Goal: Task Accomplishment & Management: Use online tool/utility

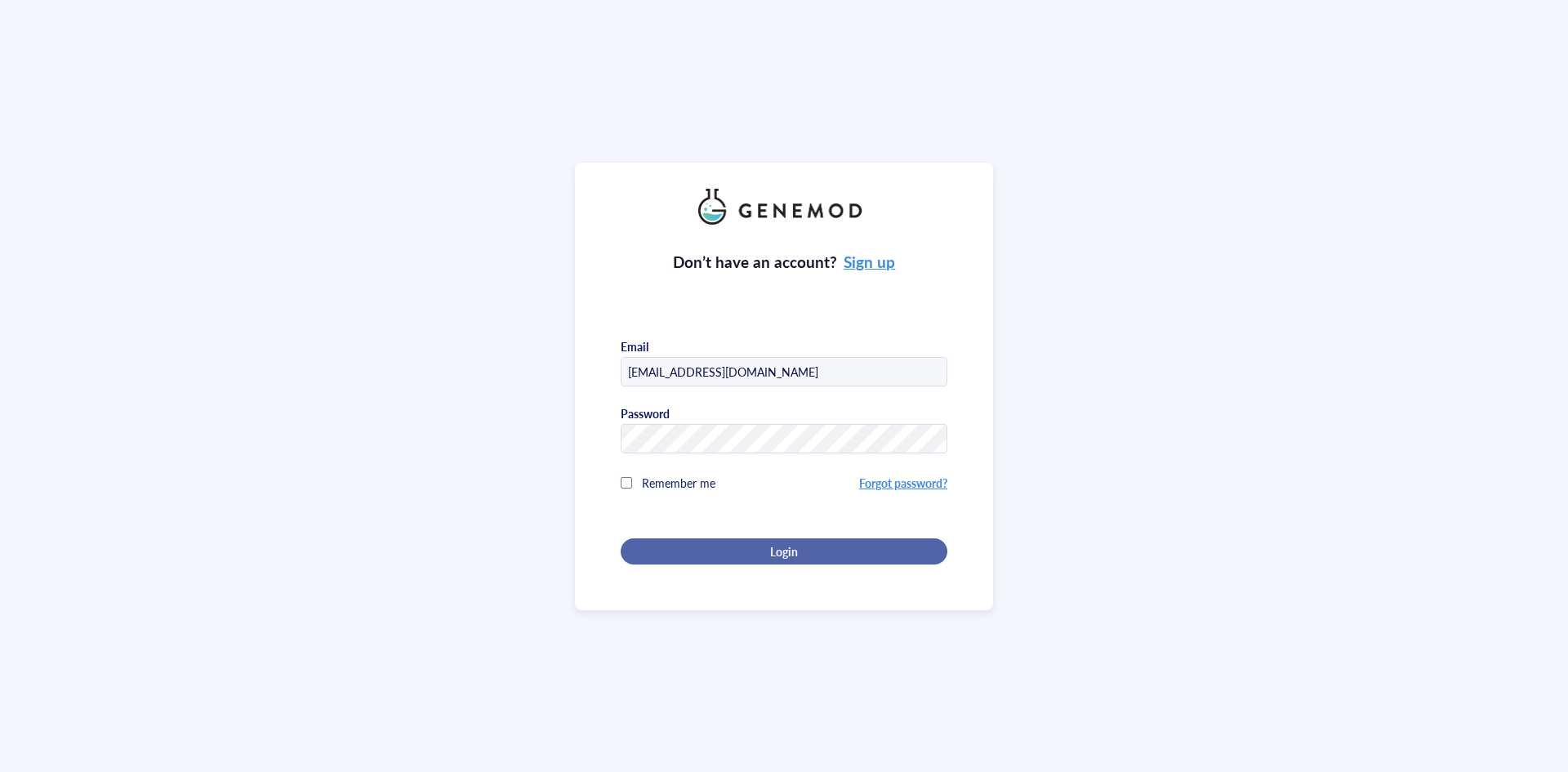
click at [747, 538] on button "Login" at bounding box center [784, 551] width 327 height 26
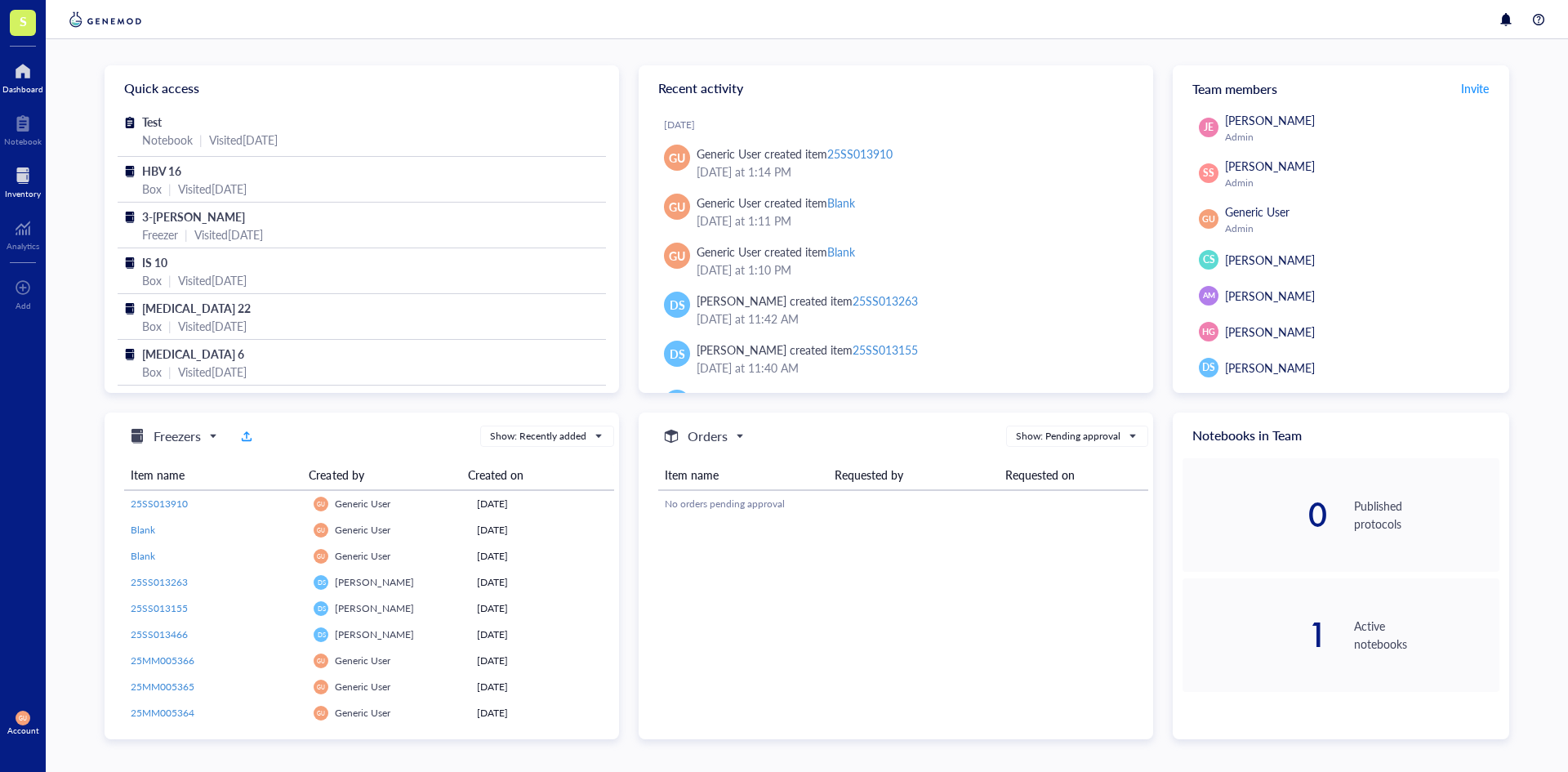
click at [25, 177] on div at bounding box center [23, 176] width 36 height 26
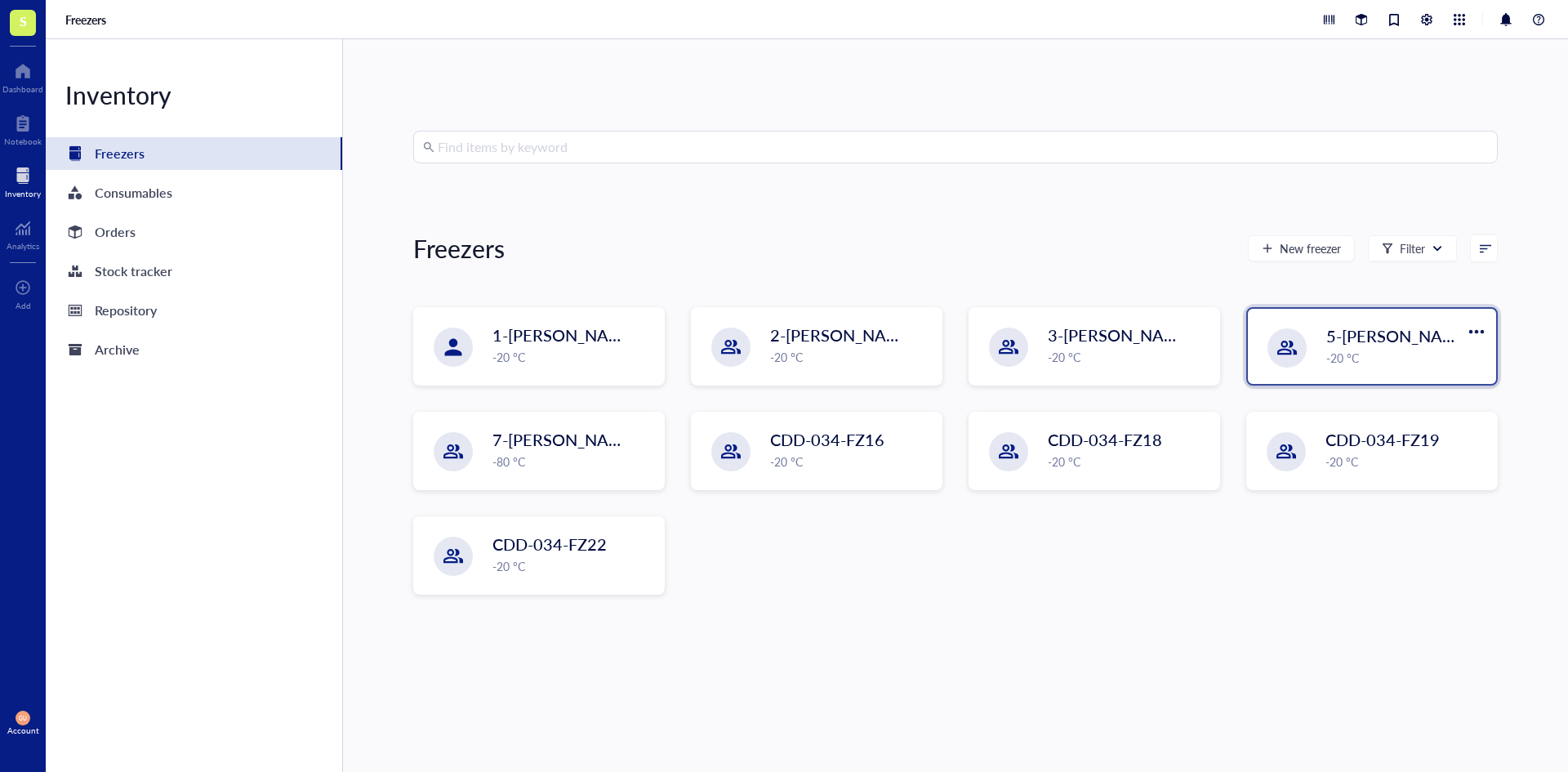
click at [1355, 344] on span "5-[PERSON_NAME]" at bounding box center [1399, 335] width 146 height 23
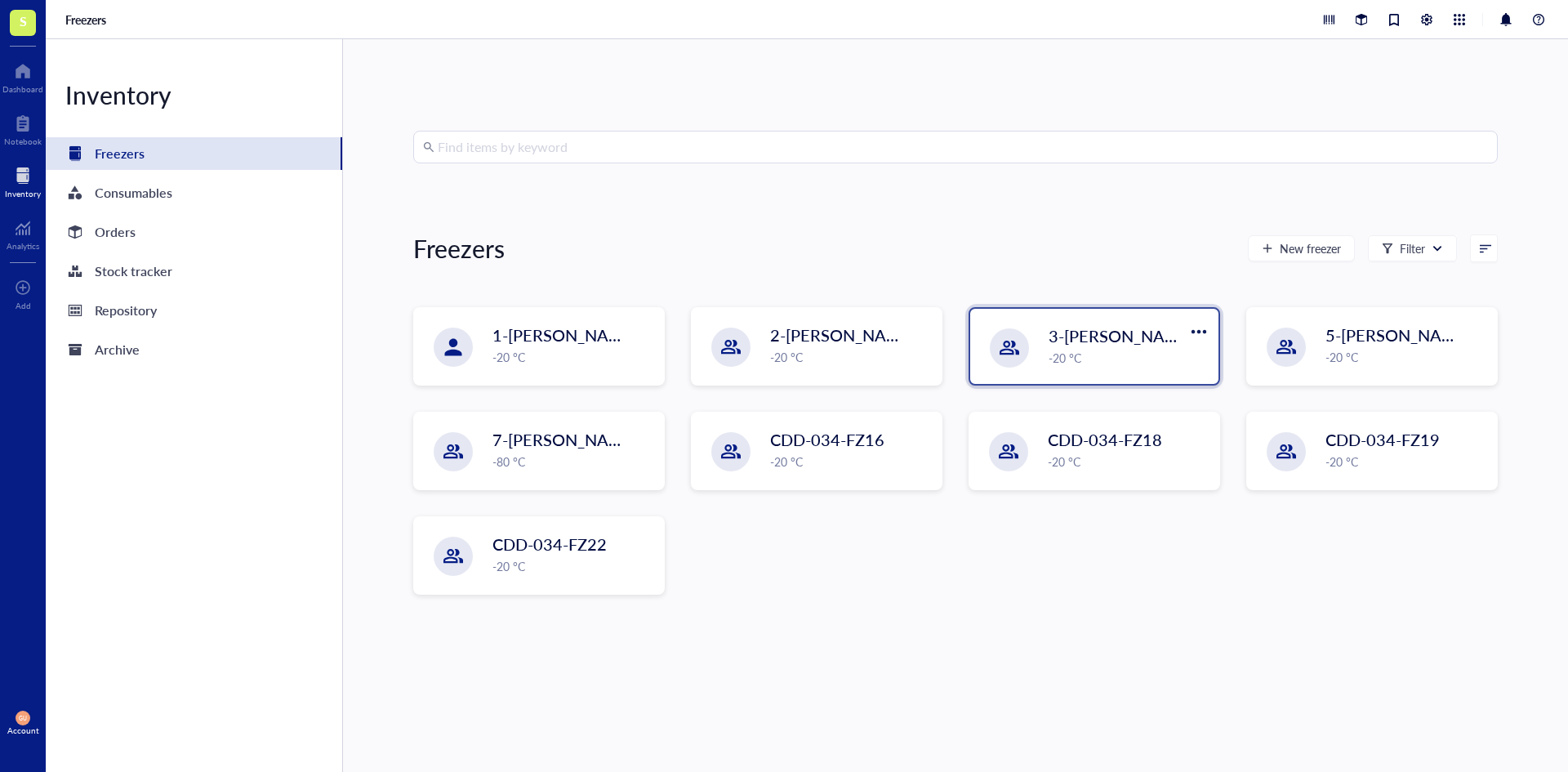
click at [1101, 348] on div "3-[PERSON_NAME] -20 °C" at bounding box center [1128, 345] width 160 height 43
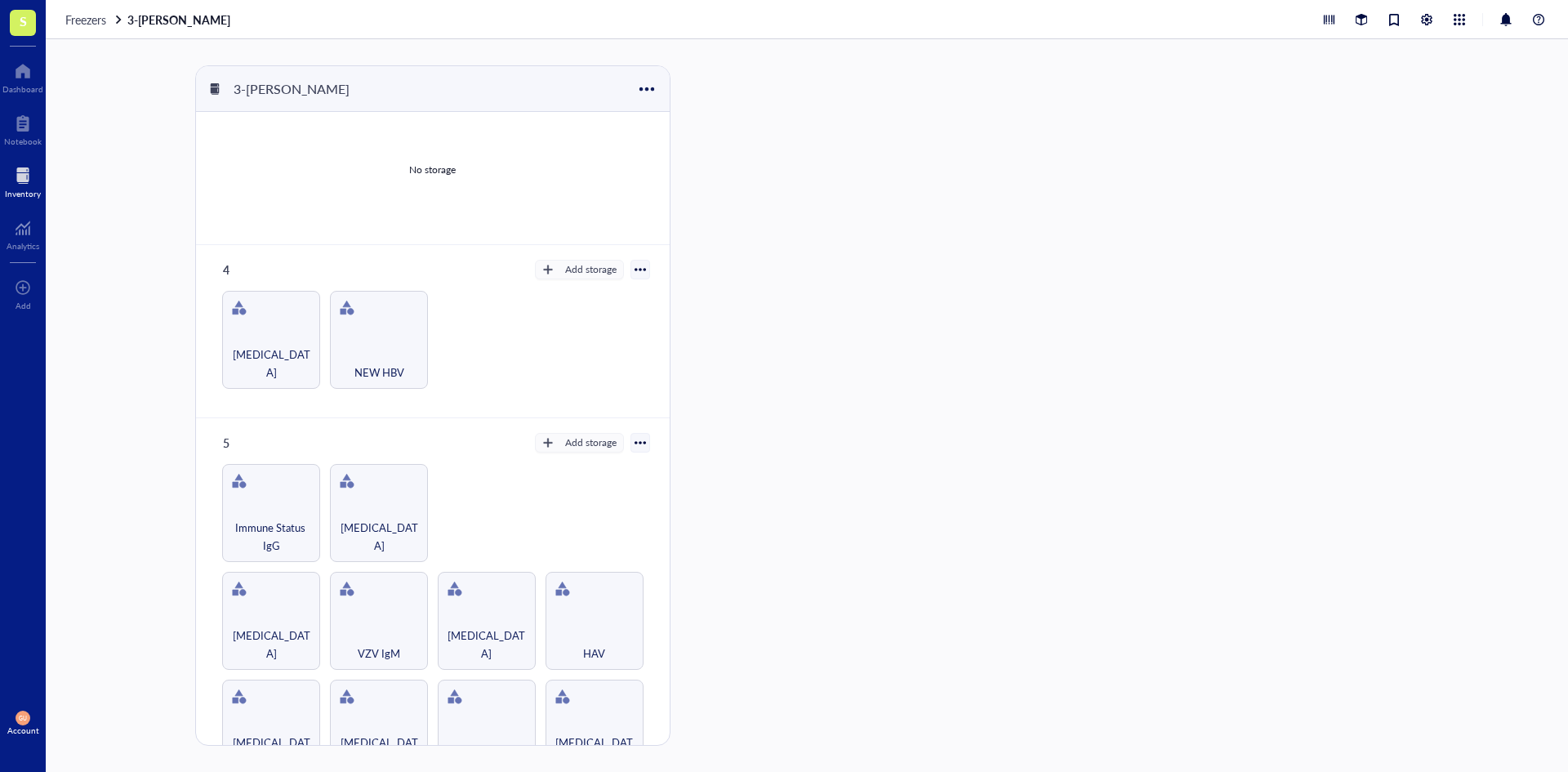
scroll to position [414, 0]
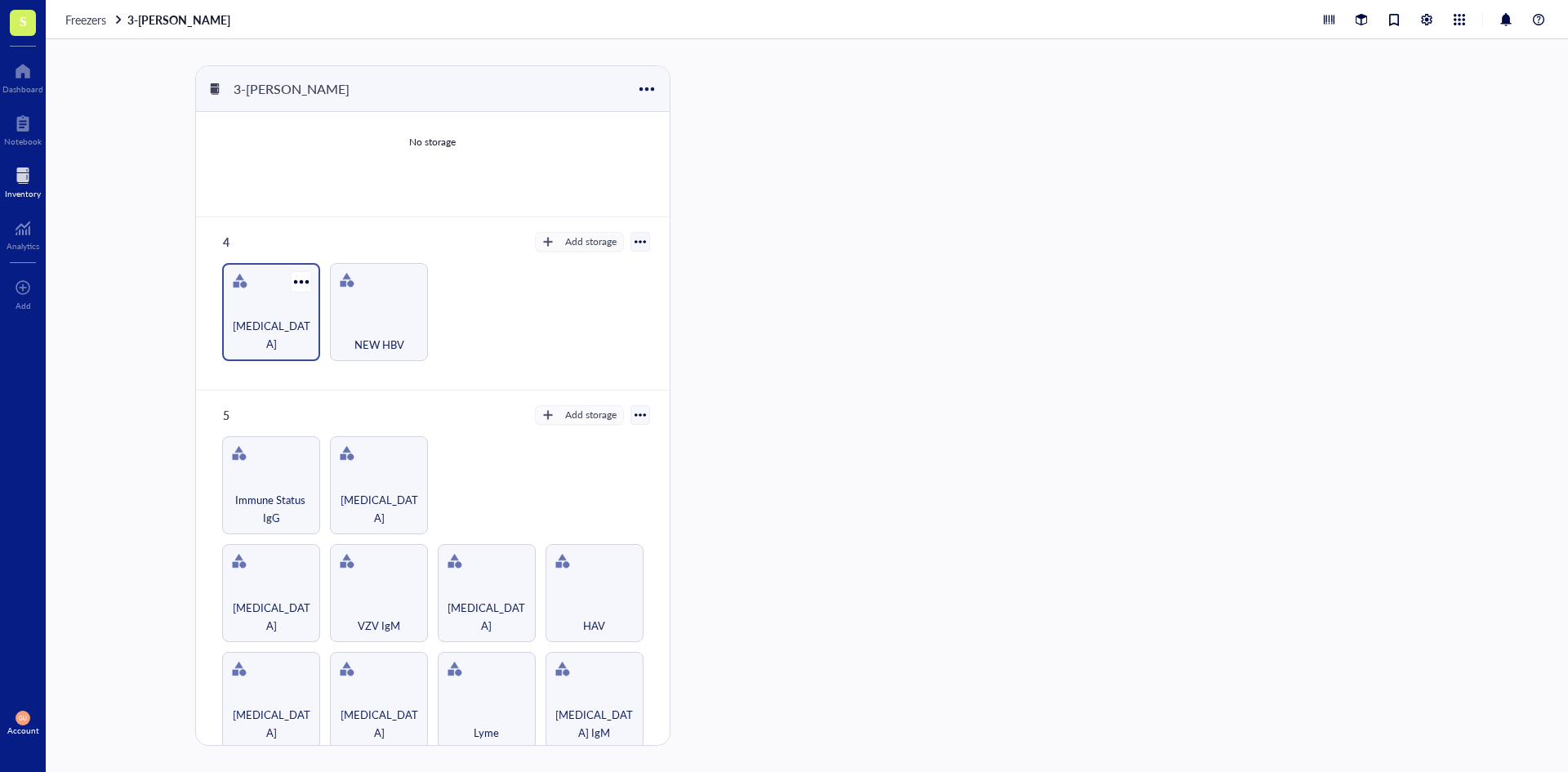
click at [289, 328] on div "[MEDICAL_DATA]" at bounding box center [272, 334] width 82 height 36
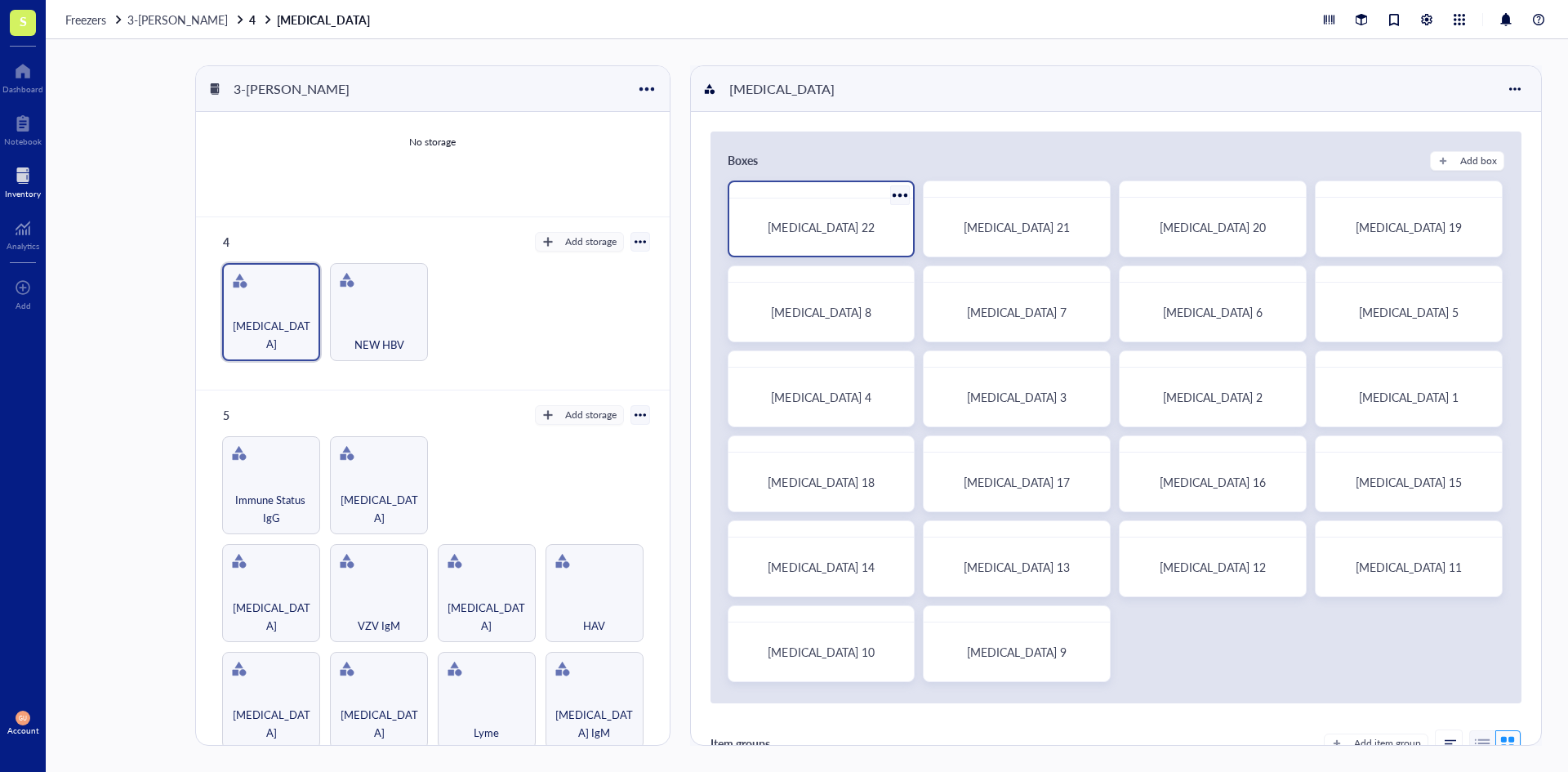
click at [820, 239] on div "[MEDICAL_DATA] 22" at bounding box center [822, 227] width 171 height 45
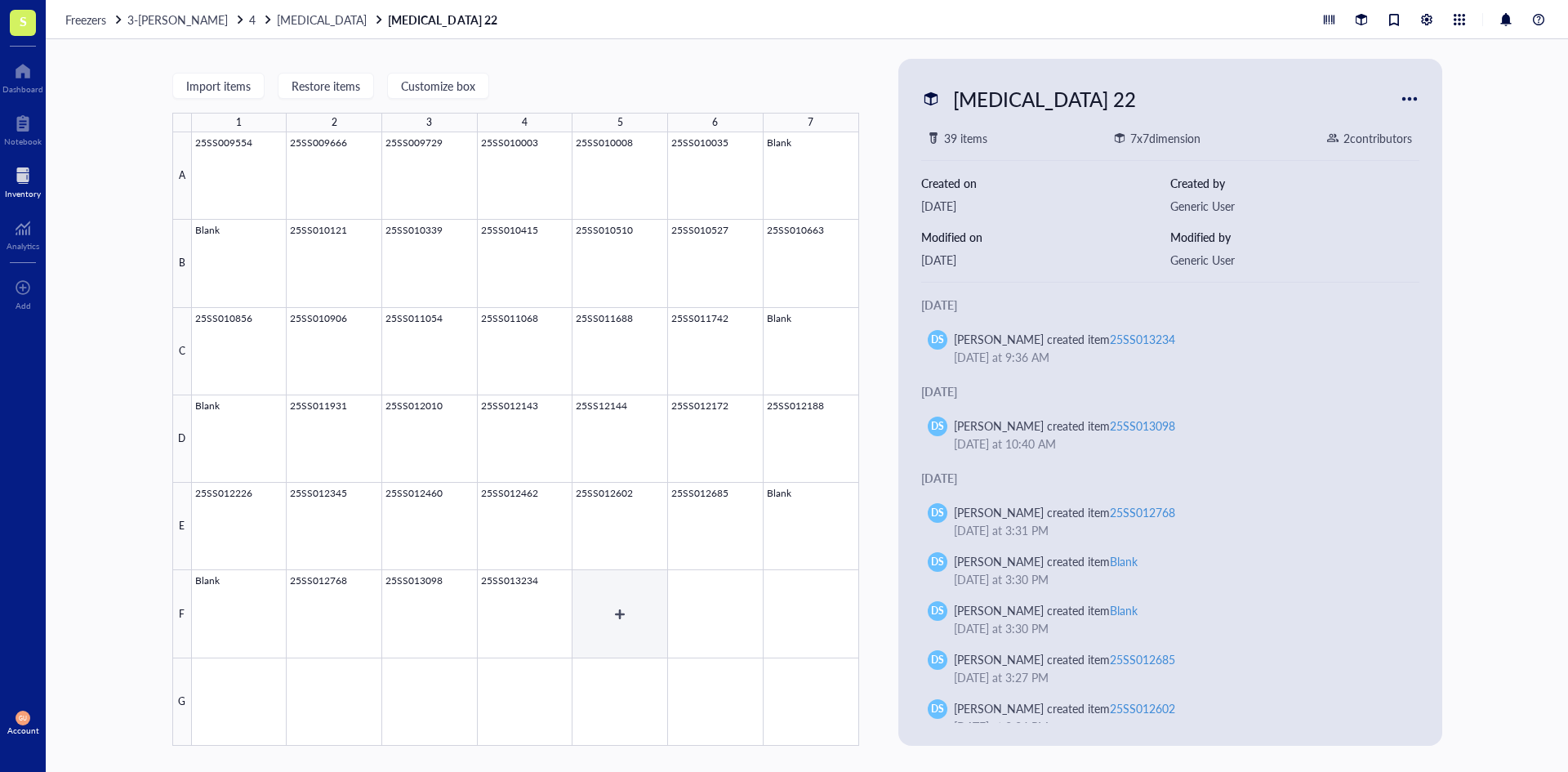
click at [616, 596] on div at bounding box center [526, 439] width 667 height 613
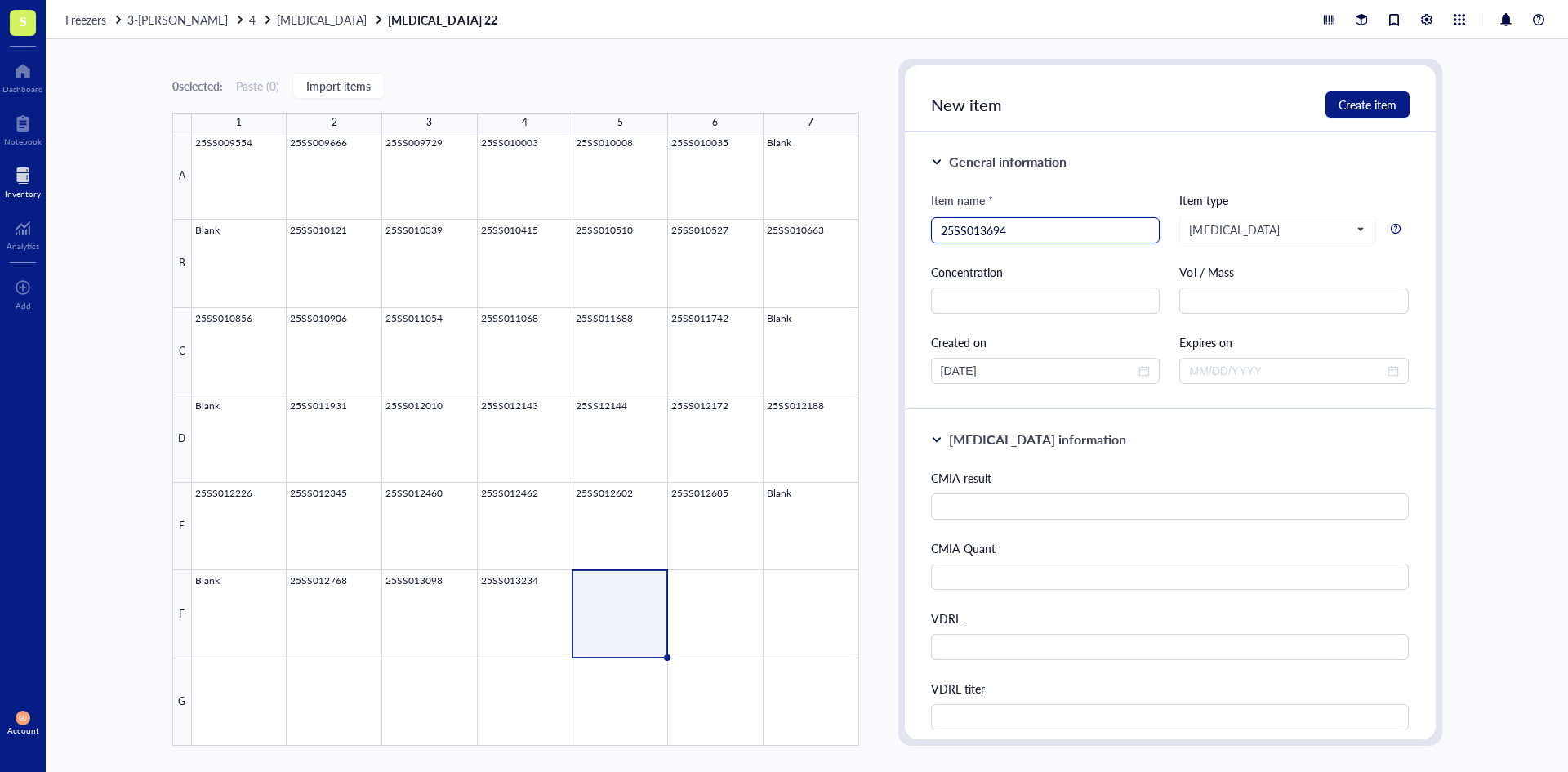
type input "25SS013694"
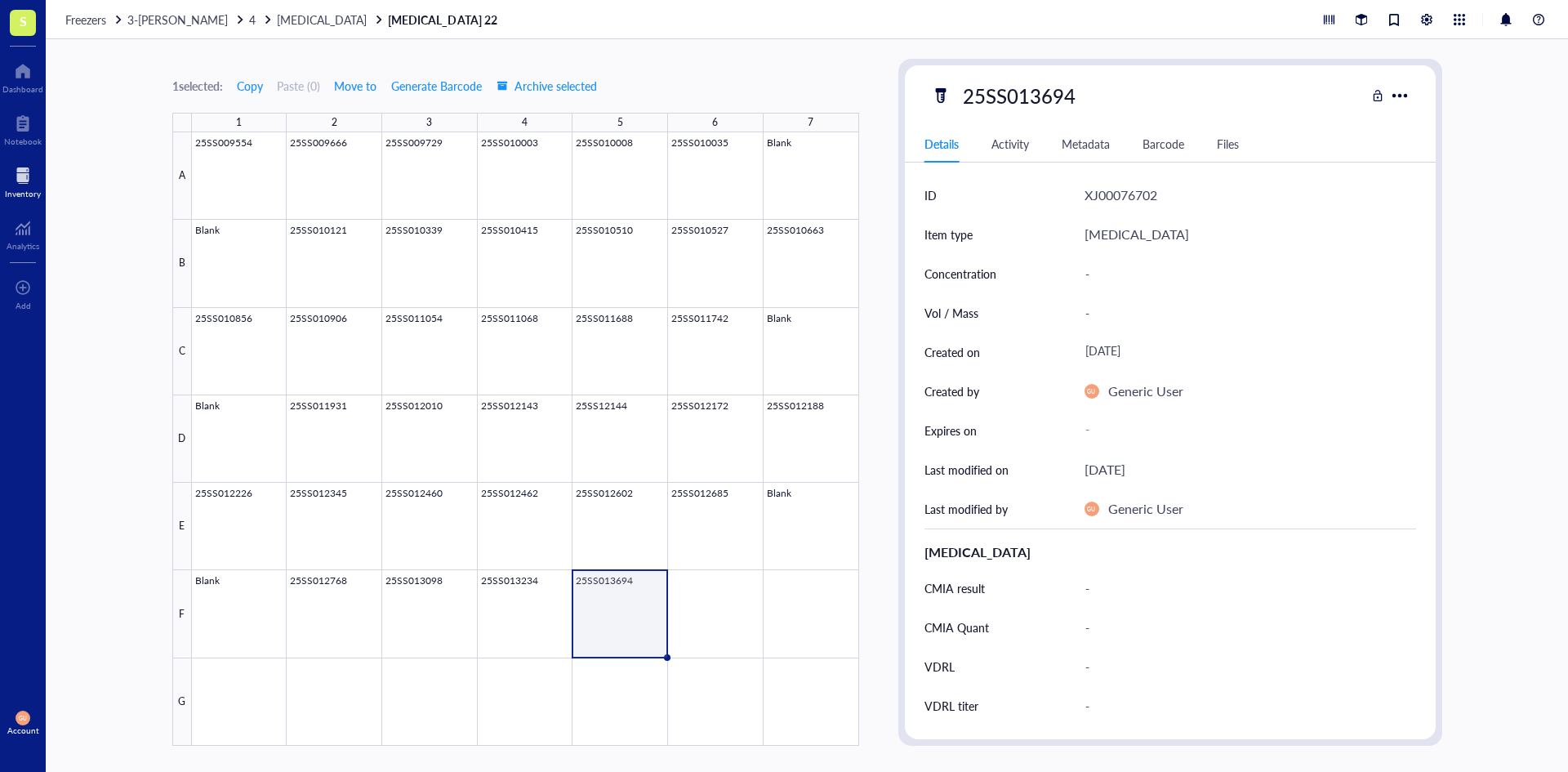
click at [634, 617] on div at bounding box center [526, 439] width 667 height 613
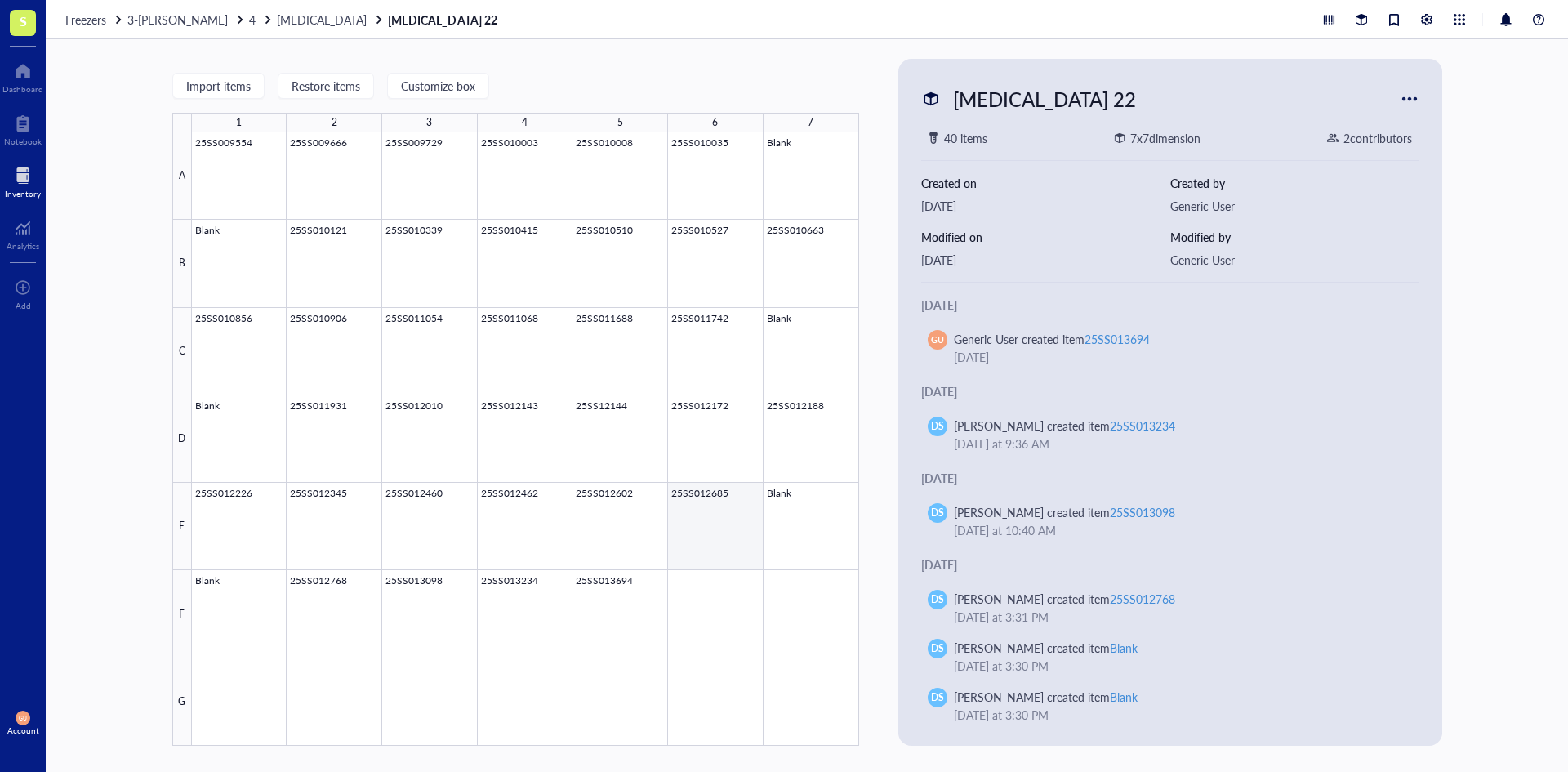
click at [629, 596] on div at bounding box center [526, 439] width 667 height 613
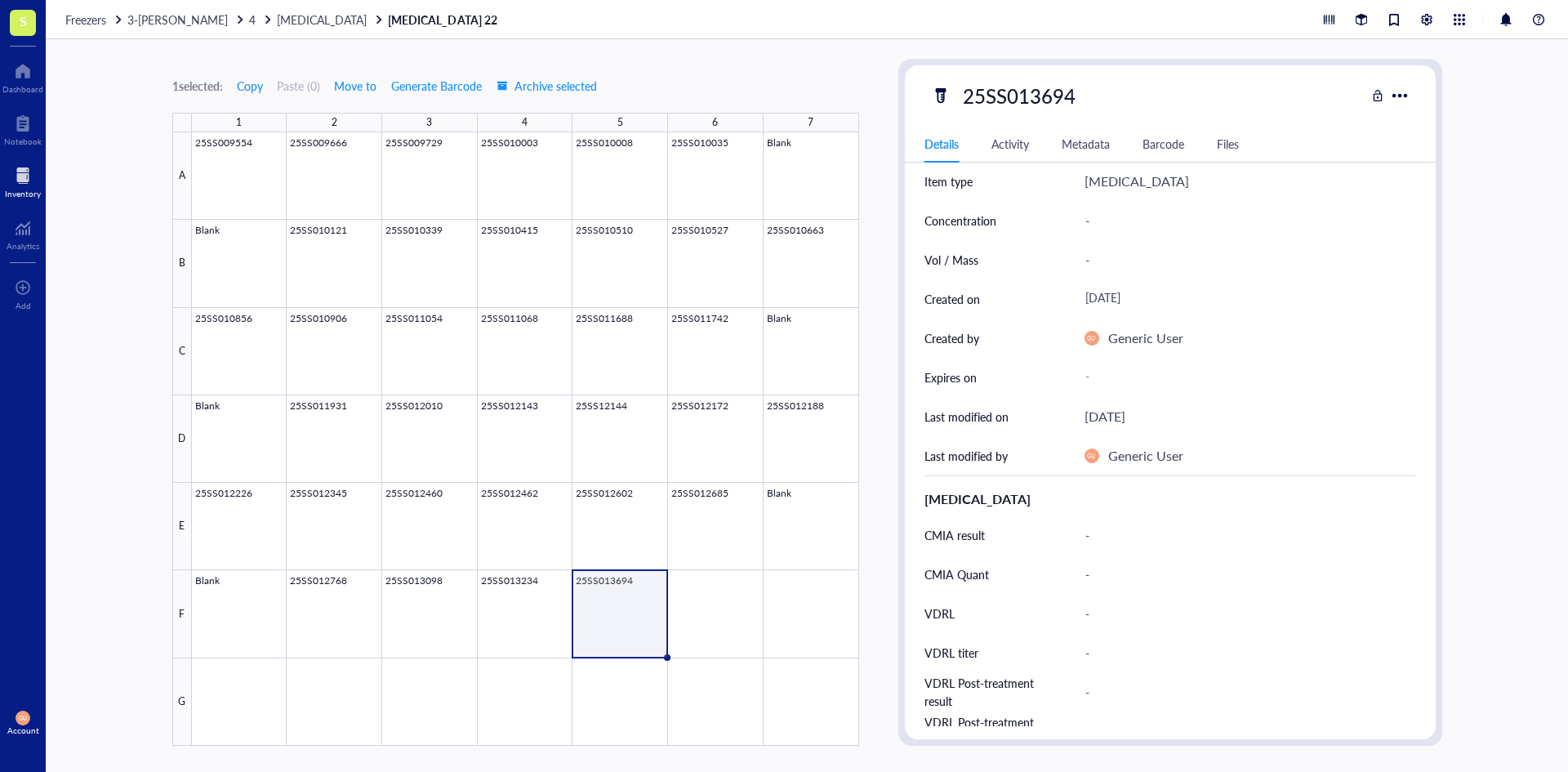
scroll to position [82, 0]
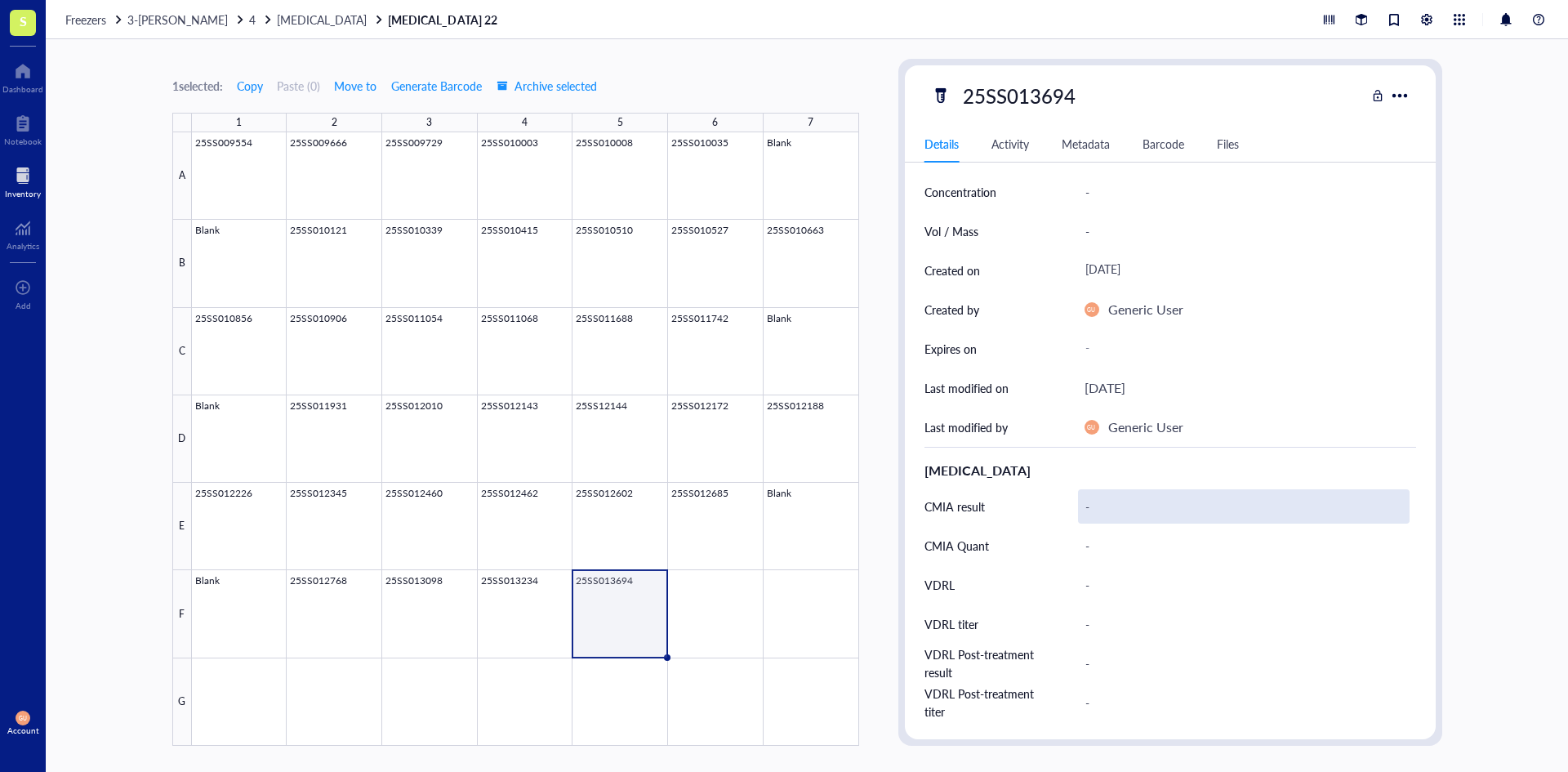
click at [1083, 503] on div "-" at bounding box center [1244, 506] width 332 height 34
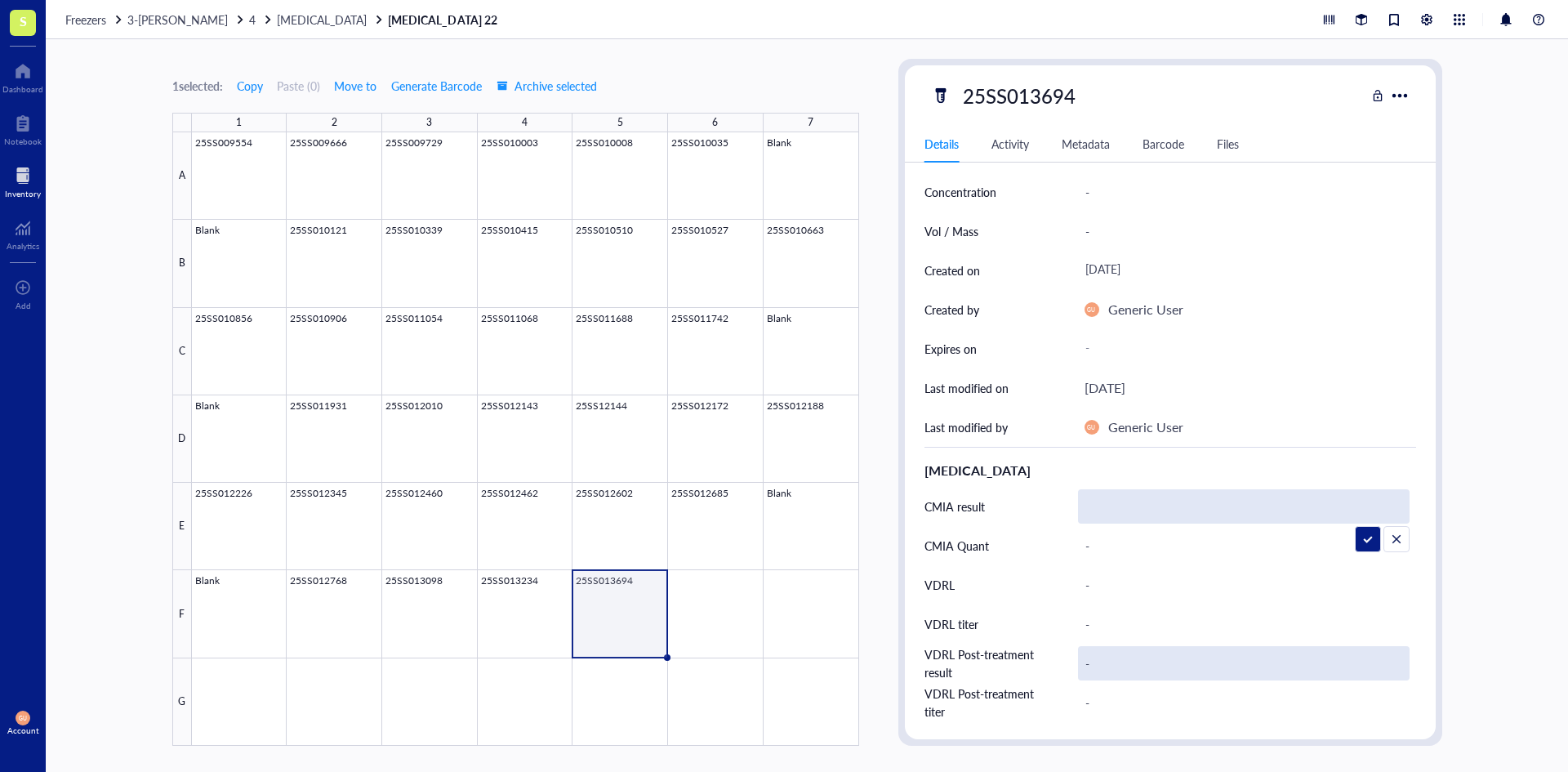
click at [1099, 655] on div "-" at bounding box center [1244, 663] width 332 height 34
type input "1:4"
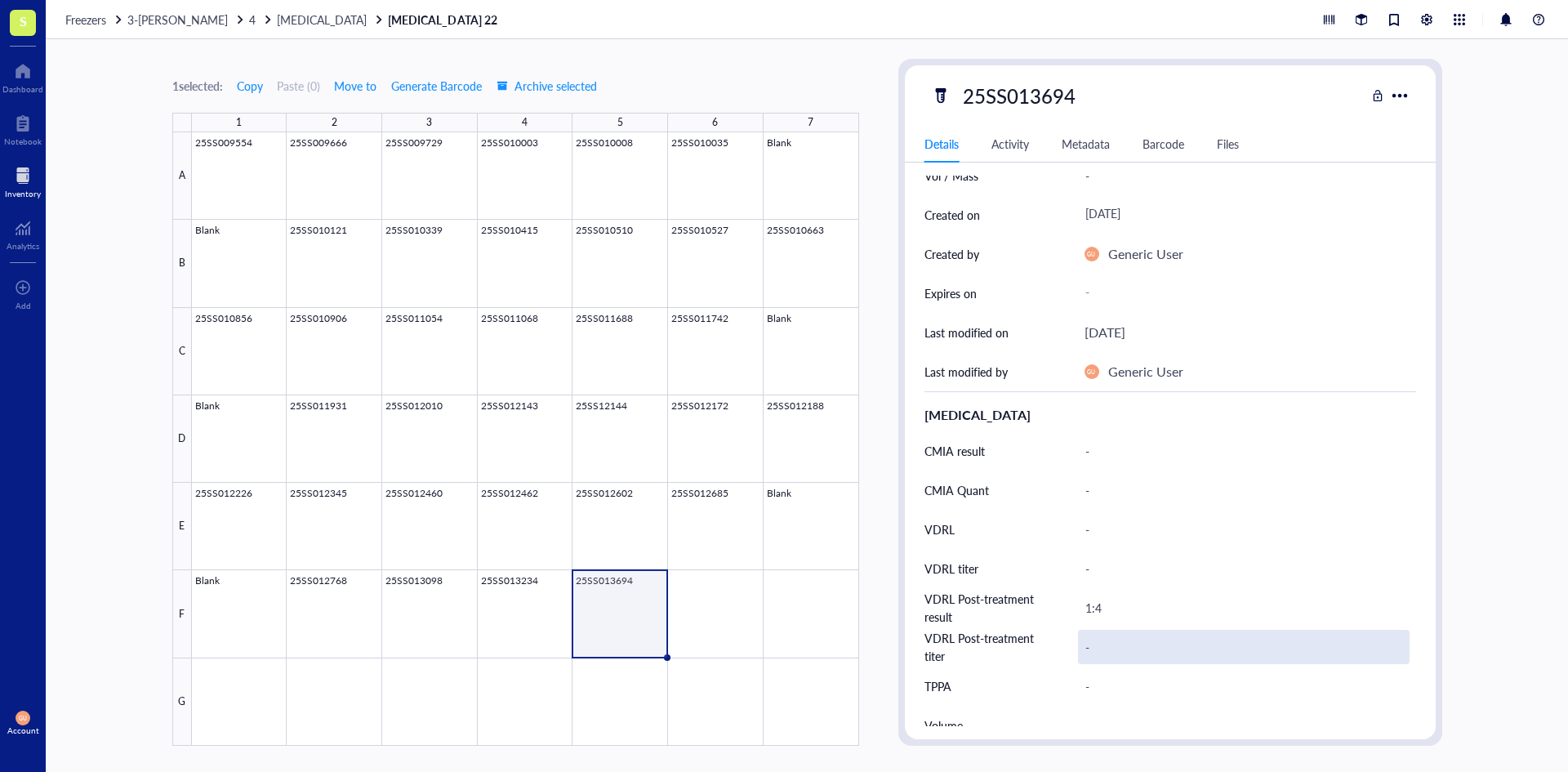
scroll to position [245, 0]
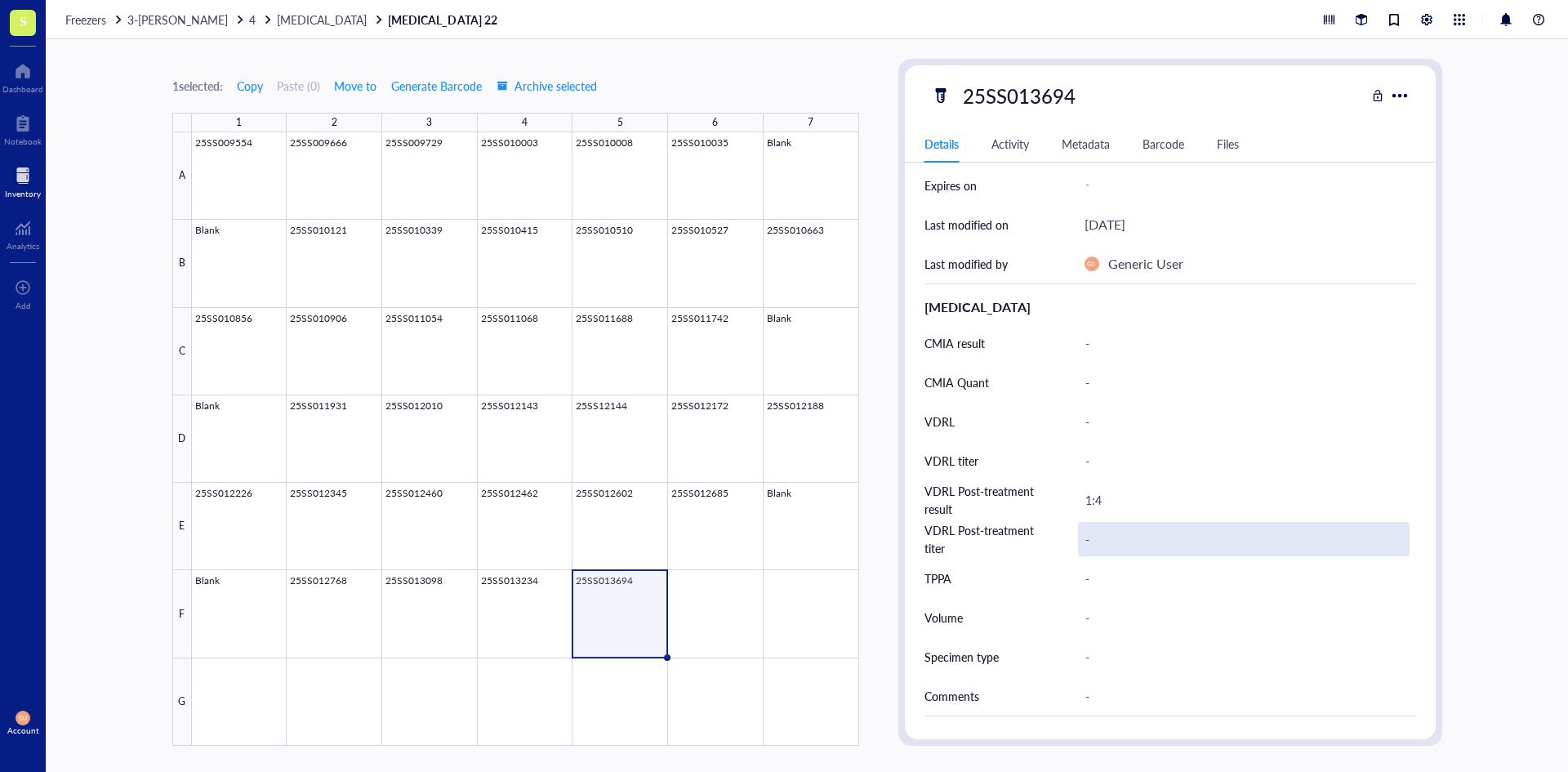
click at [1113, 524] on div "-" at bounding box center [1244, 539] width 332 height 34
type input "1:4"
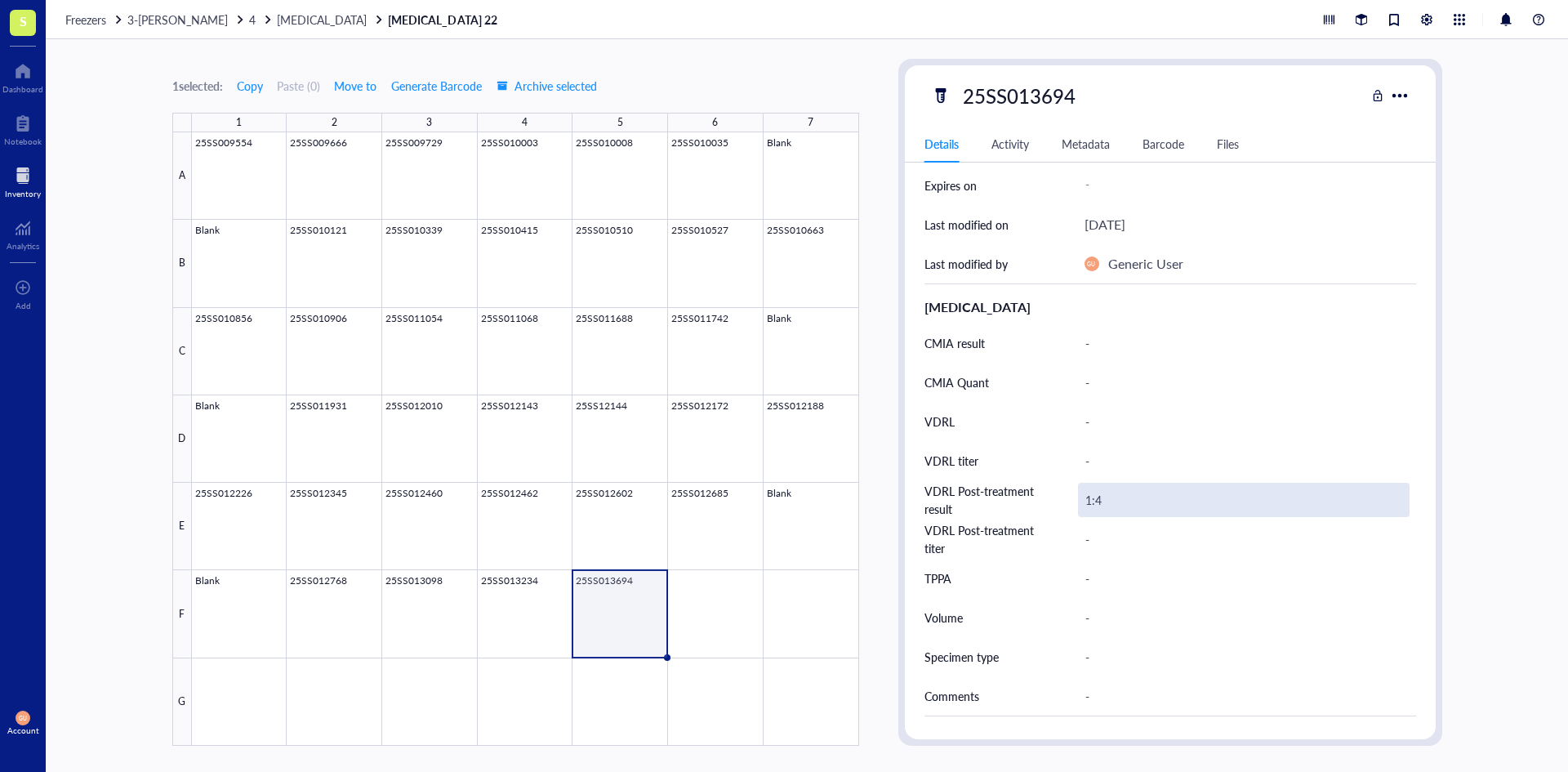
click at [1138, 512] on div "1:4" at bounding box center [1244, 500] width 332 height 34
type input "1"
type input "Reactive"
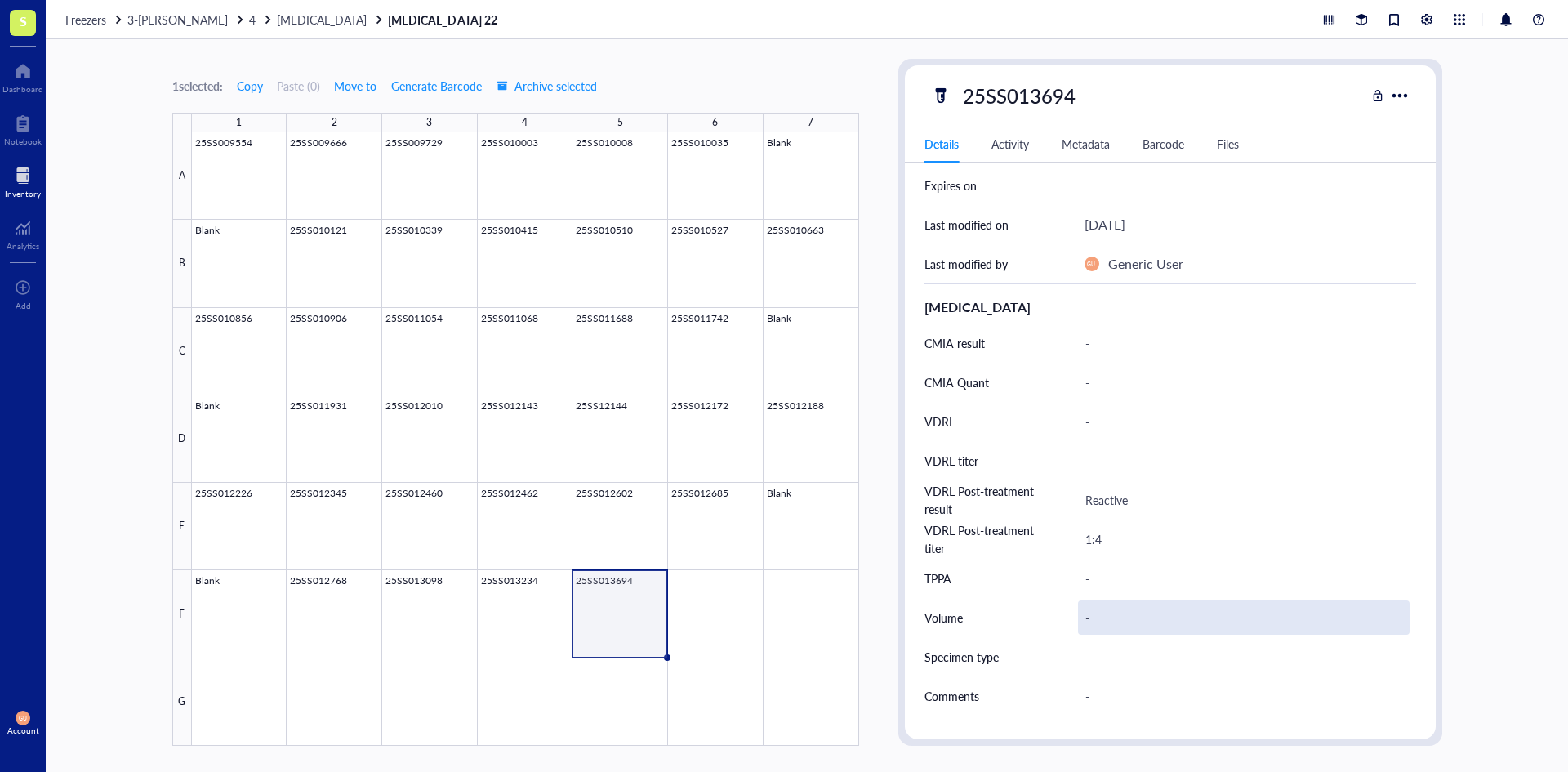
click at [1105, 613] on div "-" at bounding box center [1244, 617] width 332 height 34
type input "2.0 ml"
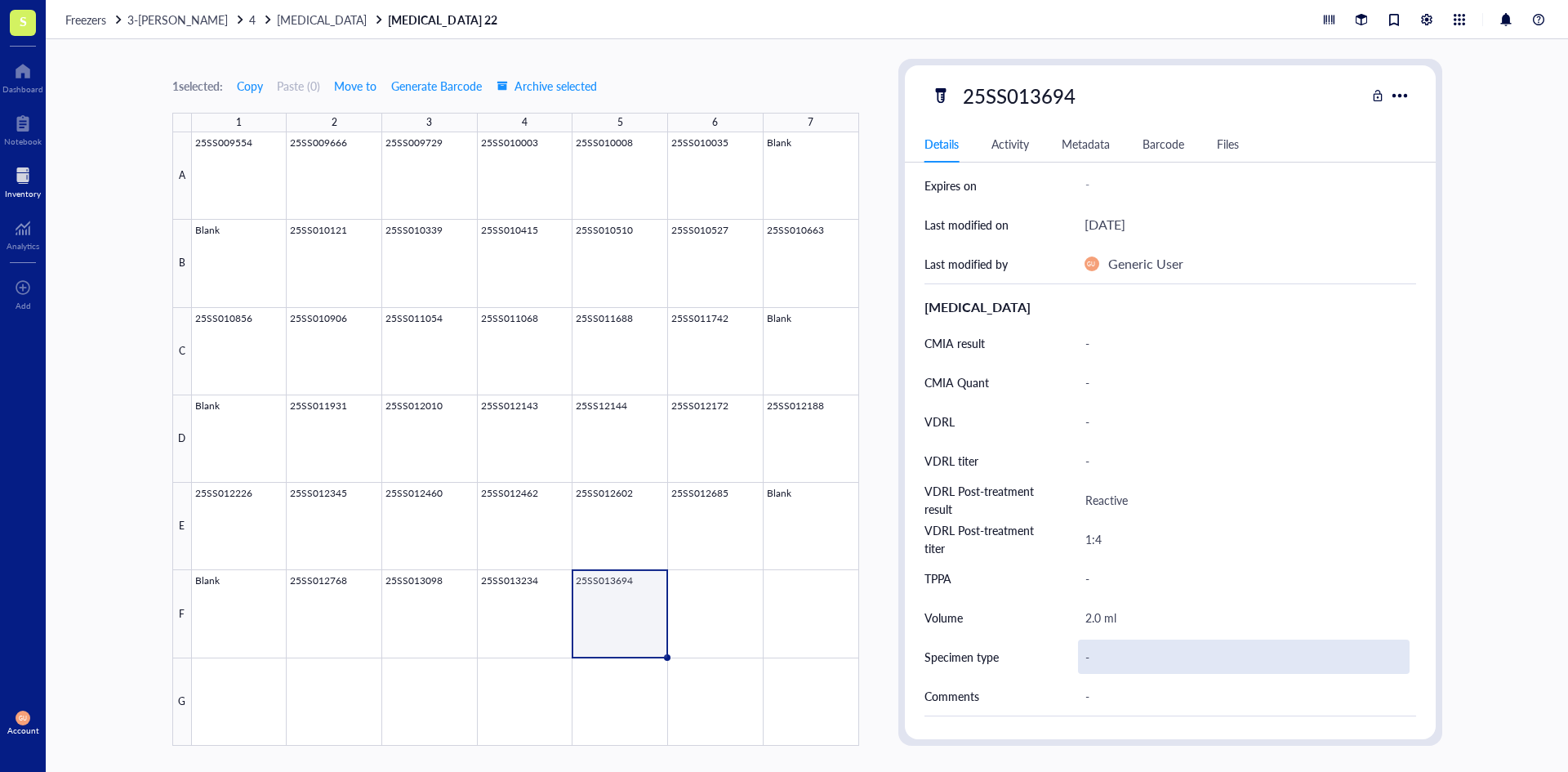
click at [1102, 648] on div "-" at bounding box center [1244, 656] width 332 height 34
type input "serum"
click at [718, 617] on div at bounding box center [526, 439] width 667 height 613
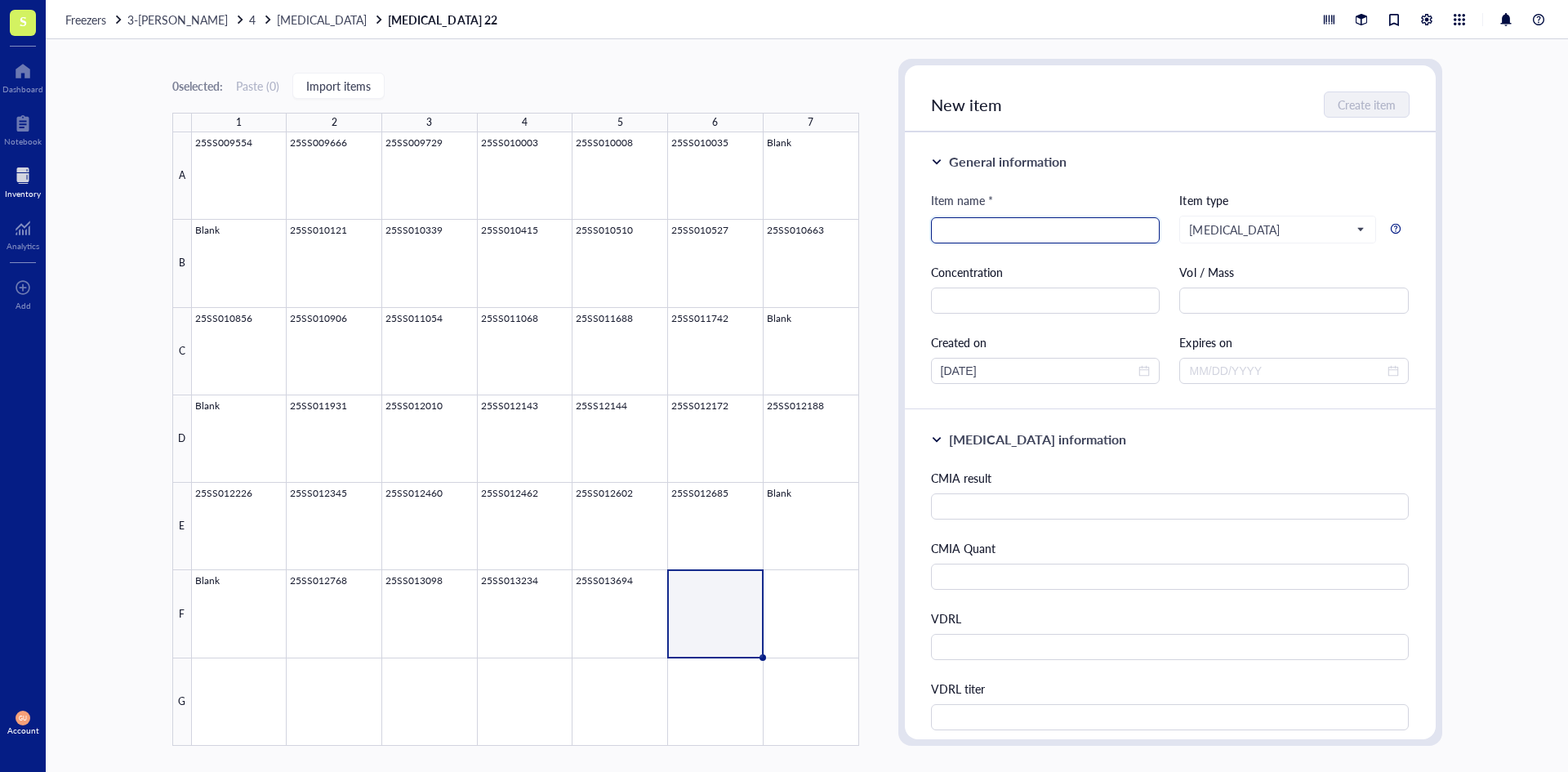
click at [1034, 235] on input "search" at bounding box center [1046, 231] width 210 height 24
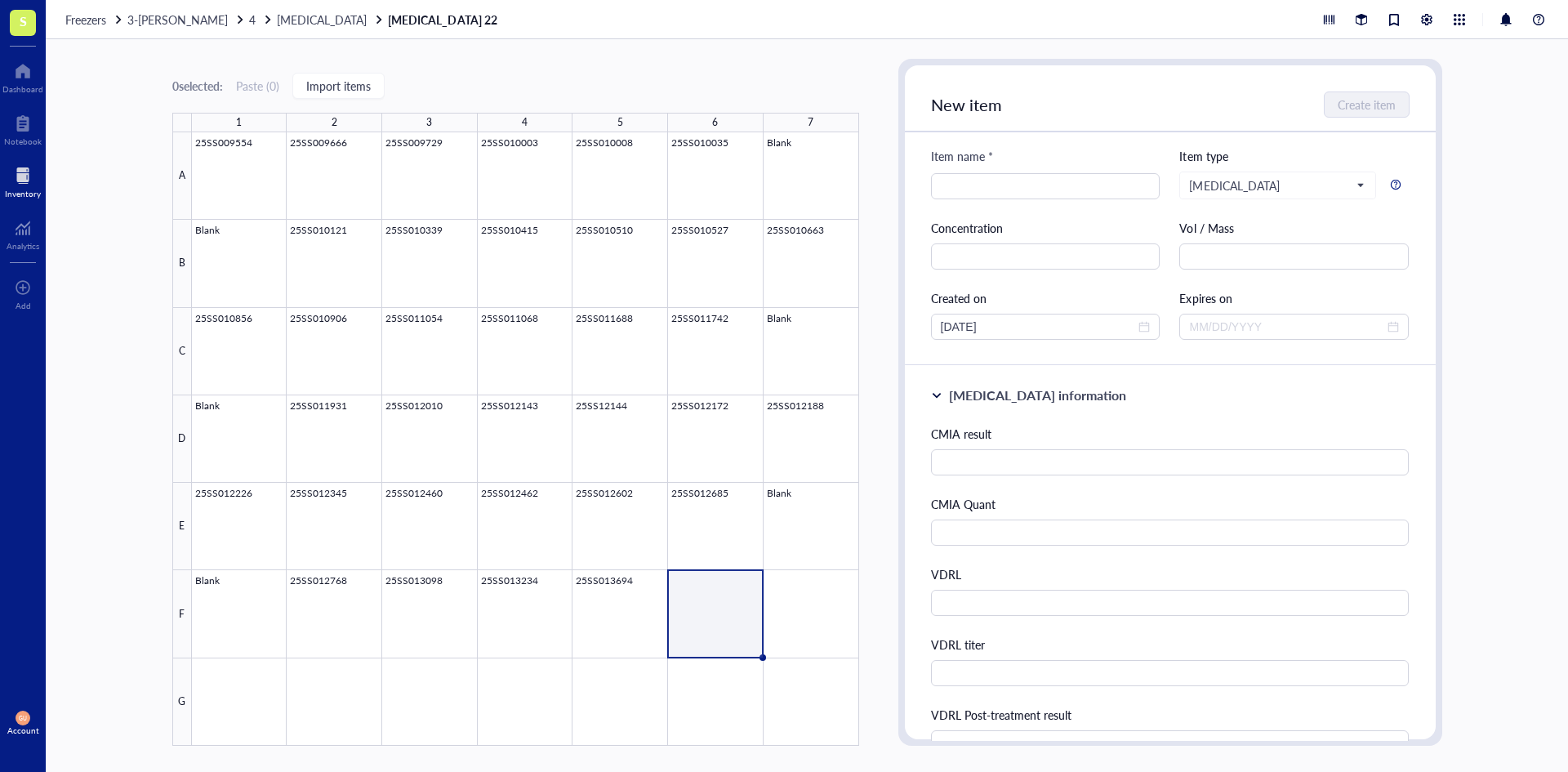
scroll to position [82, 0]
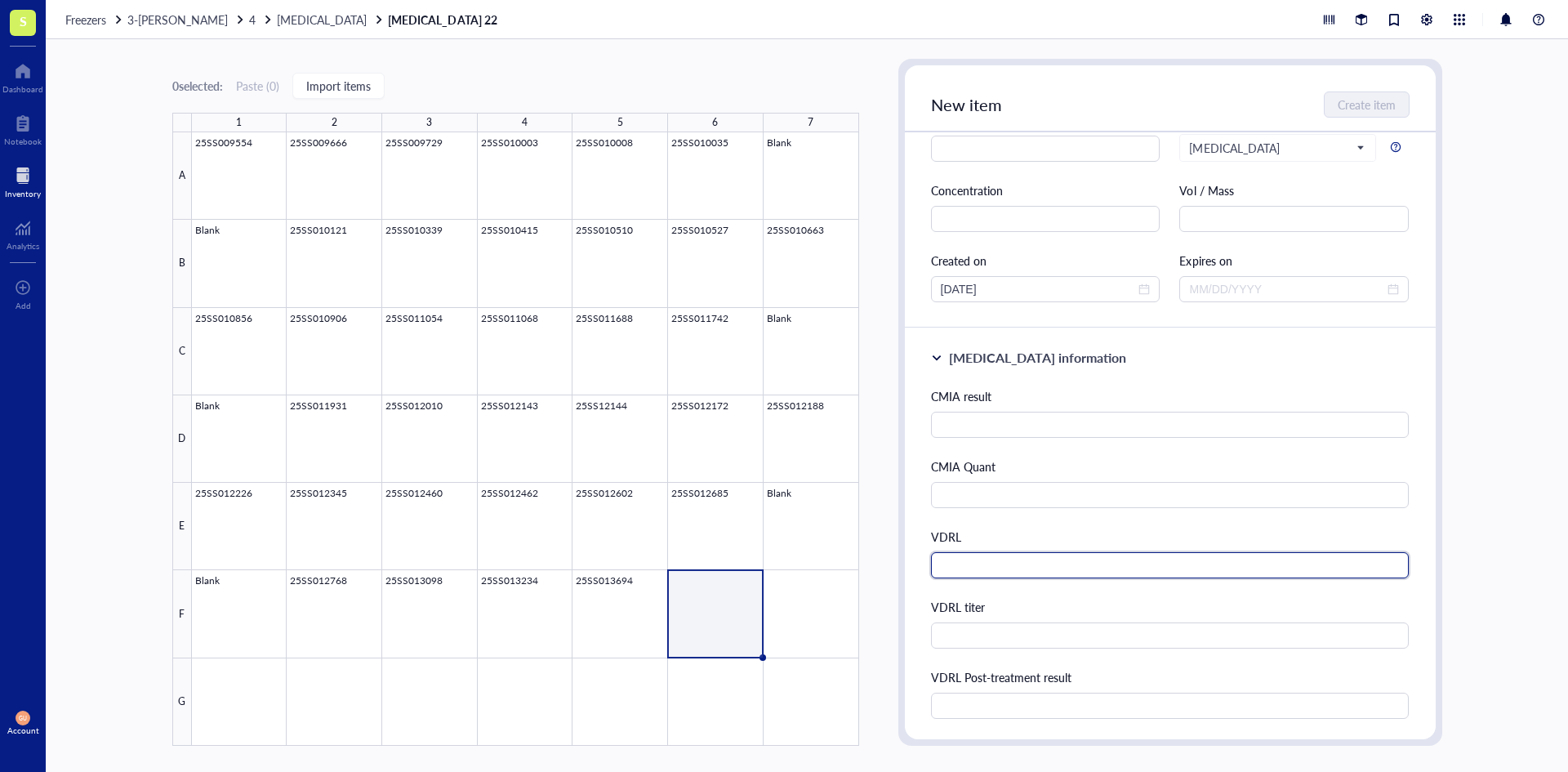
click at [1002, 575] on input "text" at bounding box center [1170, 565] width 478 height 26
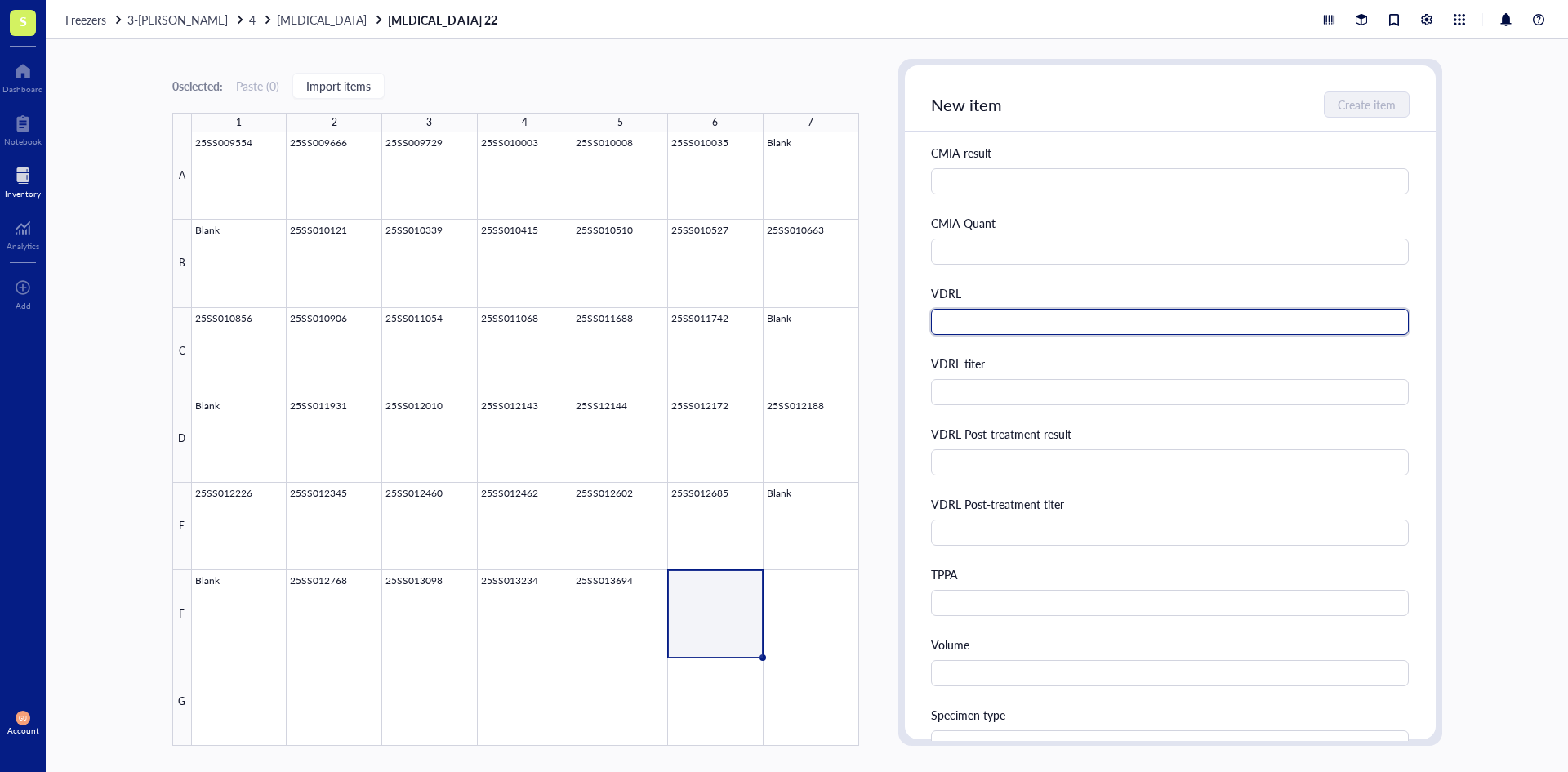
scroll to position [327, 0]
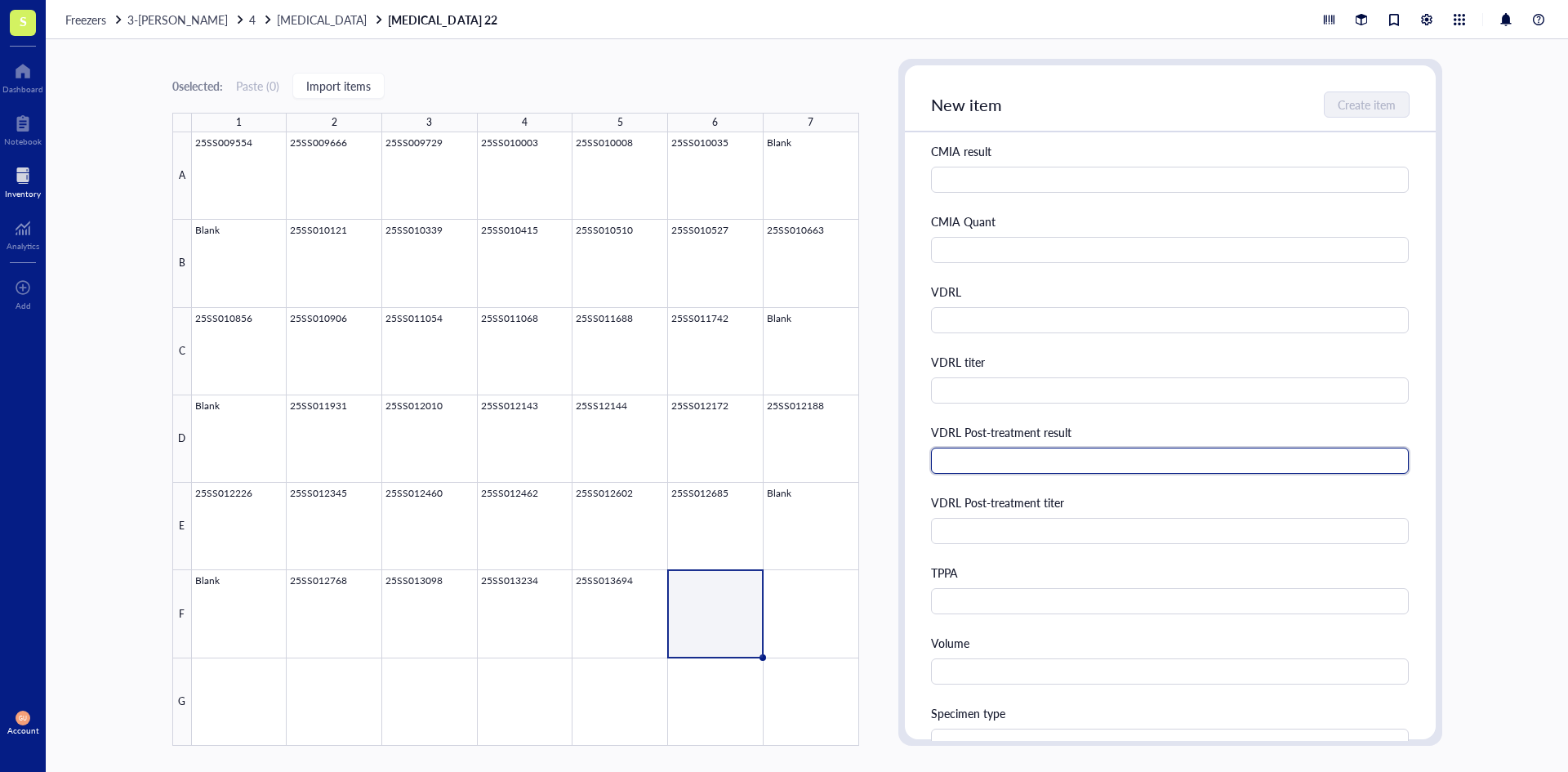
click at [1024, 472] on input "text" at bounding box center [1170, 461] width 478 height 26
type input "Reactive"
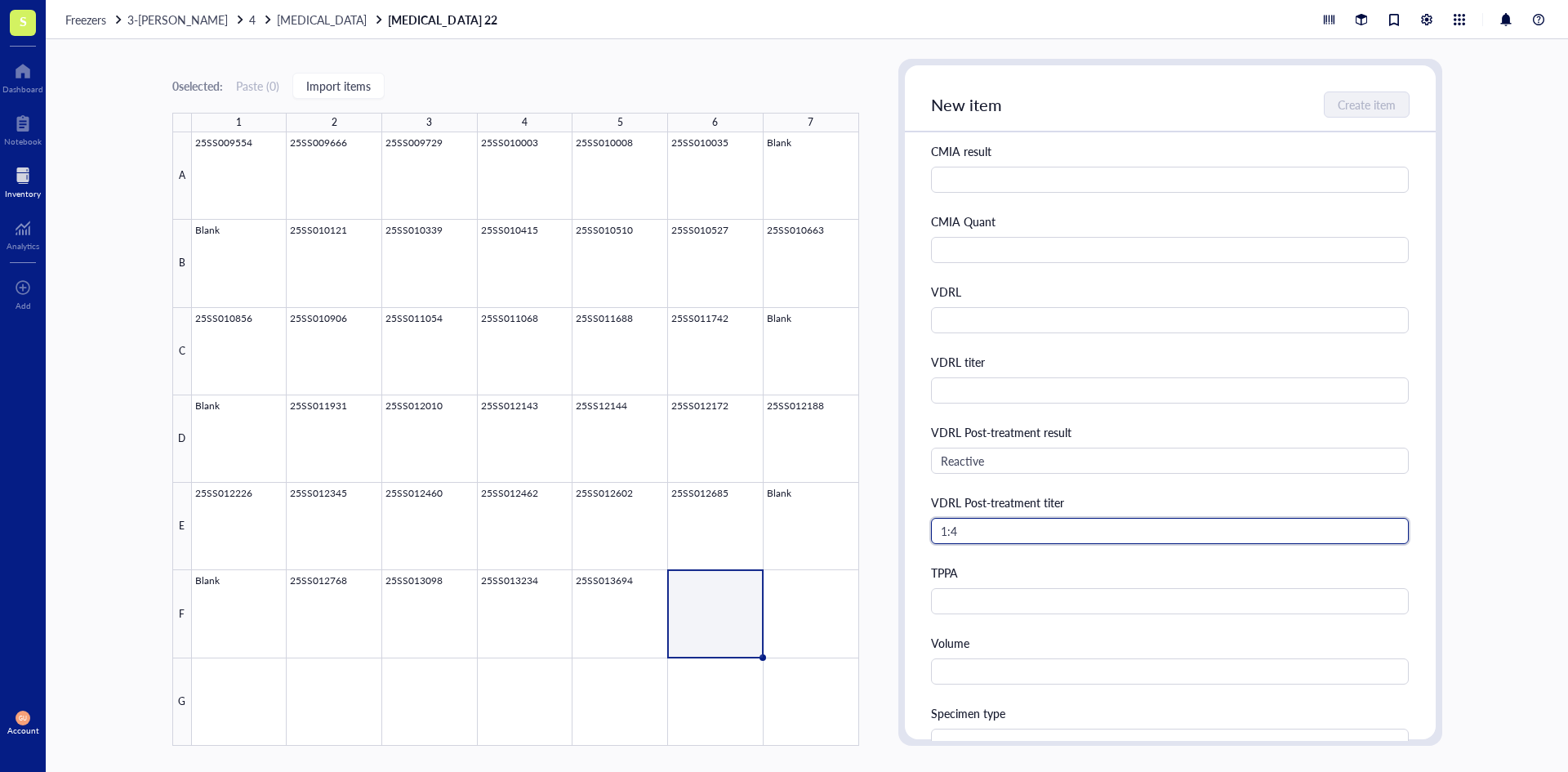
type input "1:4"
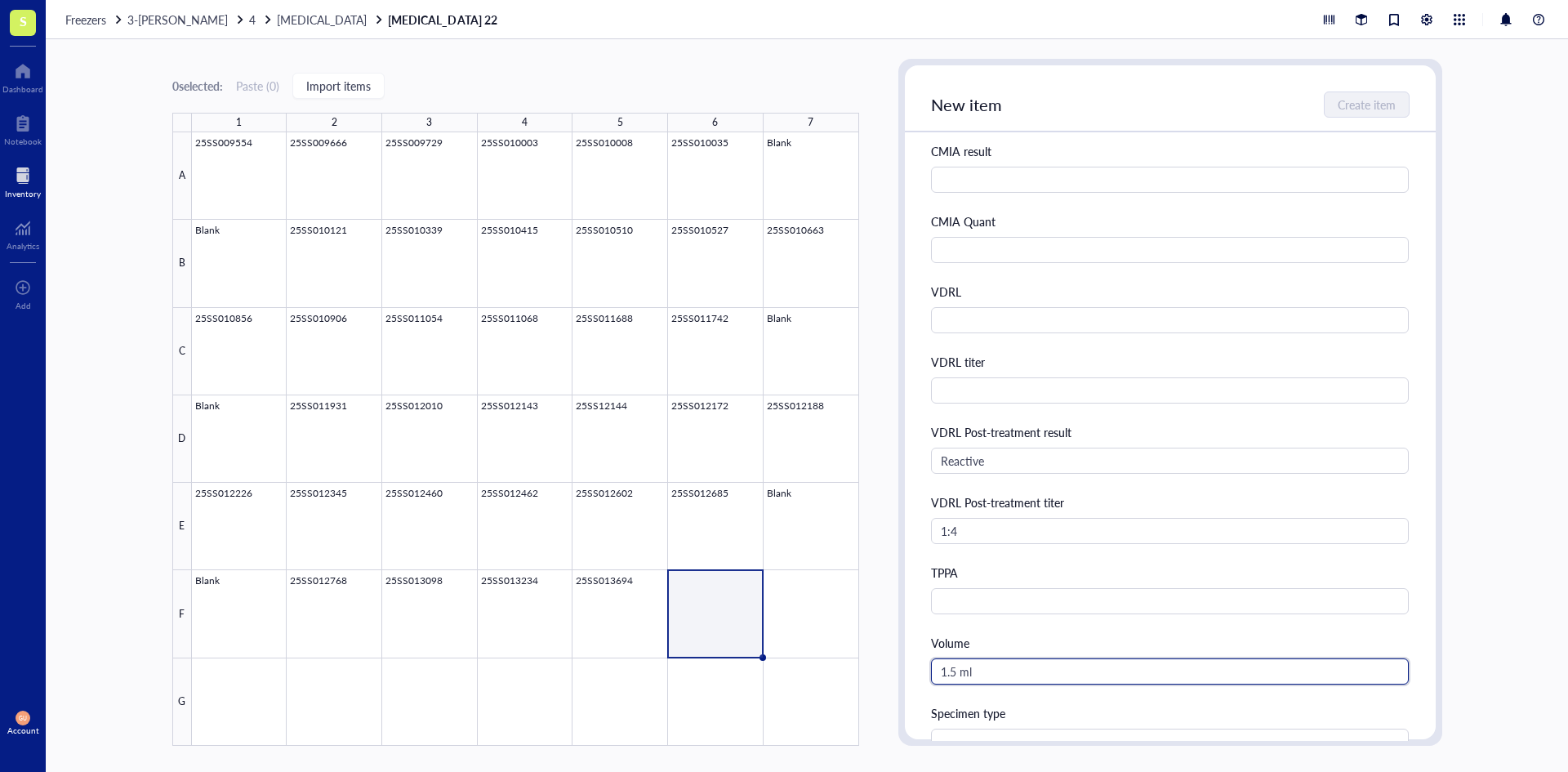
type input "1.5 ml"
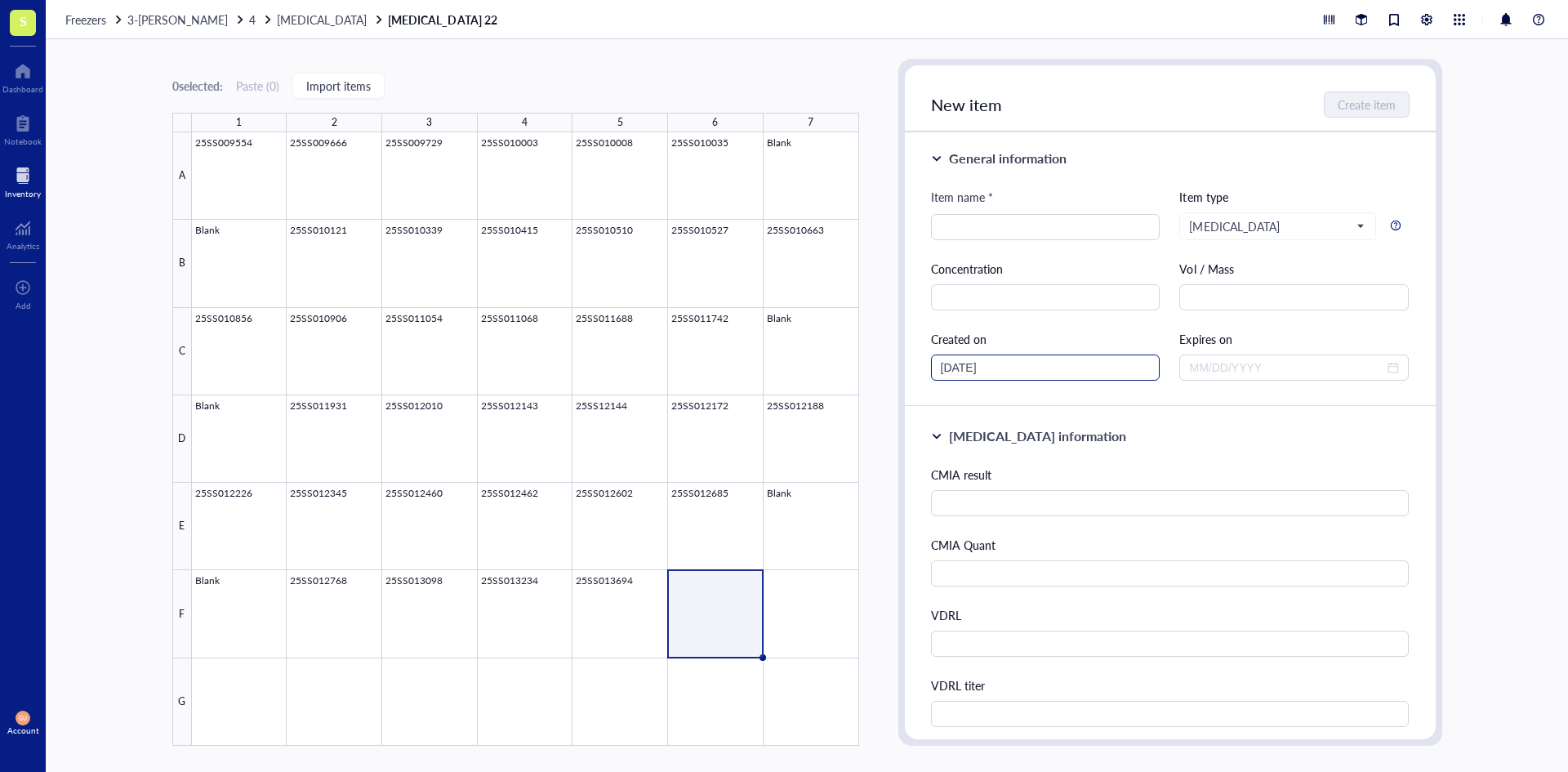
scroll to position [0, 0]
type input "Serum"
click at [1018, 228] on input "search" at bounding box center [1046, 231] width 210 height 24
type input "25SS013735"
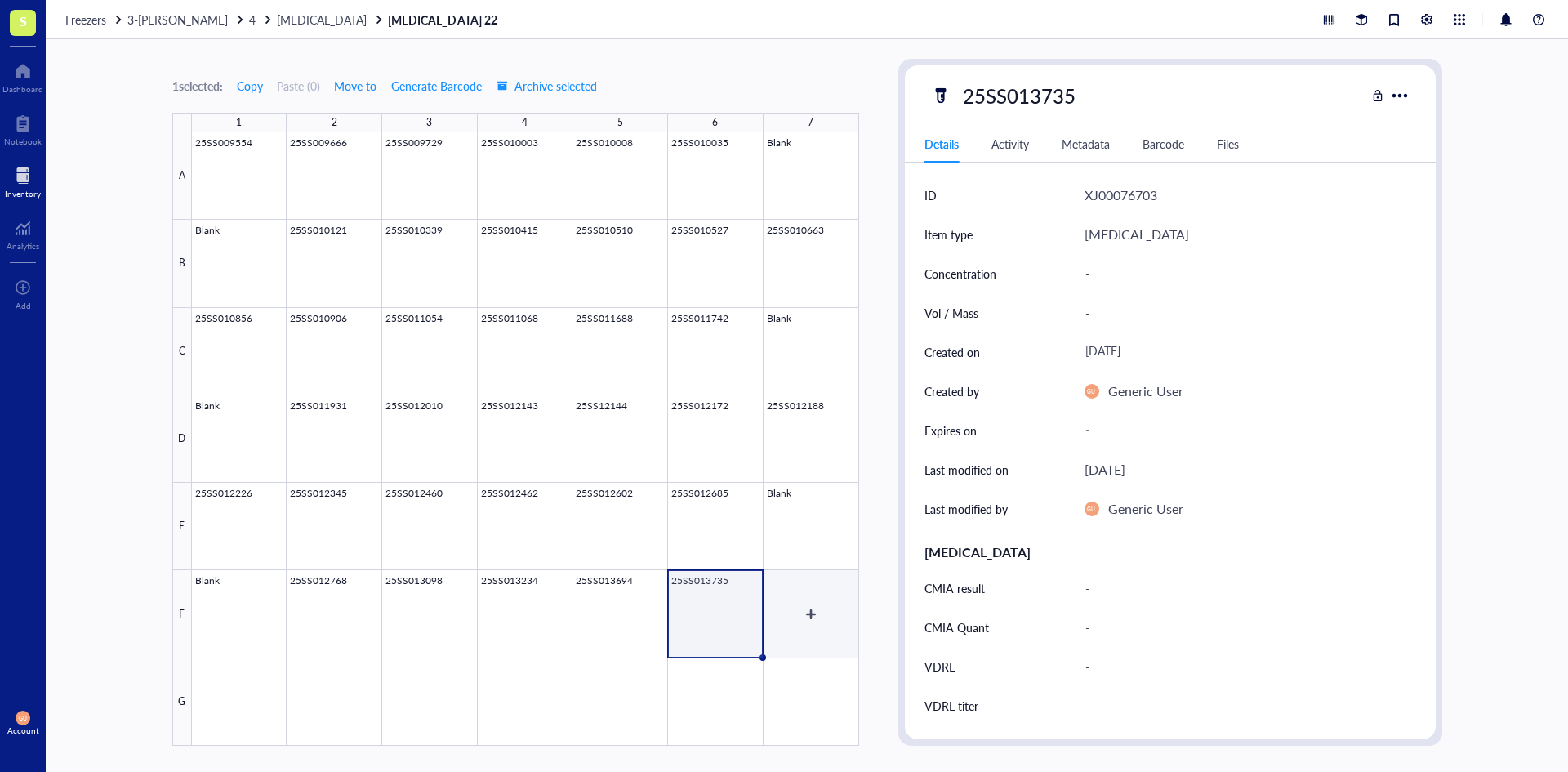
click at [808, 609] on div at bounding box center [526, 439] width 667 height 613
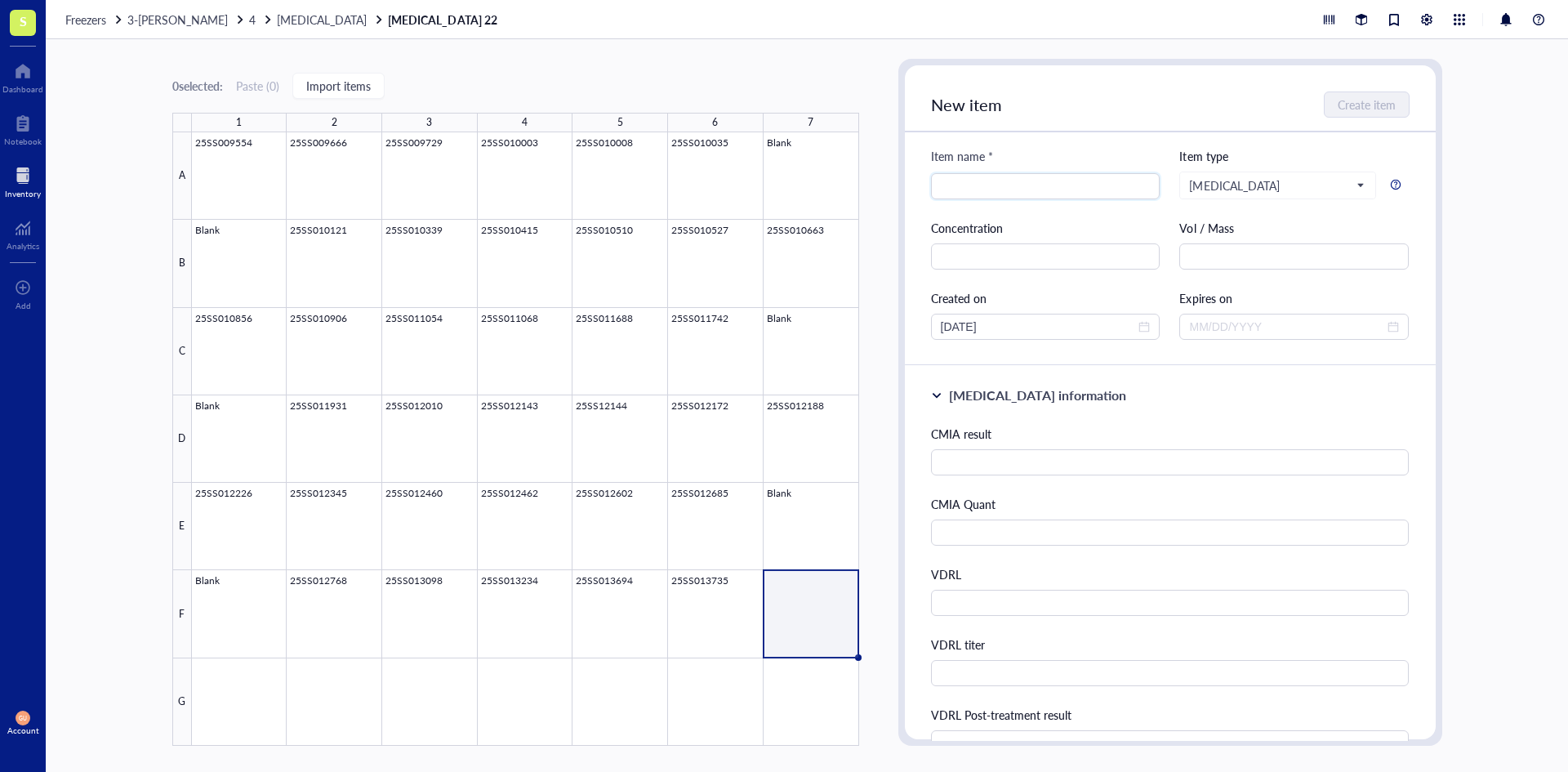
scroll to position [82, 0]
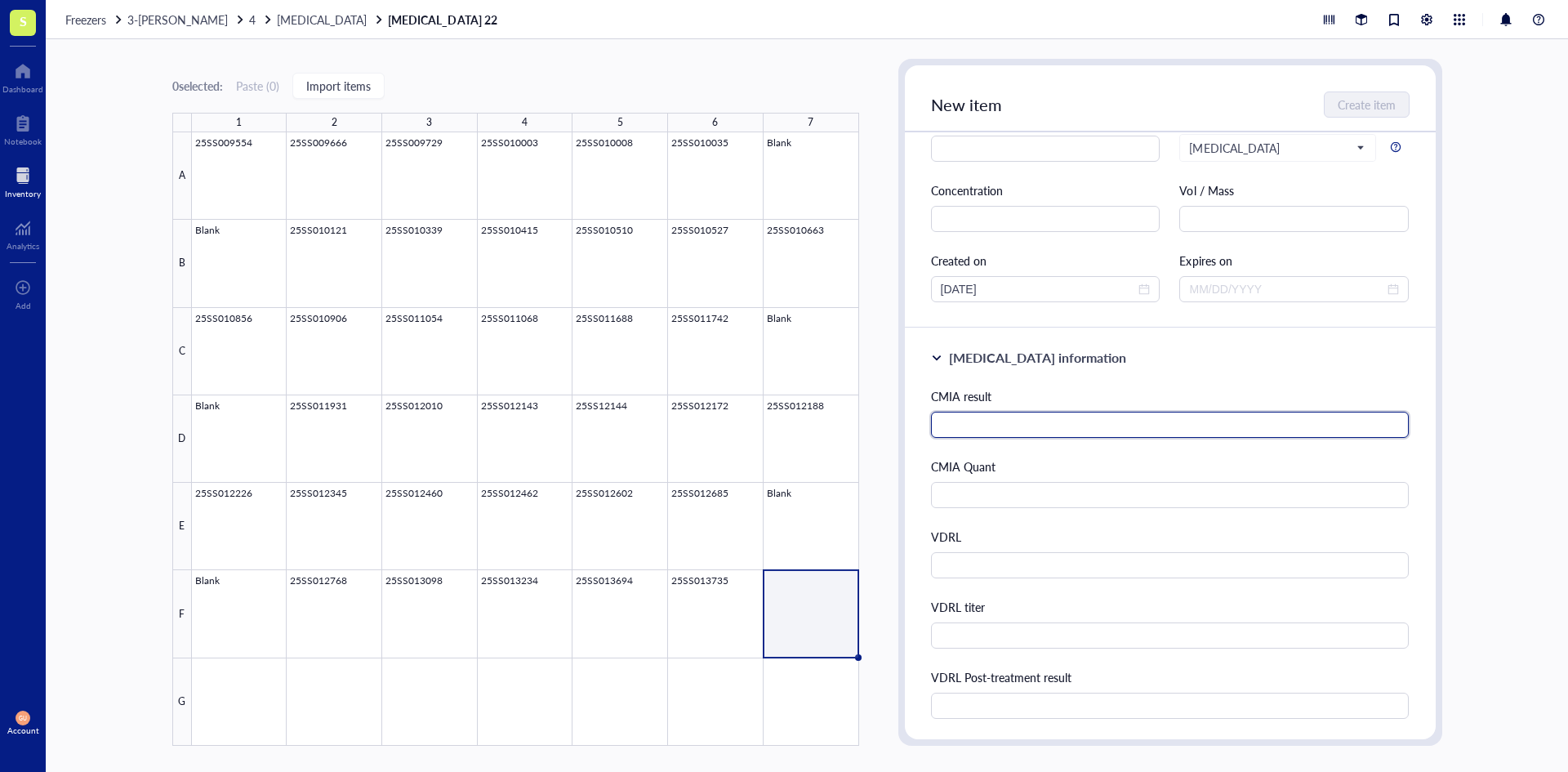
click at [1063, 432] on input "text" at bounding box center [1170, 424] width 478 height 26
type input "Reactive"
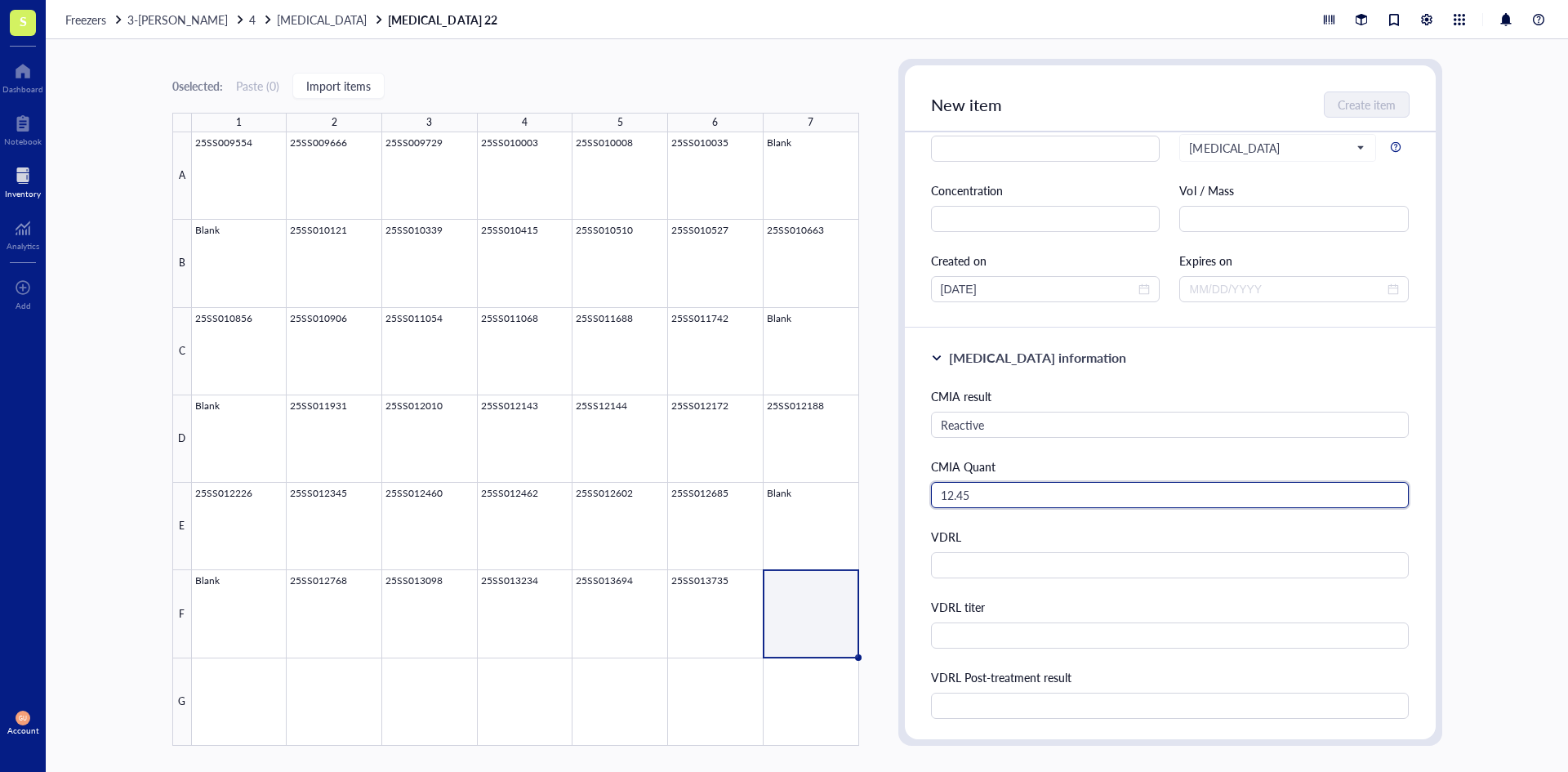
type input "12.45"
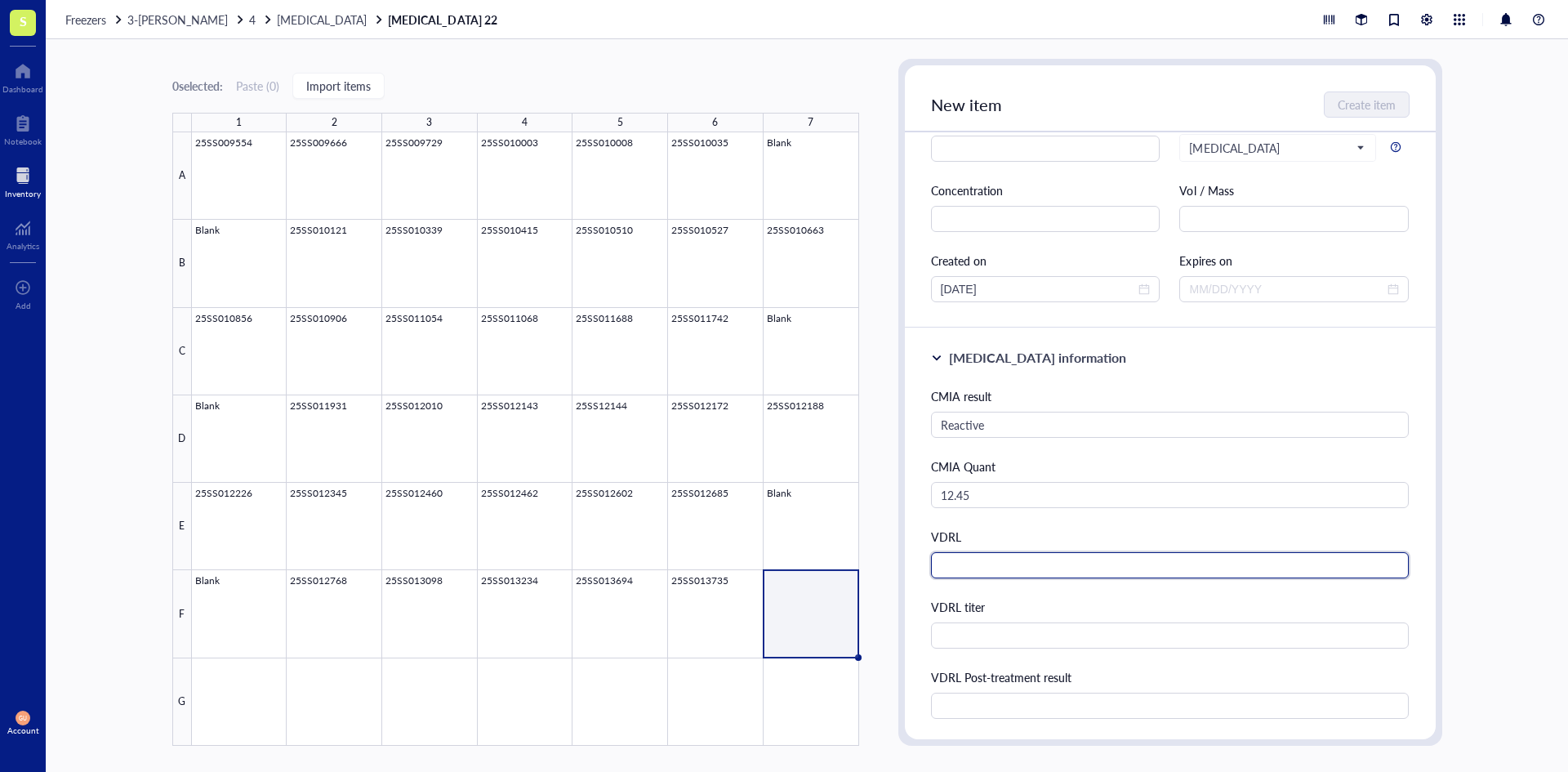
type input "q"
type input "Non-Reactive"
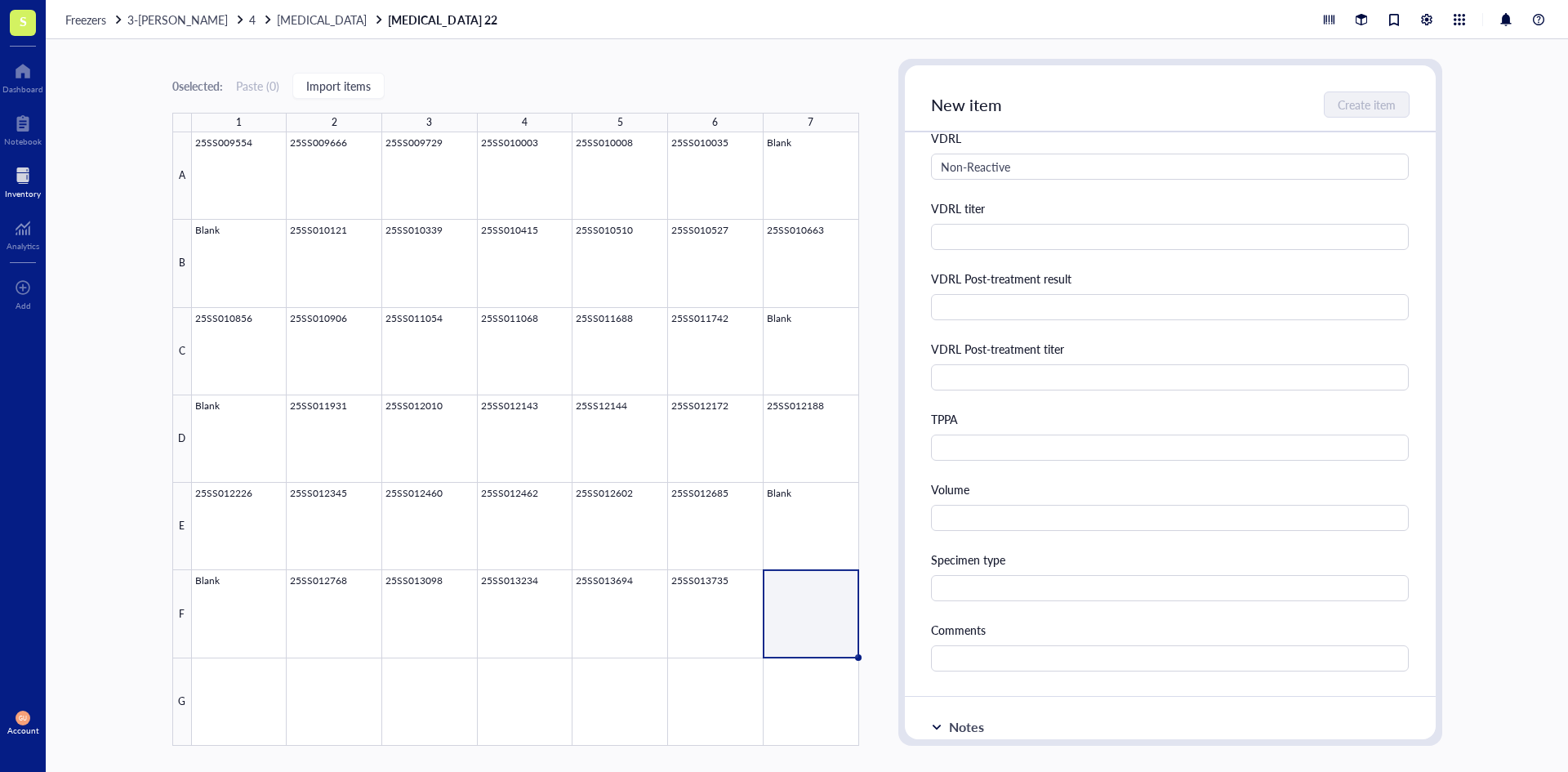
scroll to position [490, 0]
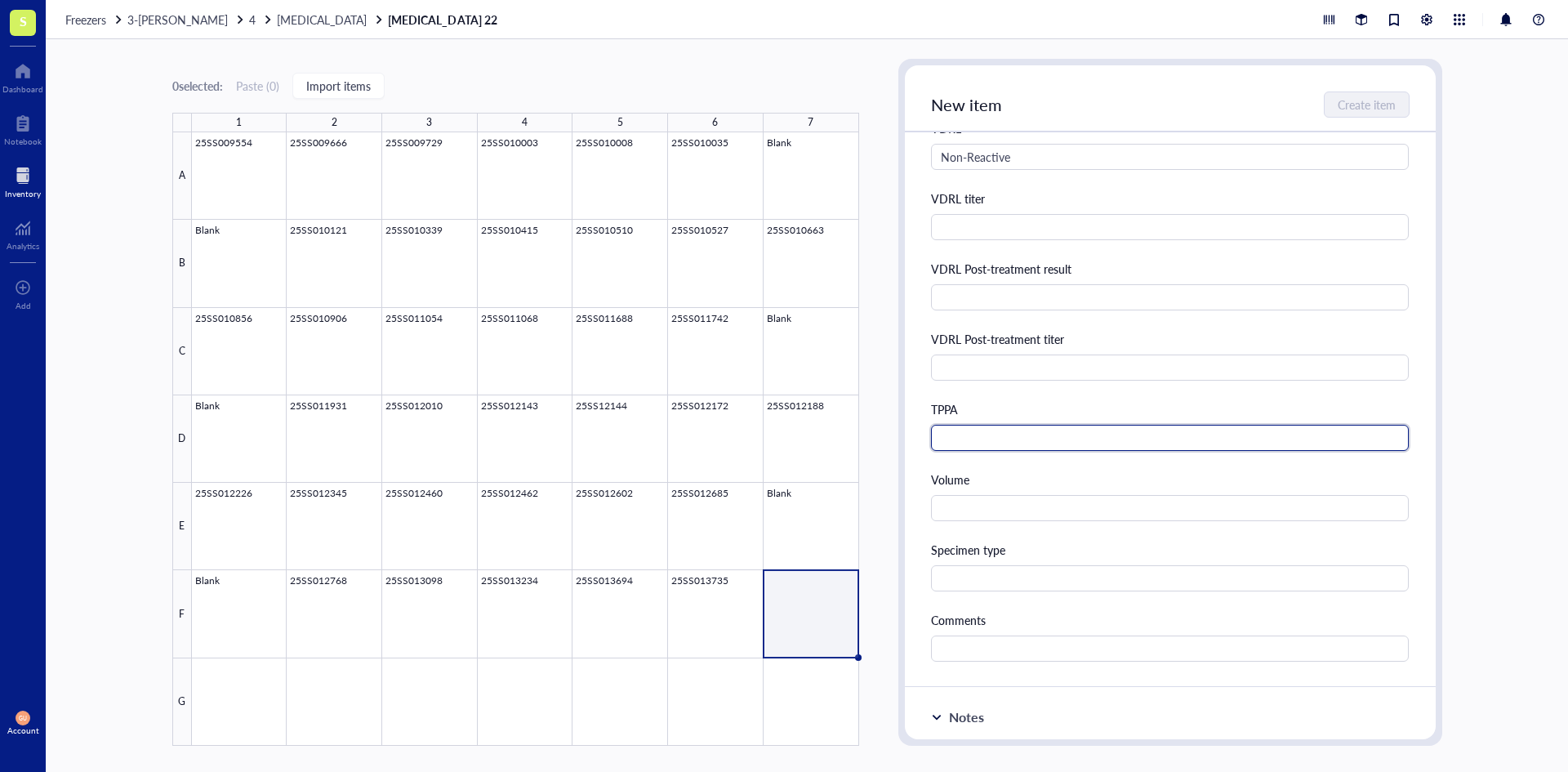
click at [989, 445] on input "text" at bounding box center [1170, 438] width 478 height 26
type input "++"
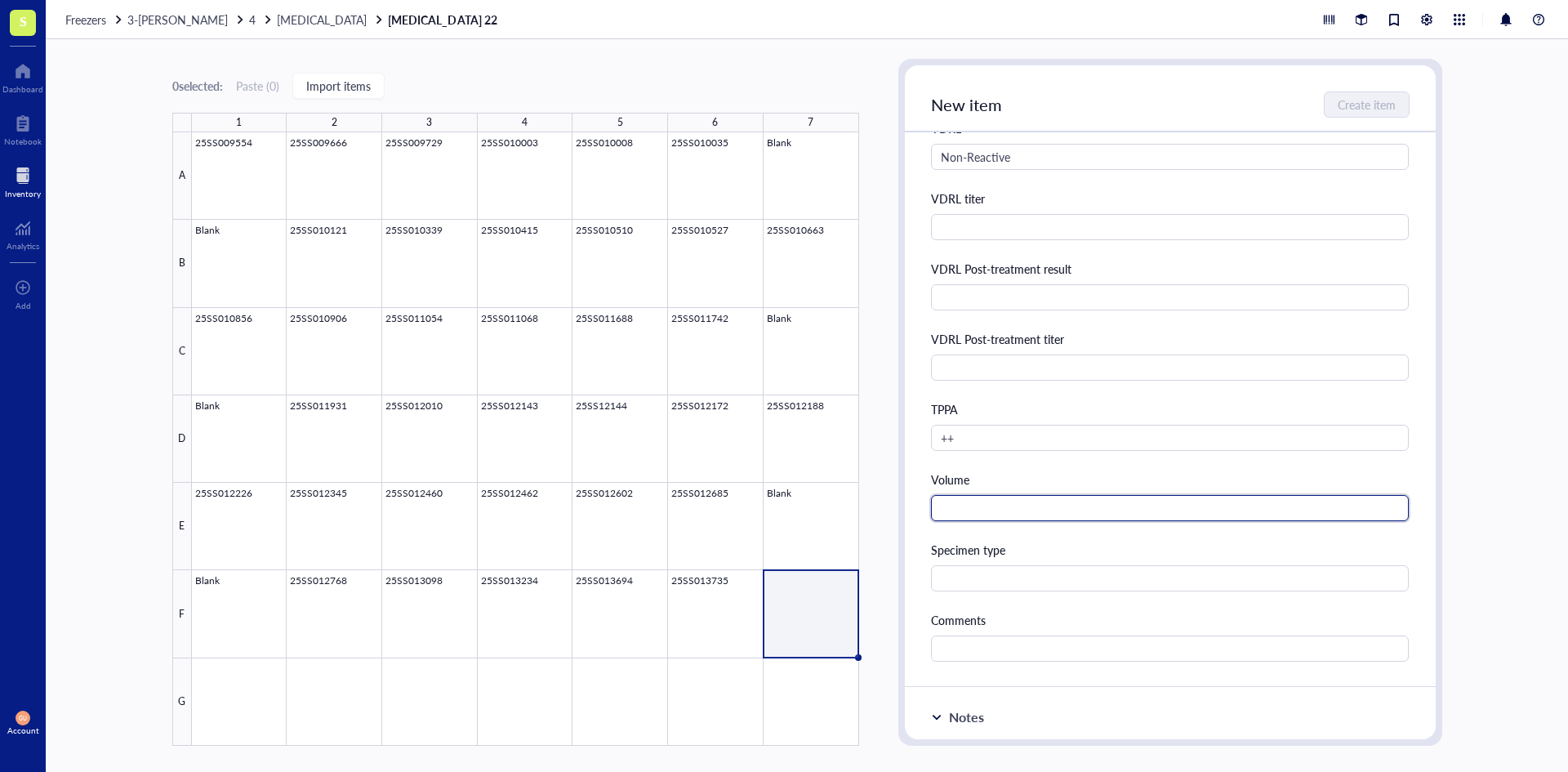
click at [999, 500] on input "text" at bounding box center [1170, 508] width 478 height 26
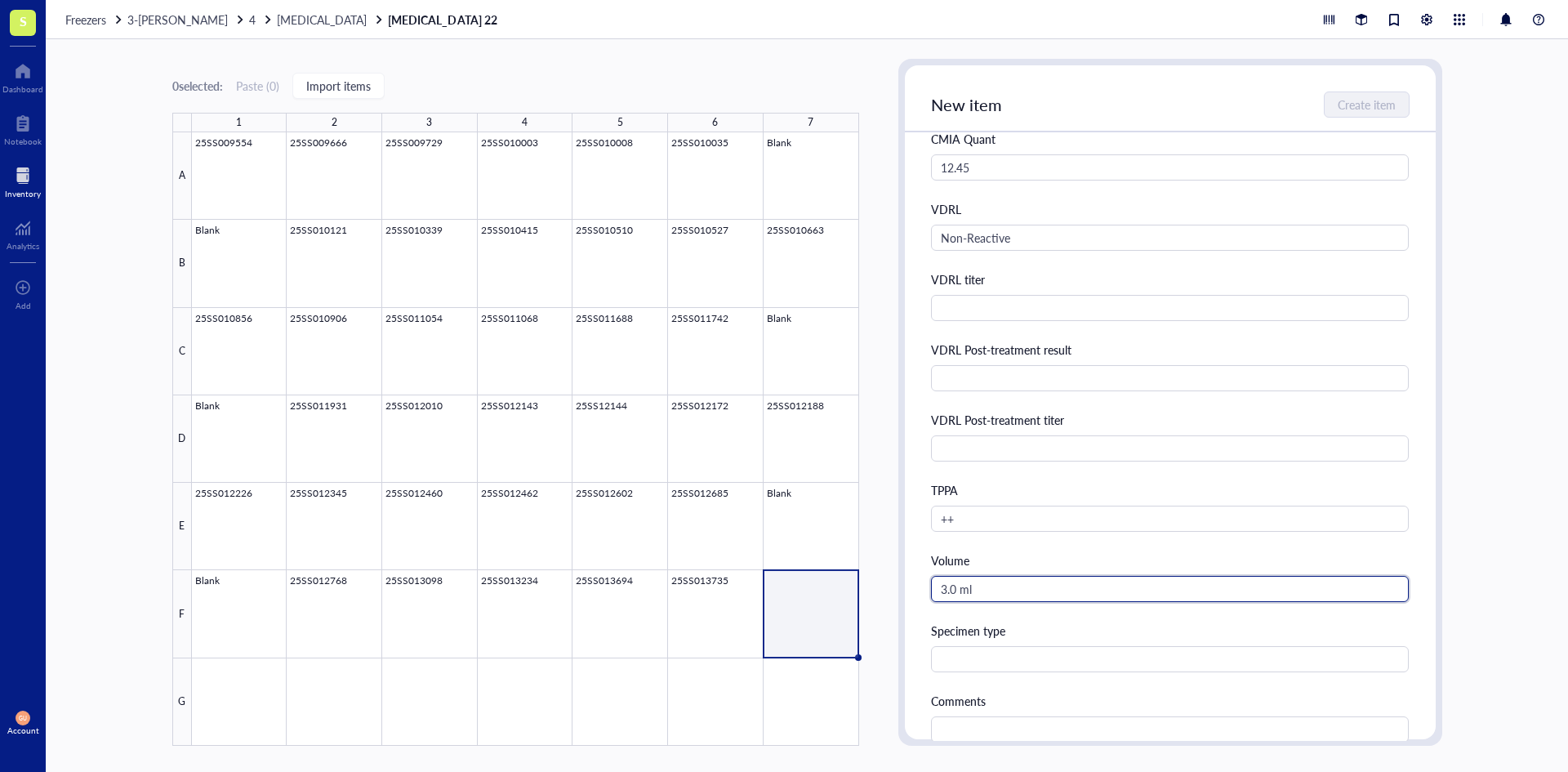
scroll to position [0, 0]
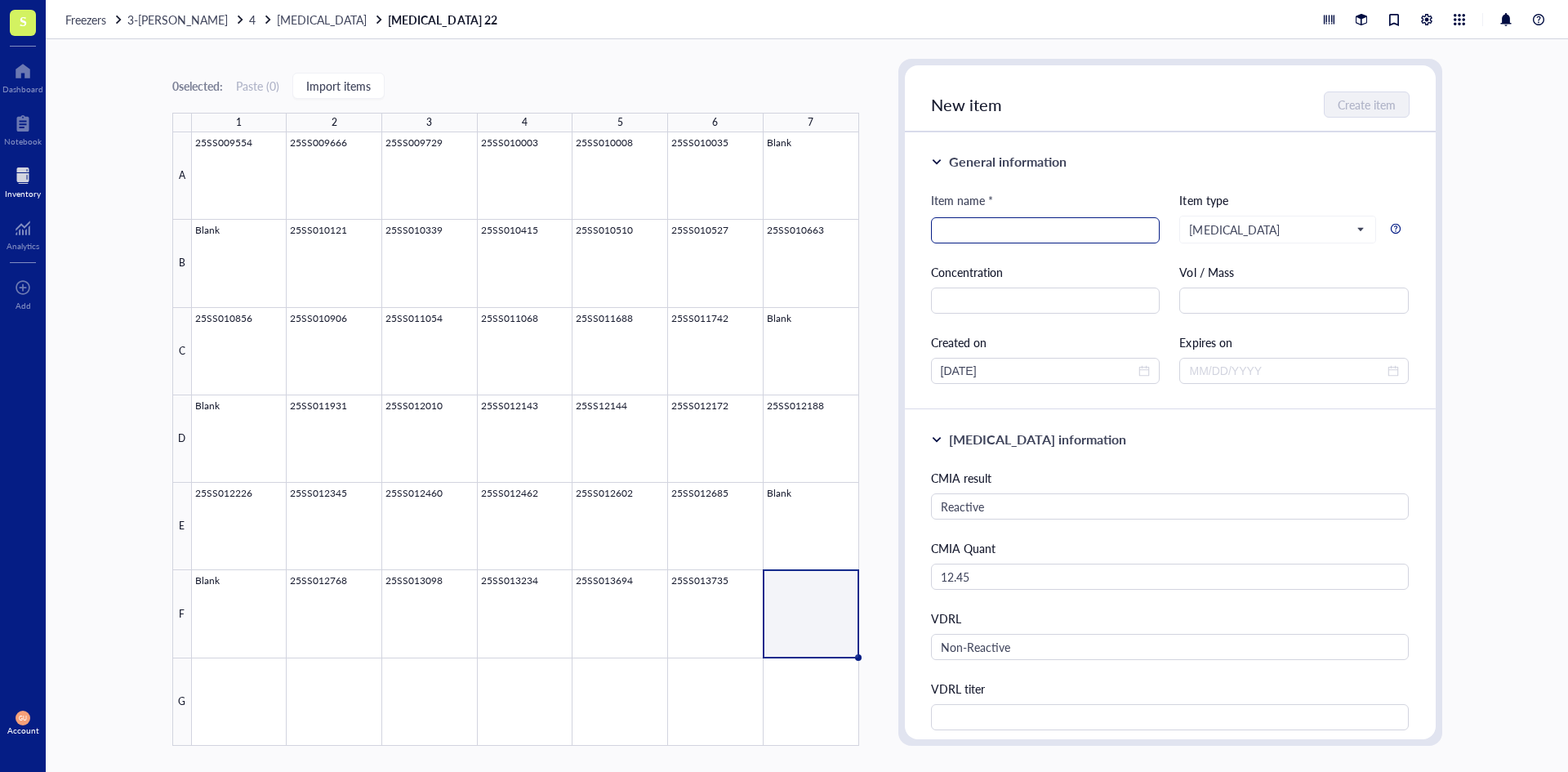
type input "3.0 ml"
click at [987, 239] on input "search" at bounding box center [1046, 231] width 210 height 24
type input "25SS013804"
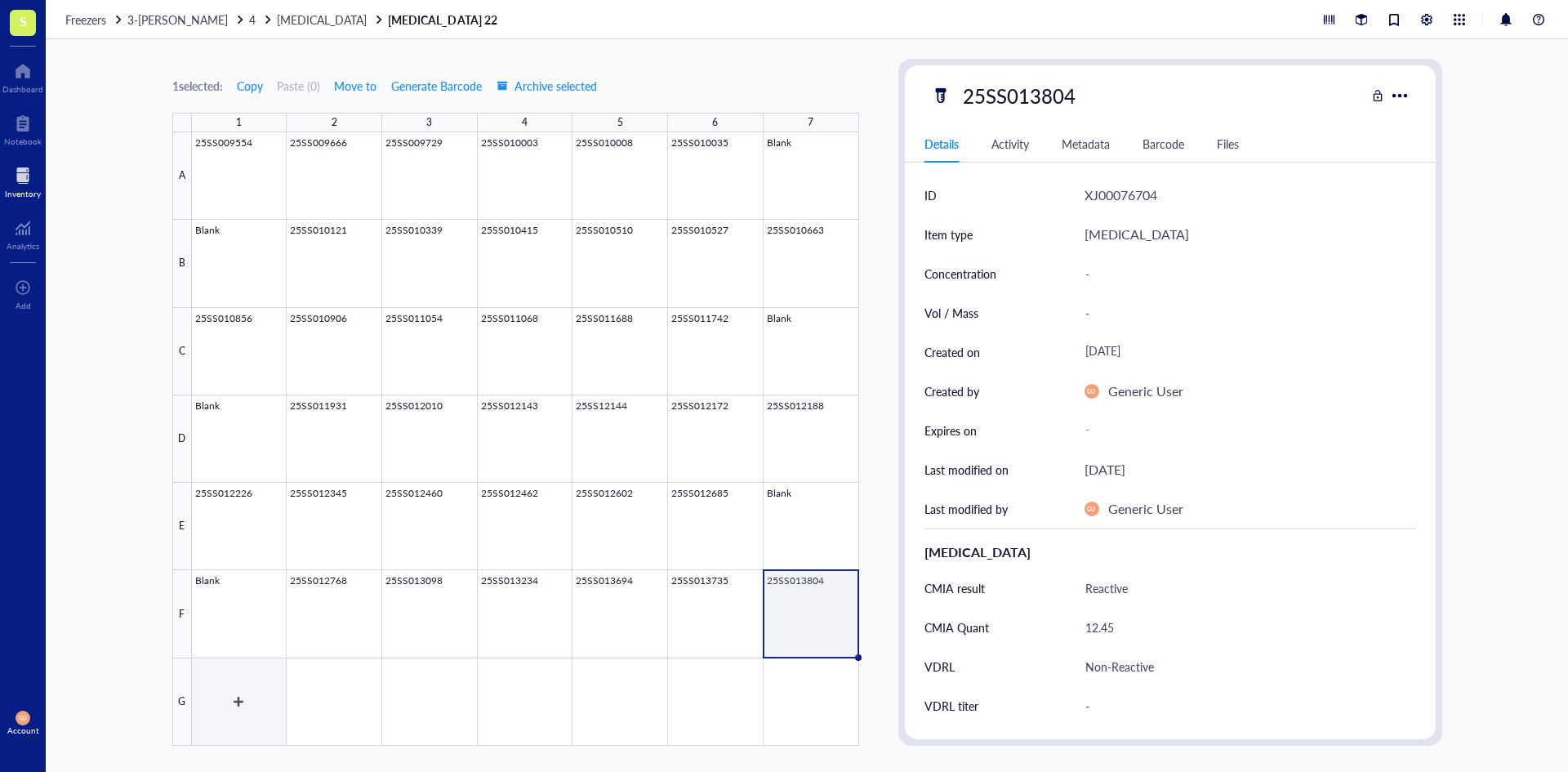
click at [250, 693] on div at bounding box center [526, 439] width 667 height 613
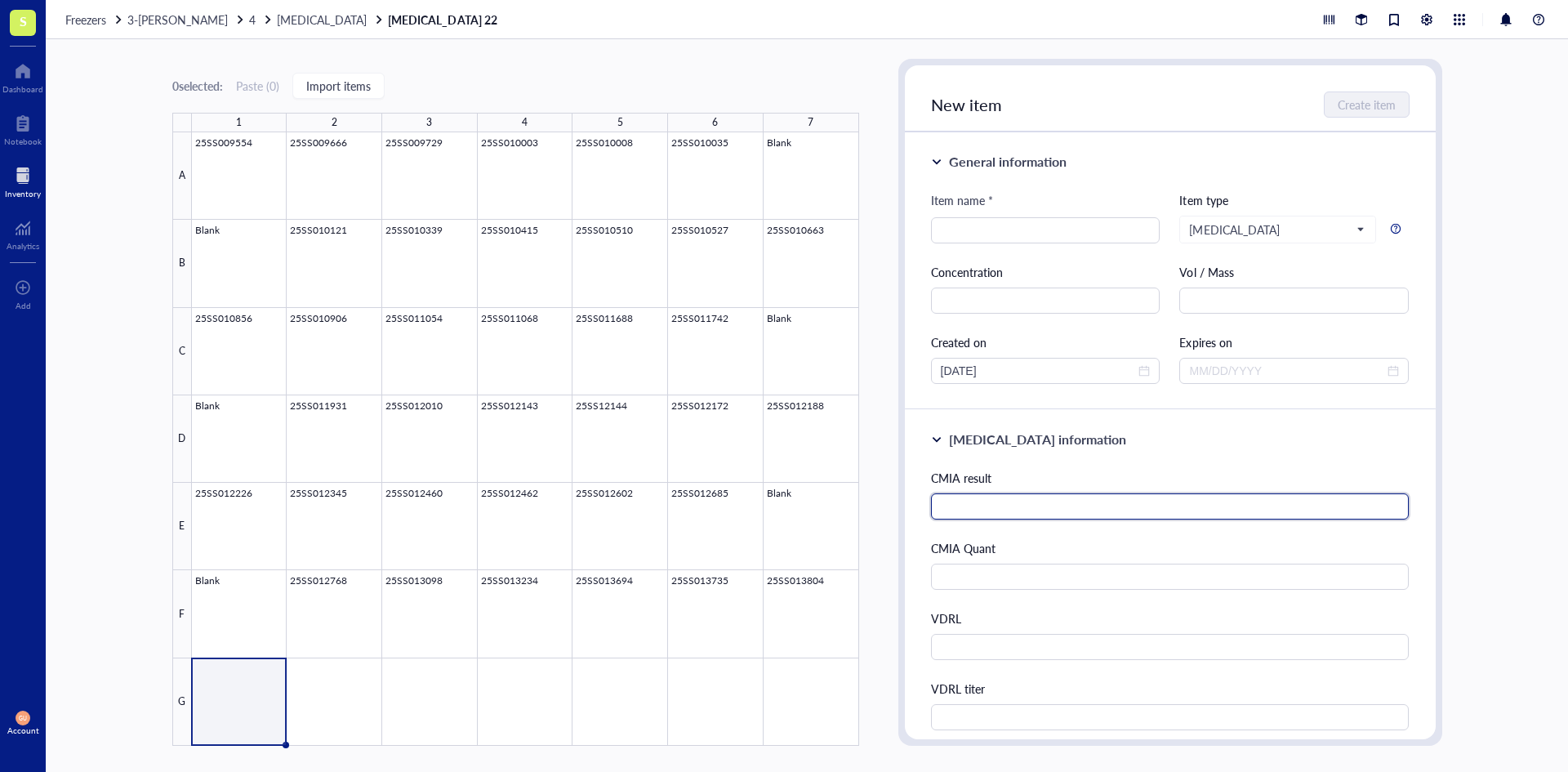
click at [1018, 513] on input "text" at bounding box center [1170, 507] width 478 height 26
type input "Reactive"
type input "15.22"
type input "Non-reactive"
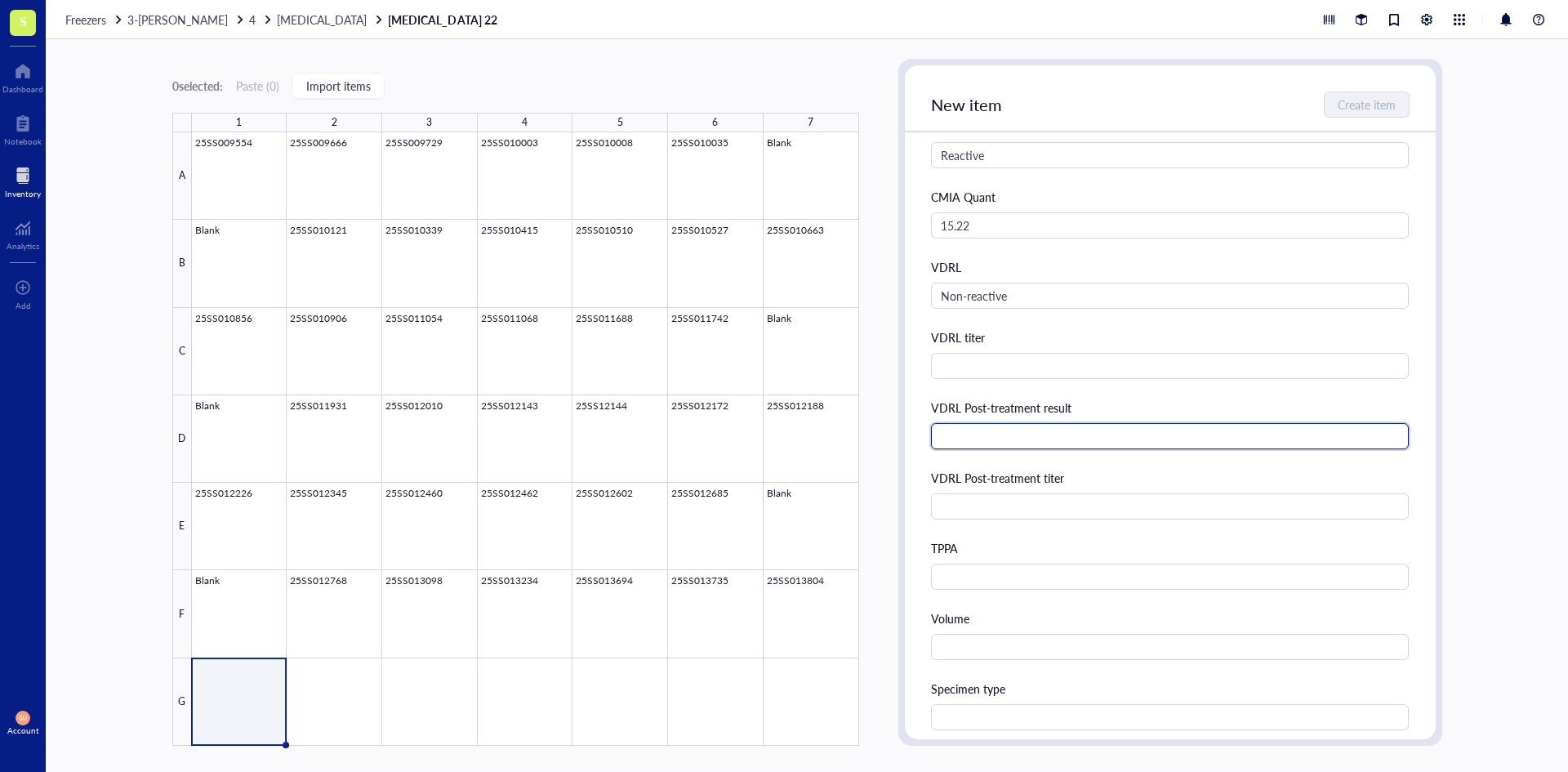
click at [1048, 442] on input "text" at bounding box center [1170, 437] width 478 height 26
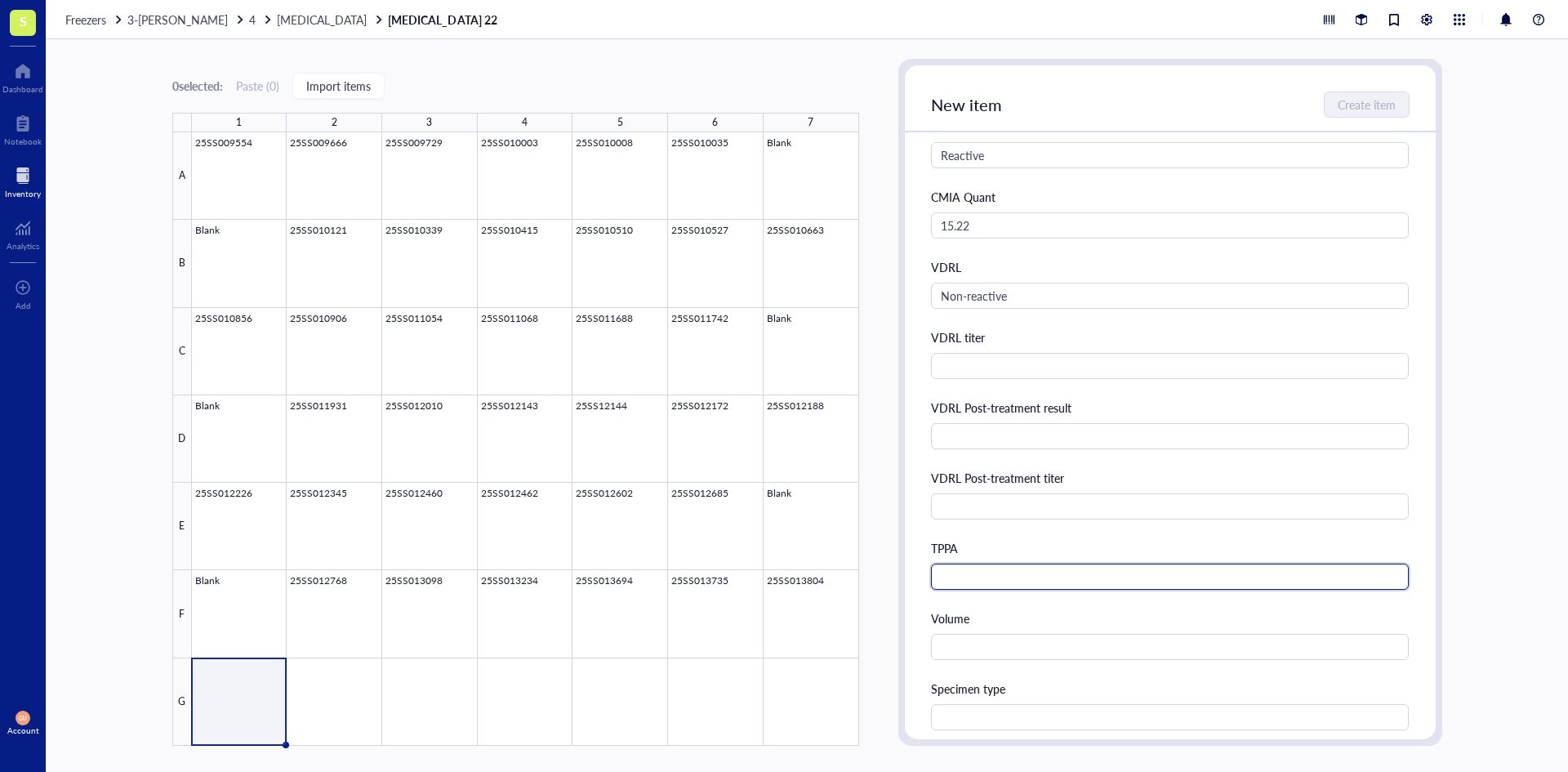
click at [1029, 586] on input "text" at bounding box center [1170, 576] width 478 height 26
type input "++"
click at [980, 654] on input "text" at bounding box center [1170, 647] width 478 height 26
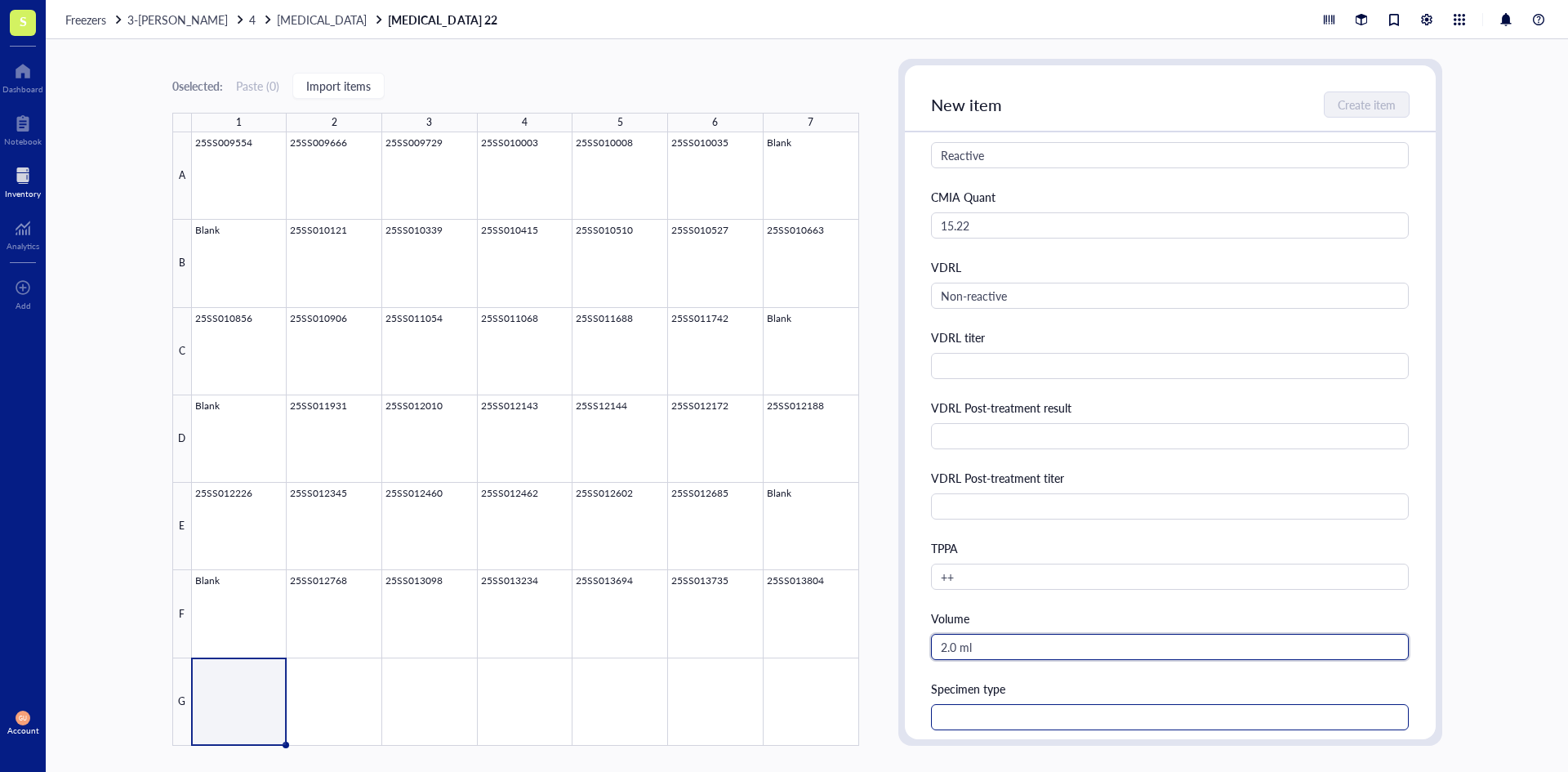
type input "2.0 ml"
click at [979, 718] on input "text" at bounding box center [1170, 717] width 478 height 26
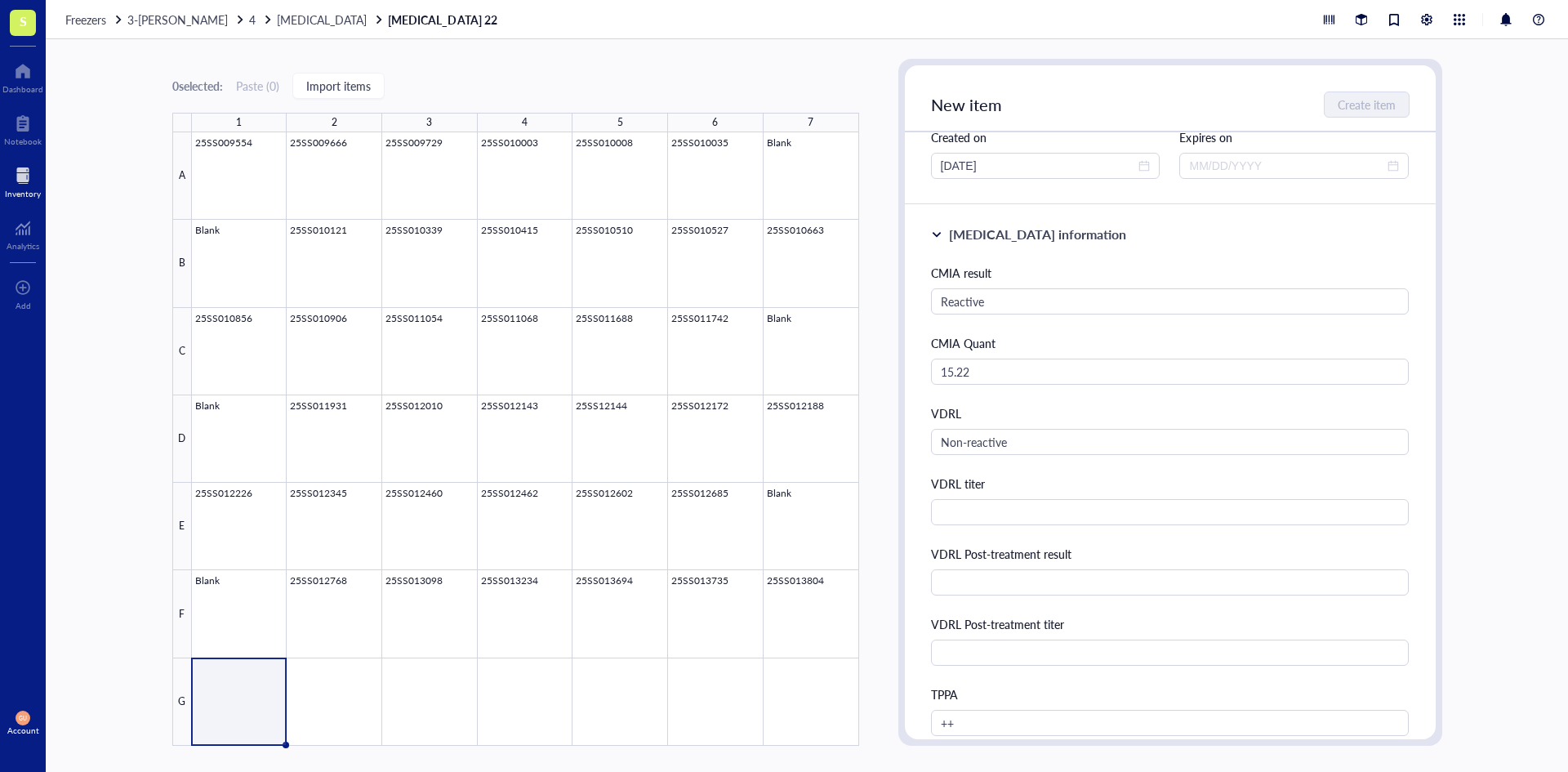
scroll to position [0, 0]
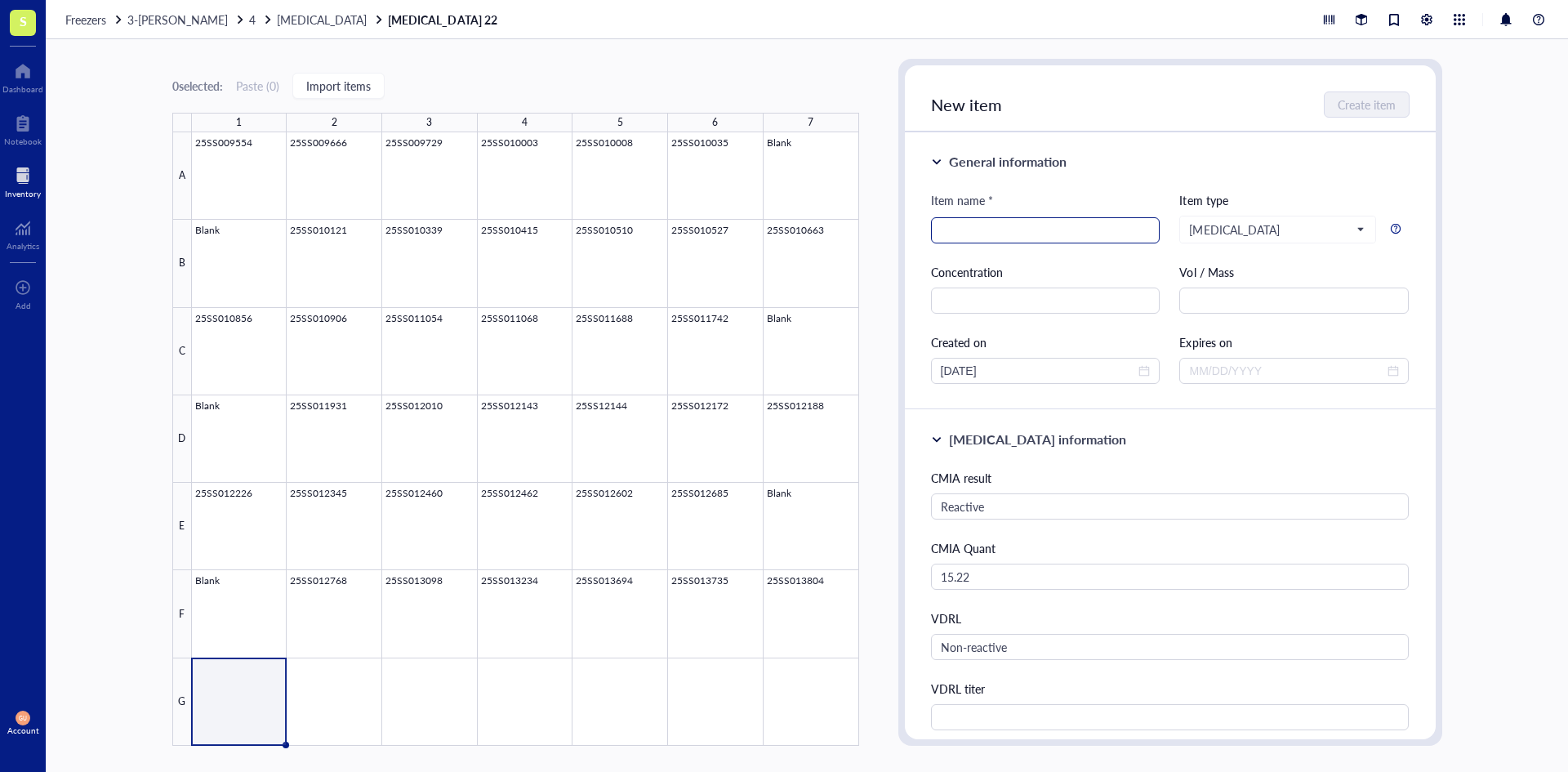
type input "Serum"
click at [991, 231] on input "search" at bounding box center [1046, 231] width 210 height 24
type input "25SS013810"
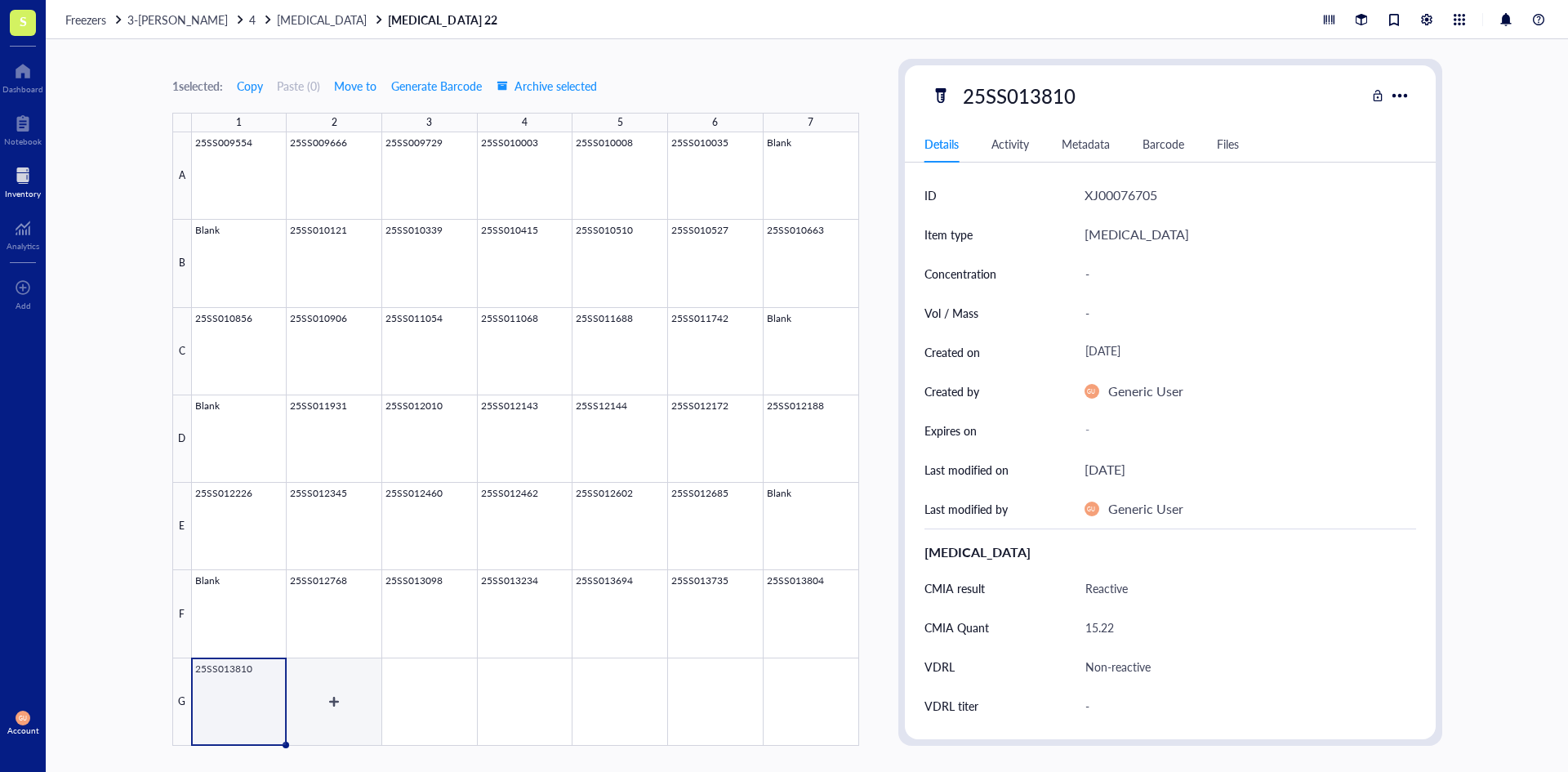
click at [334, 684] on div at bounding box center [526, 439] width 667 height 613
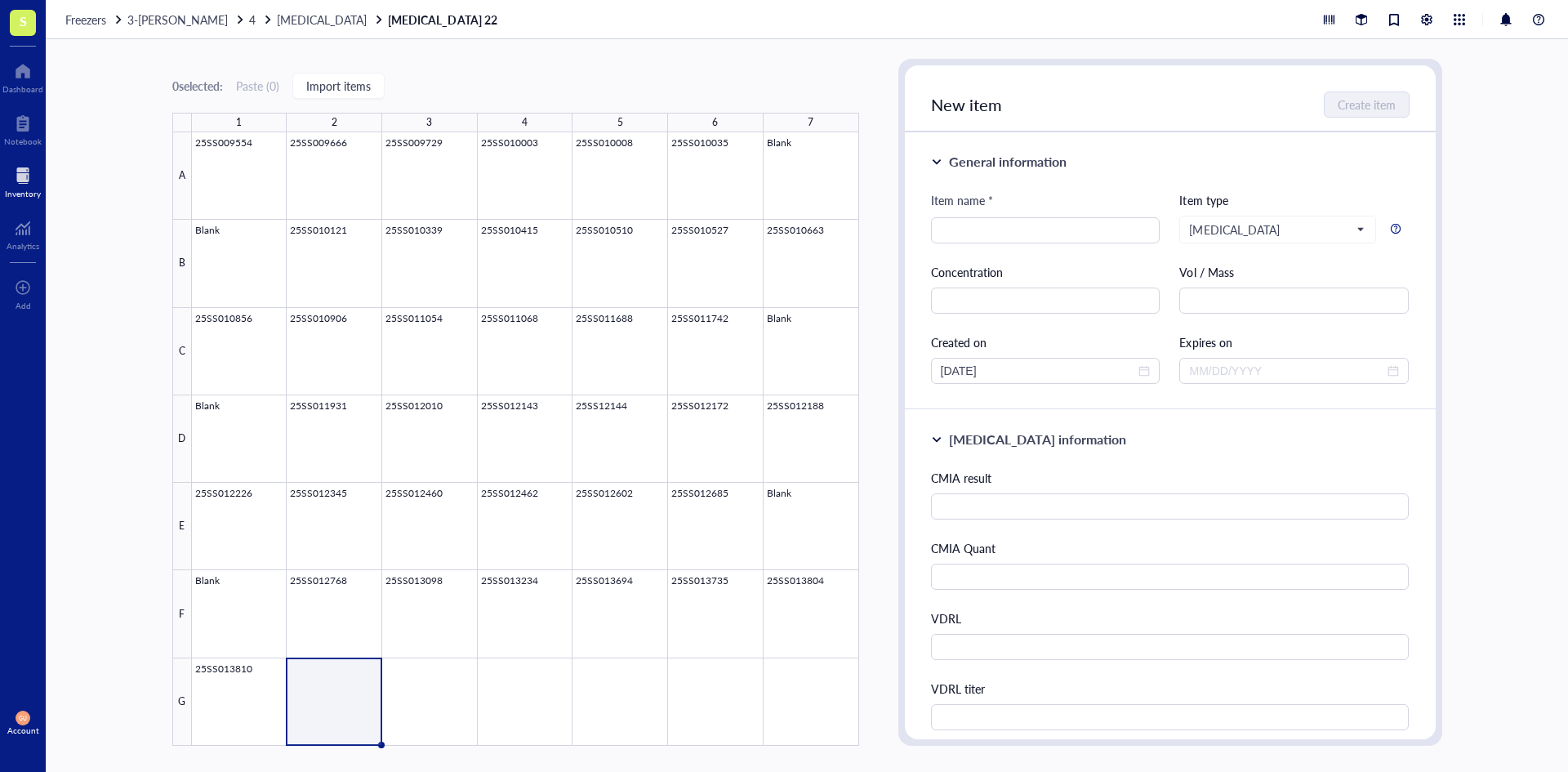
click at [1000, 621] on div "VDRL" at bounding box center [1170, 618] width 478 height 18
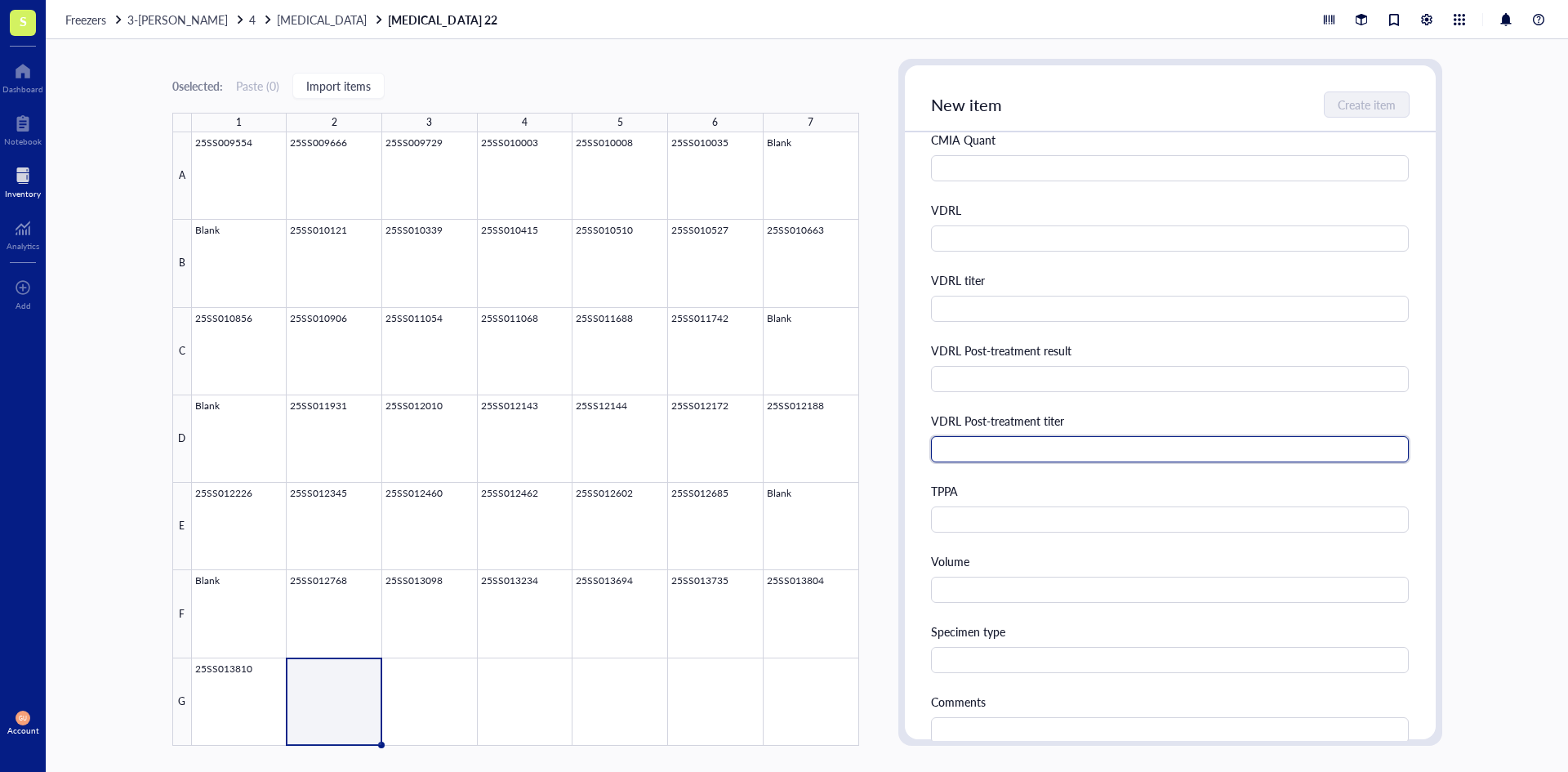
click at [1001, 448] on input "text" at bounding box center [1170, 449] width 478 height 26
type input "1:128"
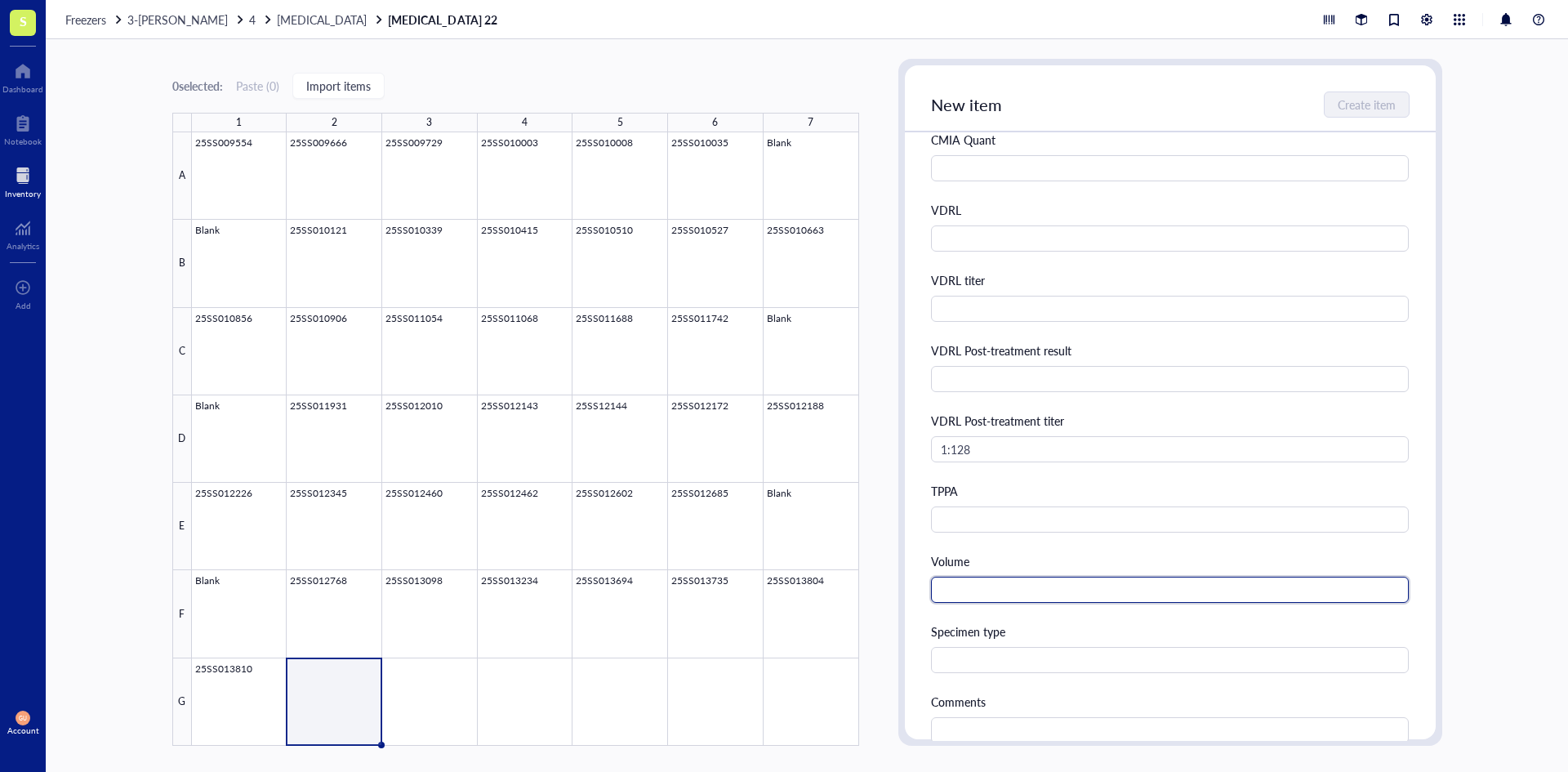
click at [985, 588] on input "text" at bounding box center [1170, 589] width 478 height 26
type input "2.0 ml"
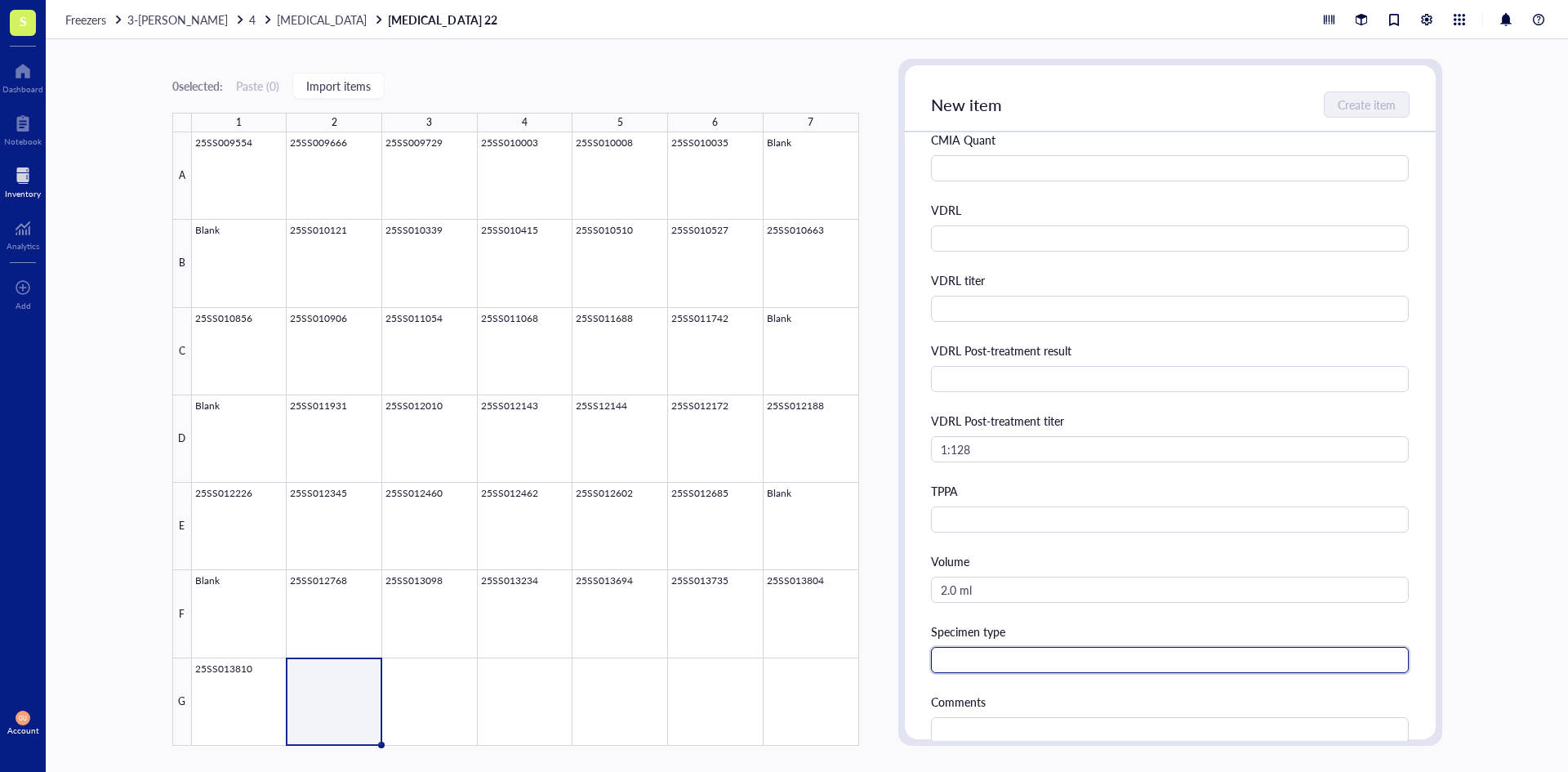
click at [964, 658] on input "text" at bounding box center [1170, 660] width 478 height 26
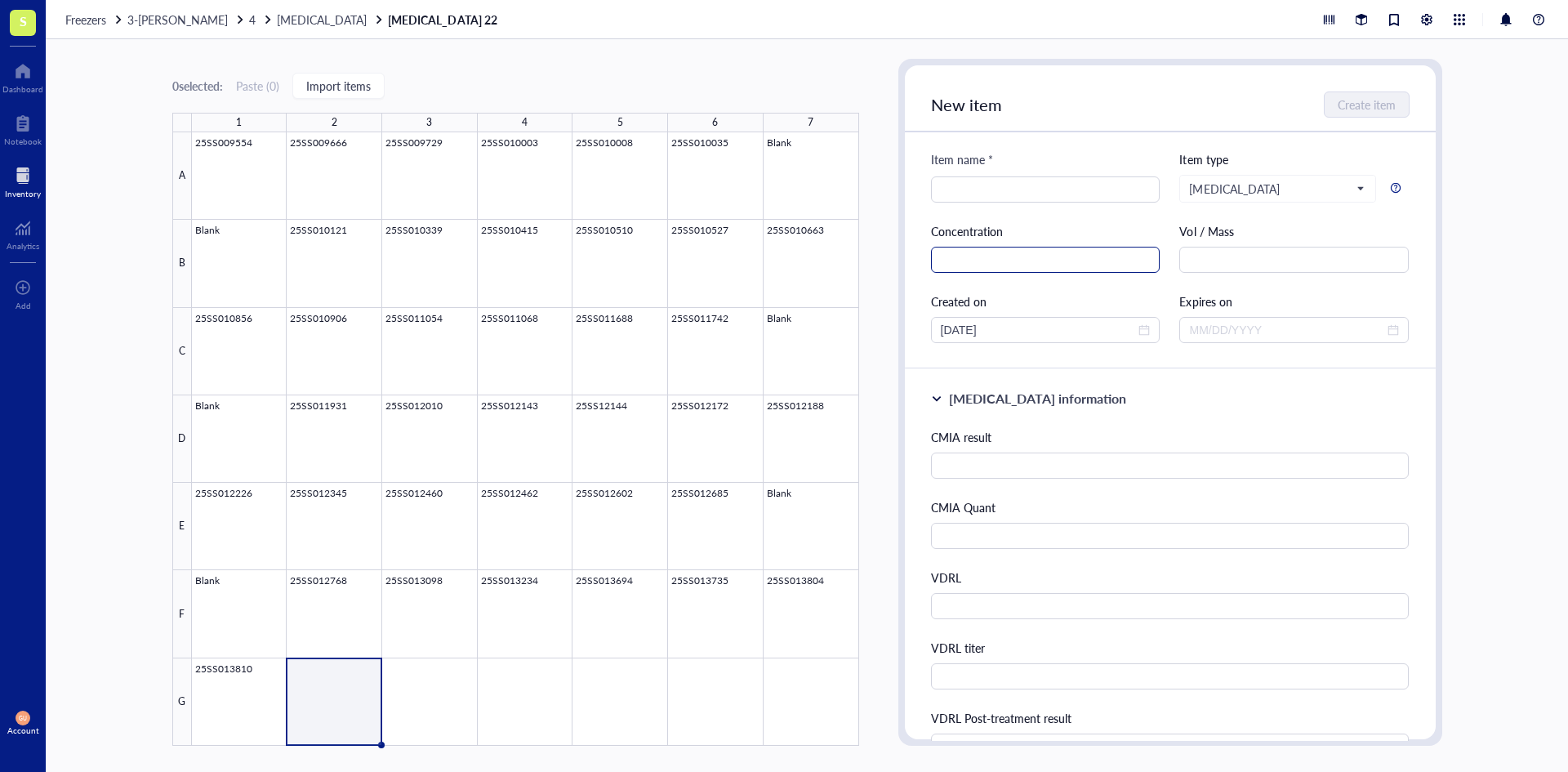
scroll to position [0, 0]
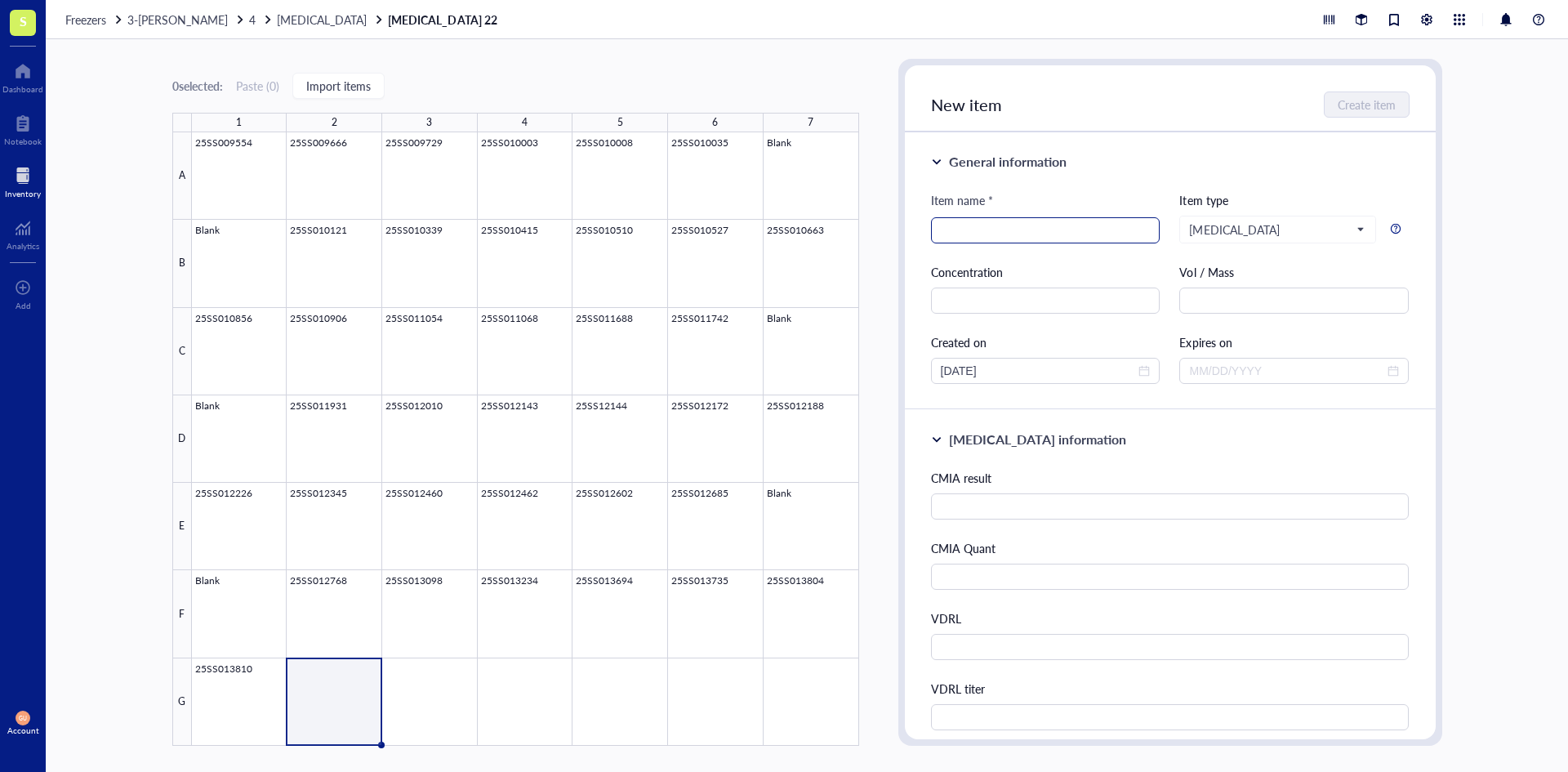
type input "Serum"
click at [990, 233] on input "search" at bounding box center [1046, 231] width 210 height 24
type input "25SS013878"
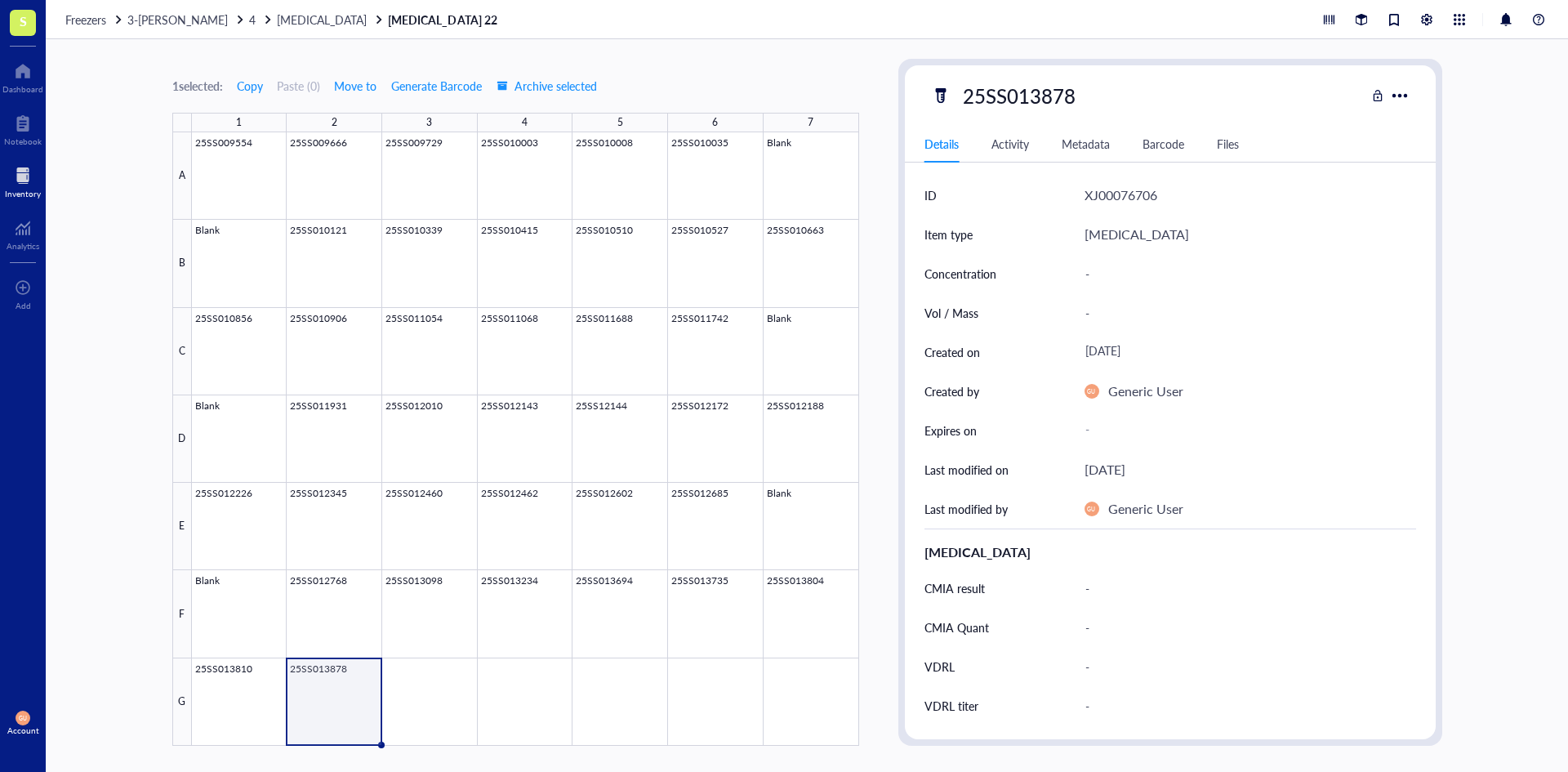
click at [21, 178] on div at bounding box center [23, 176] width 36 height 26
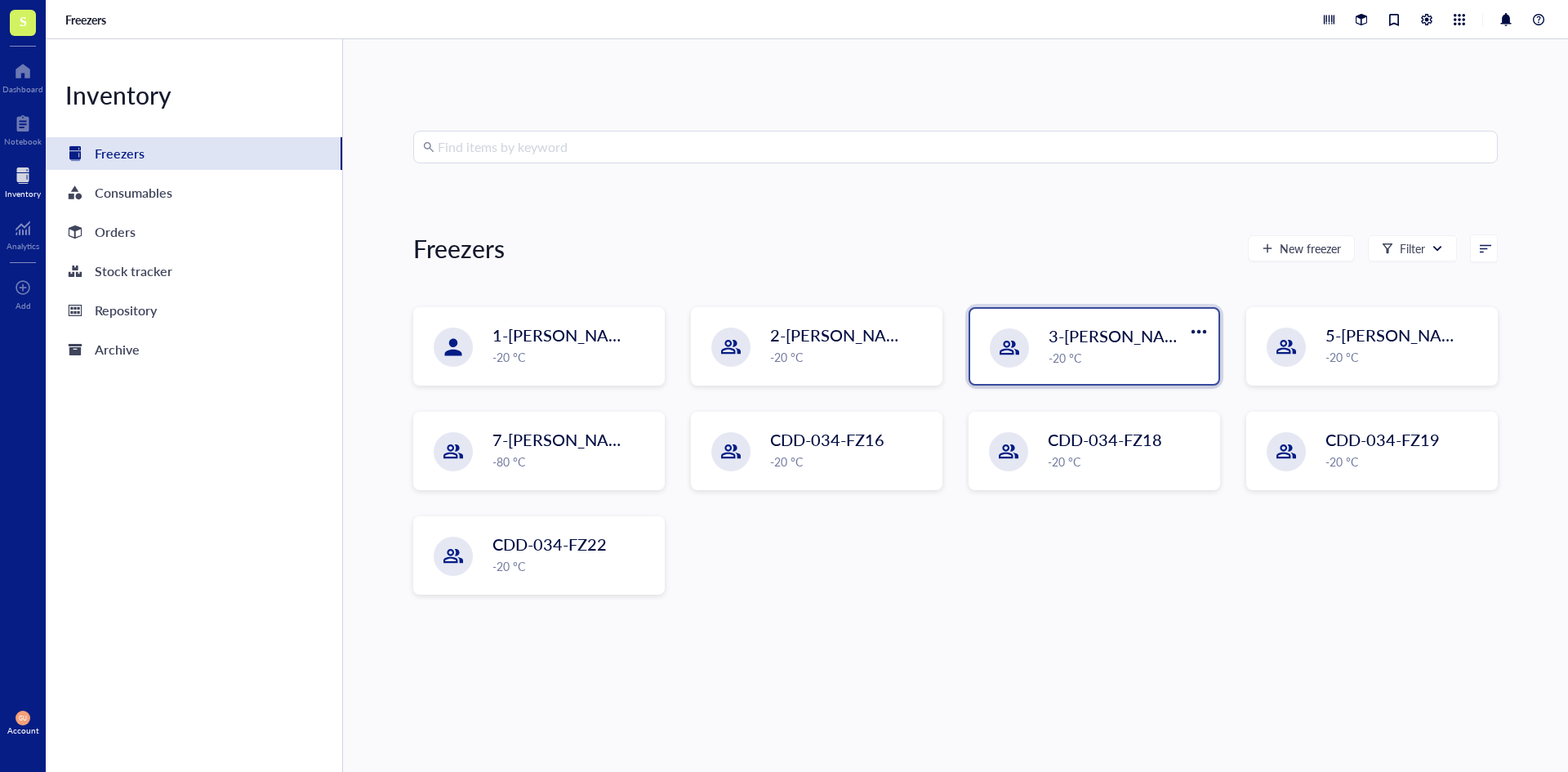
click at [1145, 349] on div "-20 °C" at bounding box center [1128, 357] width 160 height 18
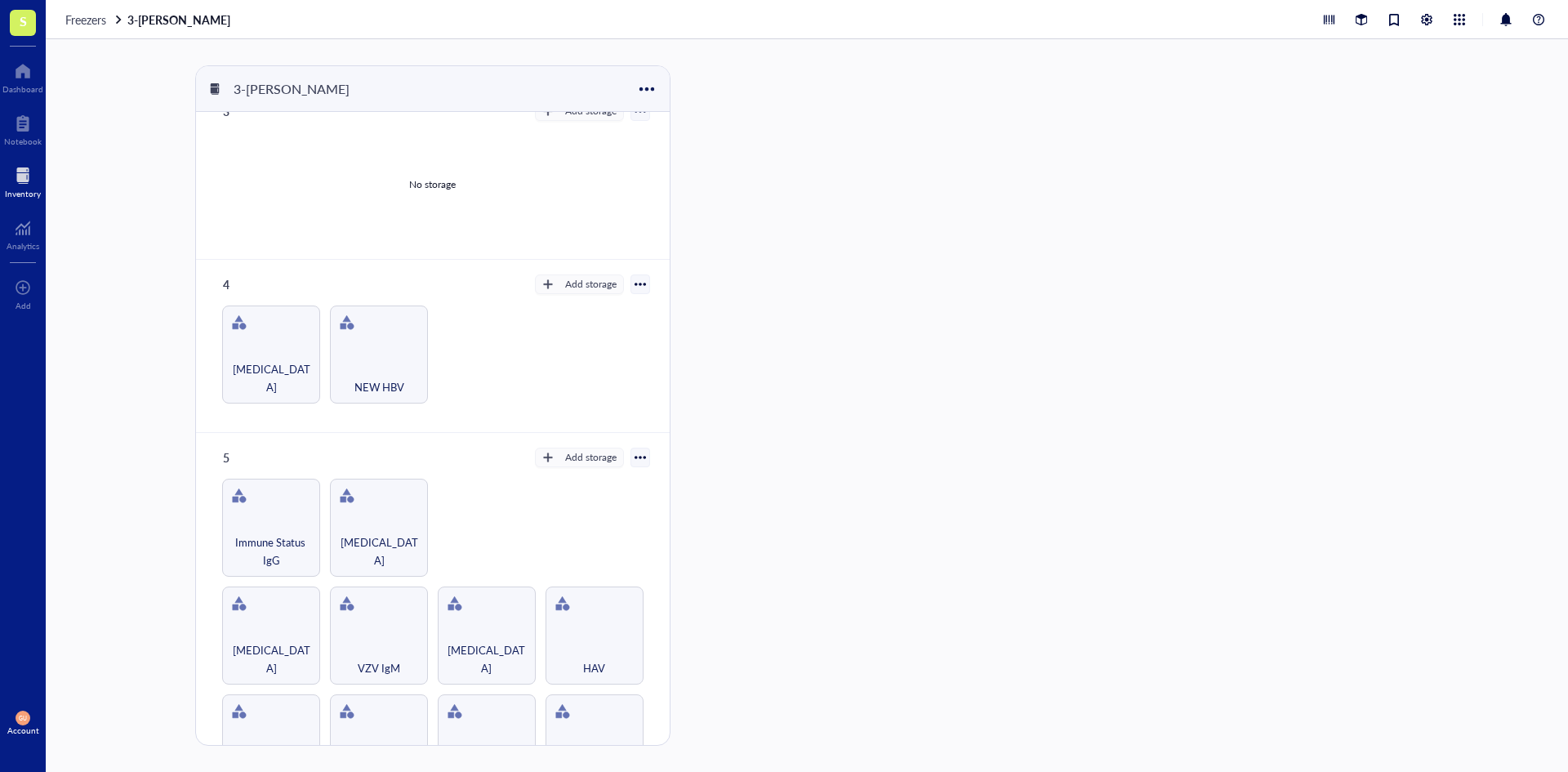
scroll to position [414, 0]
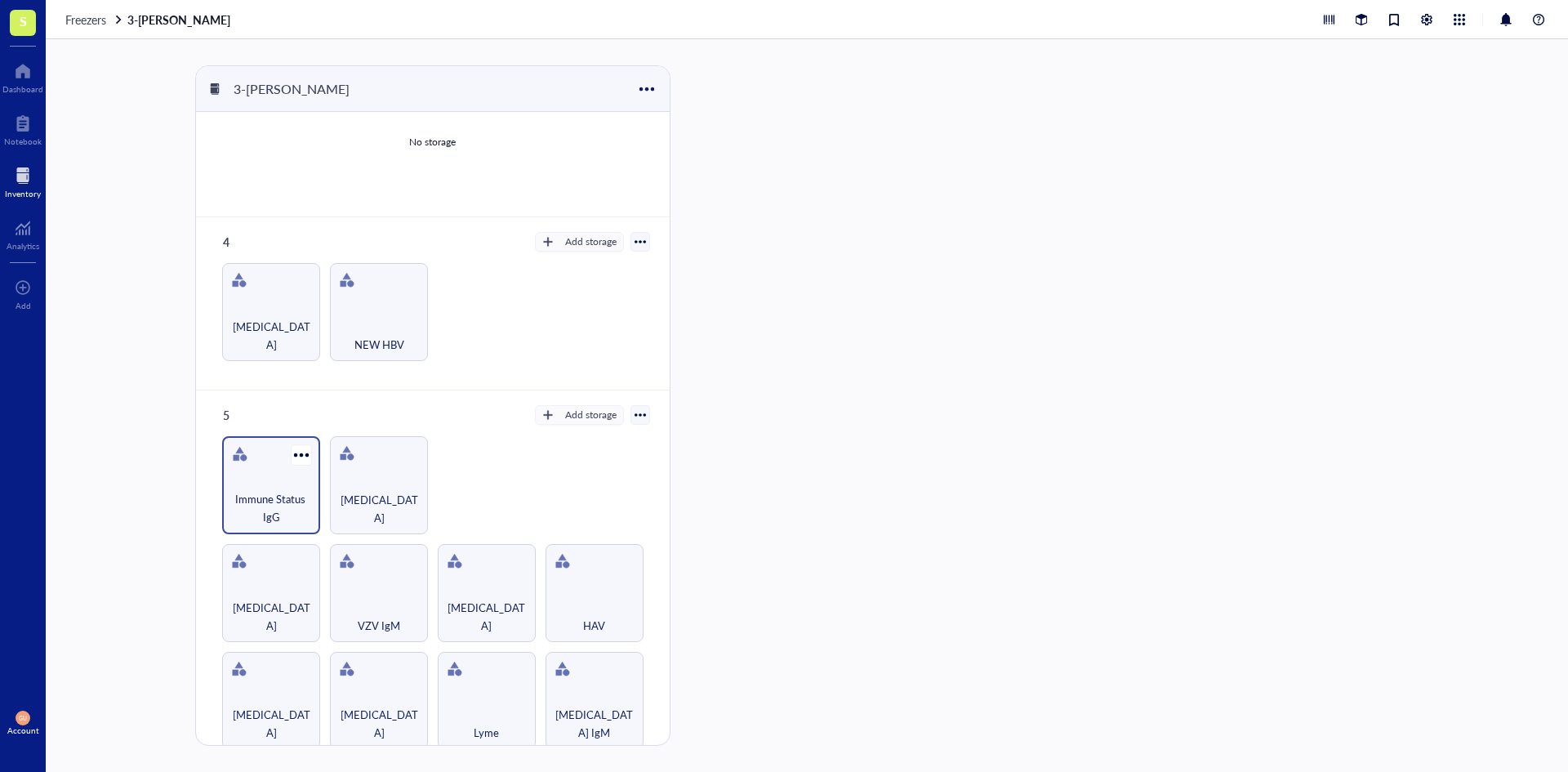
click at [277, 482] on div "Immune Status IgG" at bounding box center [271, 485] width 98 height 98
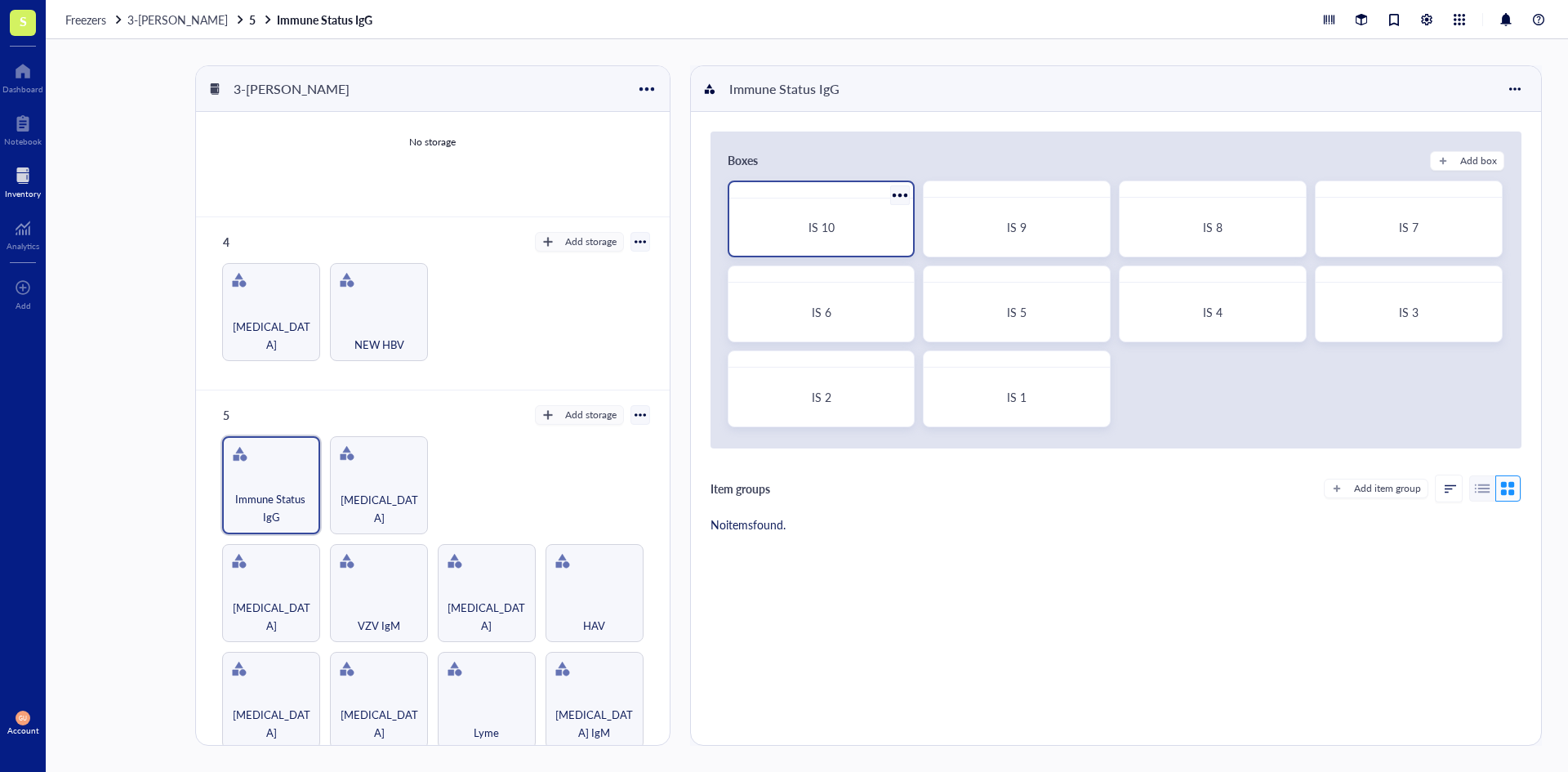
click at [802, 224] on div "IS 10" at bounding box center [822, 227] width 145 height 15
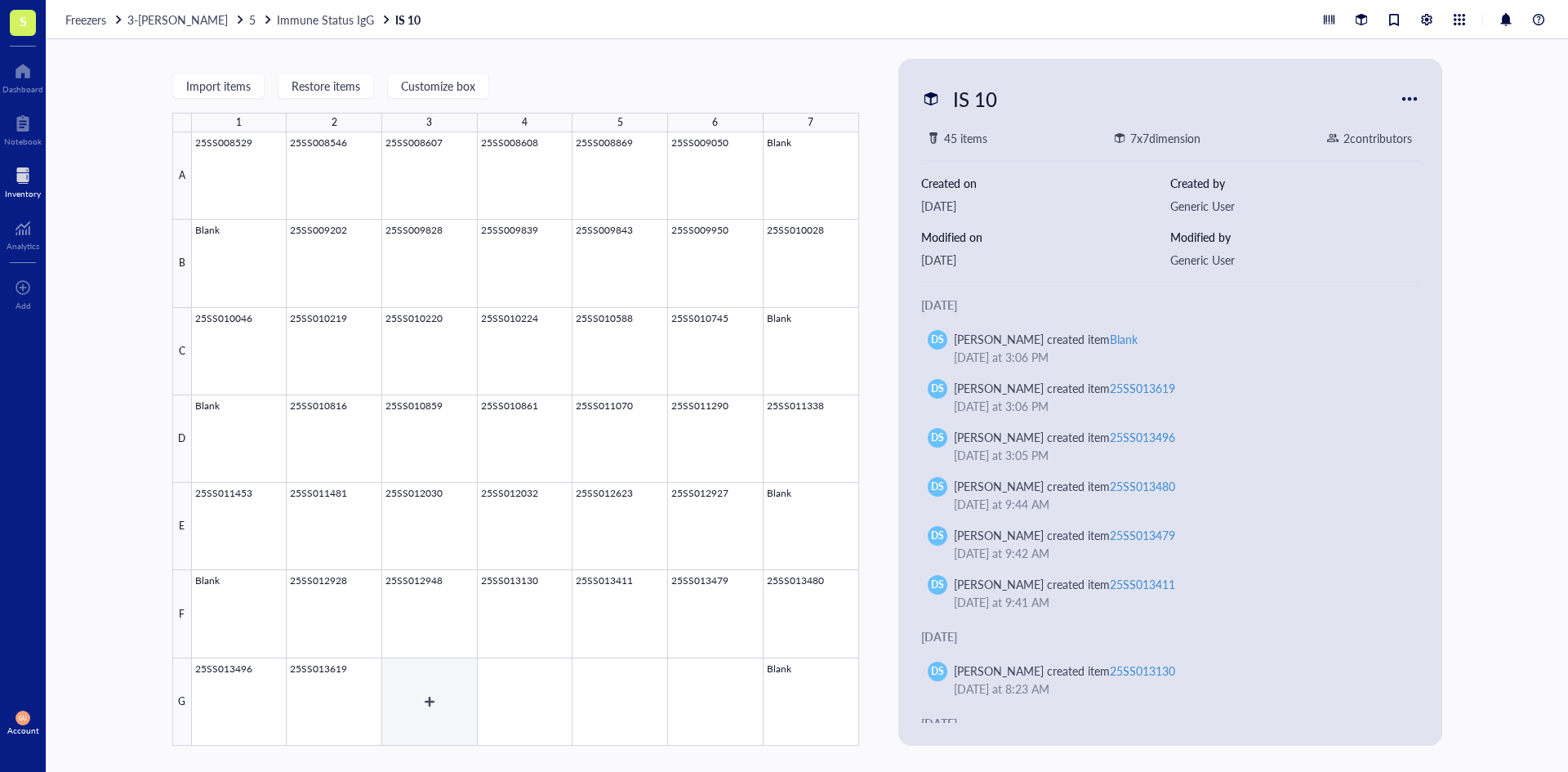
click at [430, 683] on div at bounding box center [526, 439] width 667 height 613
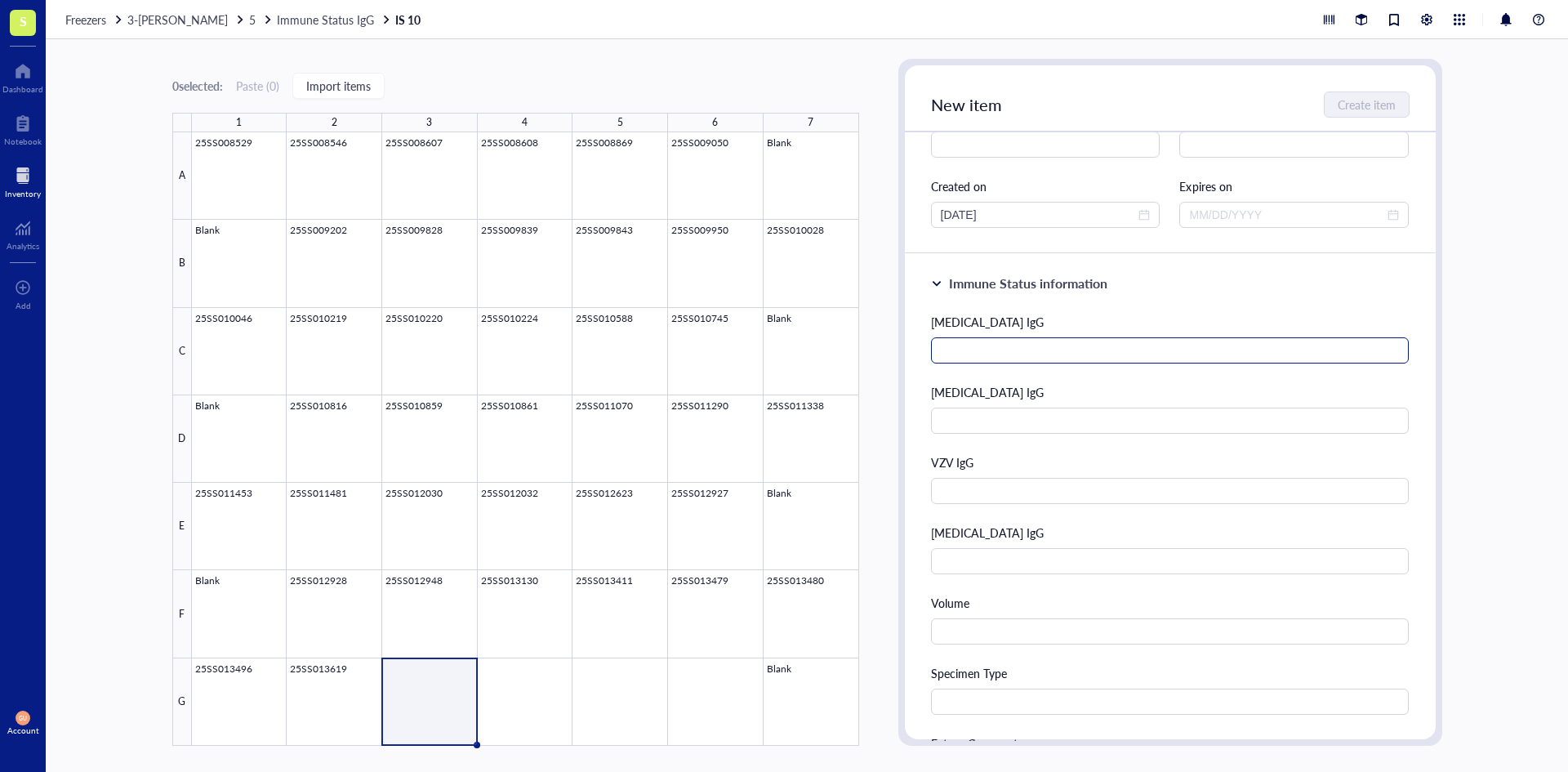
scroll to position [163, 0]
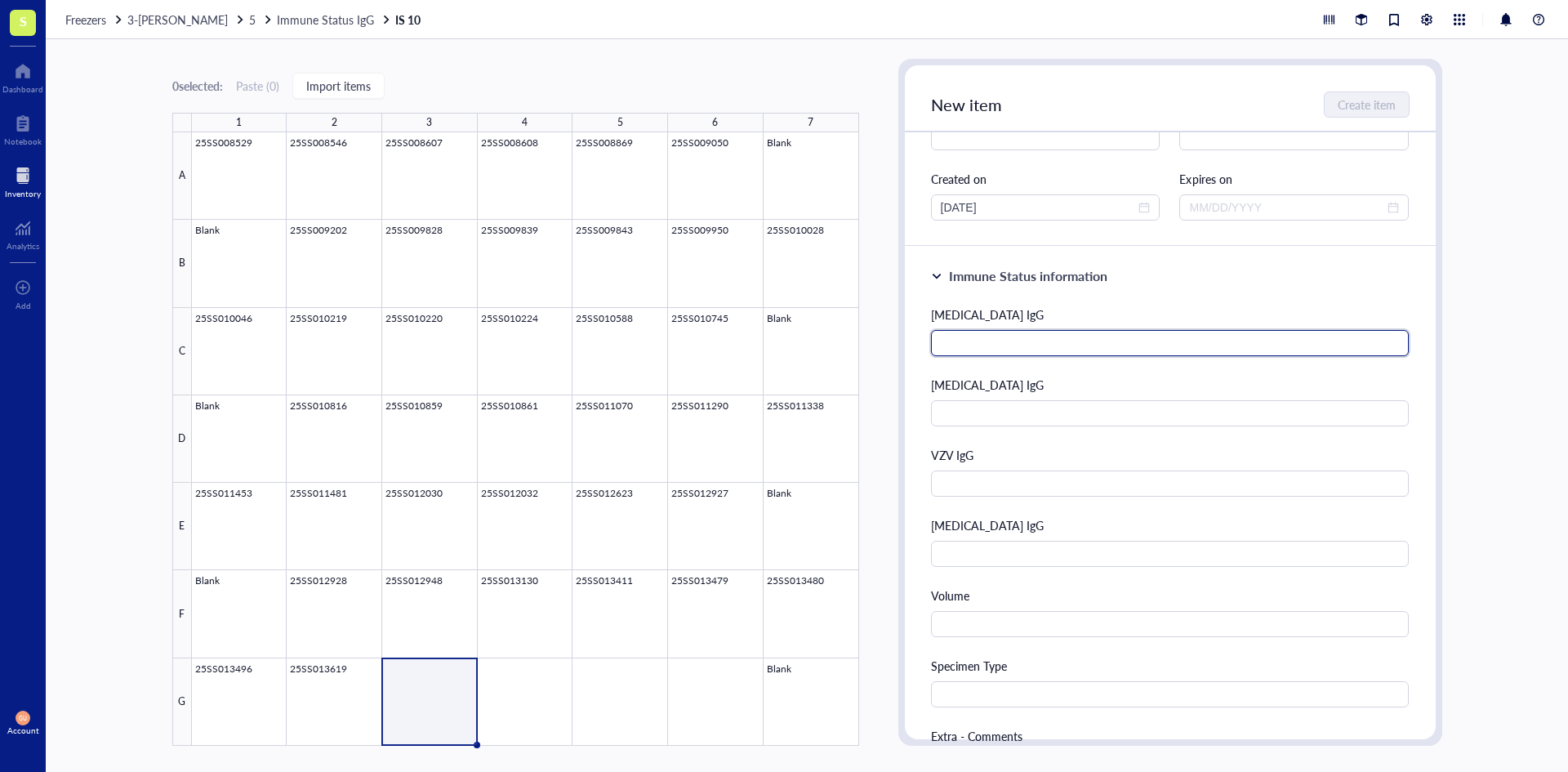
click at [1010, 344] on input "text" at bounding box center [1170, 343] width 478 height 26
type input "Positive"
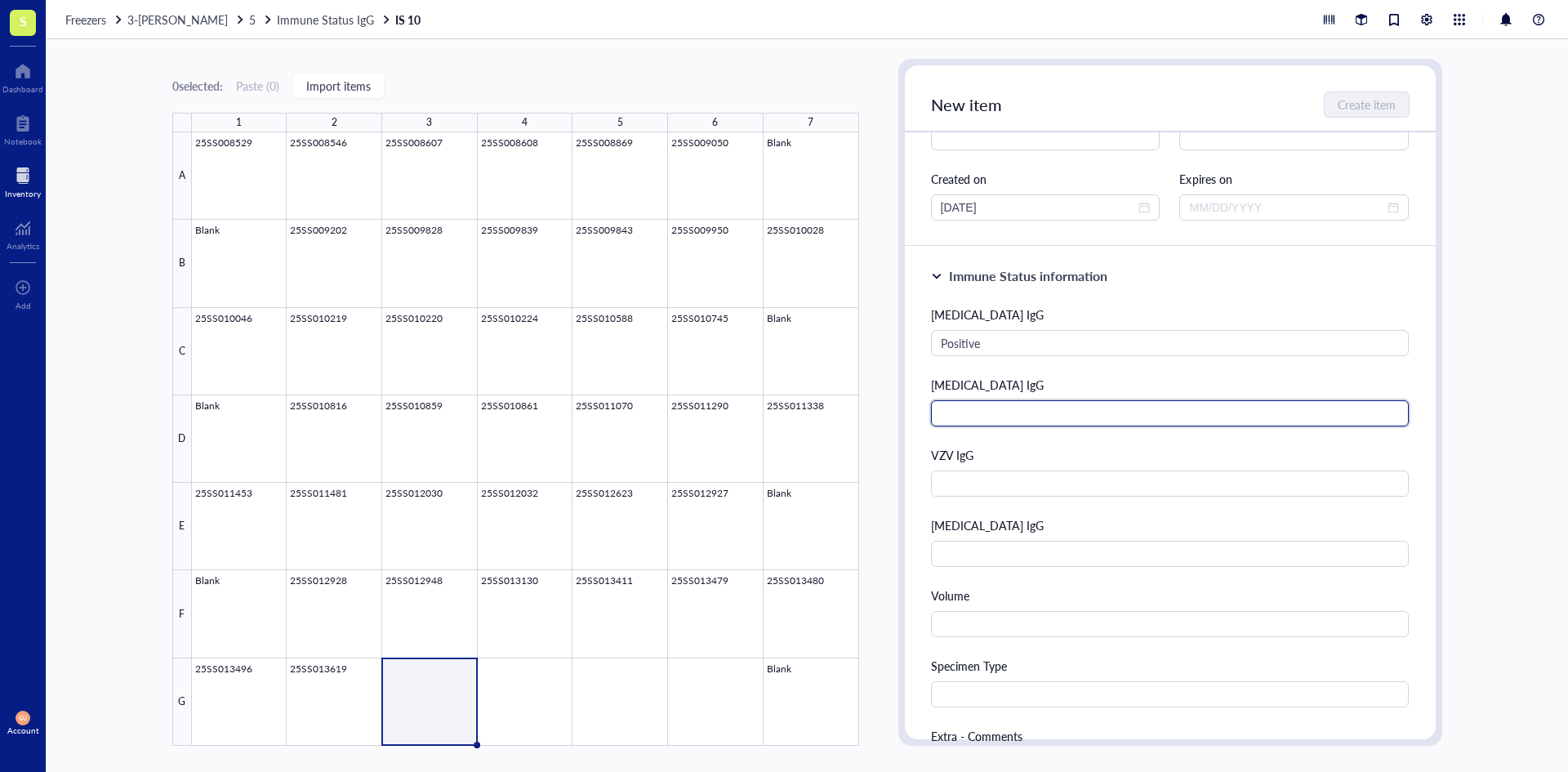
click at [971, 411] on input "text" at bounding box center [1170, 413] width 478 height 26
type input "Negative"
type input "Positive"
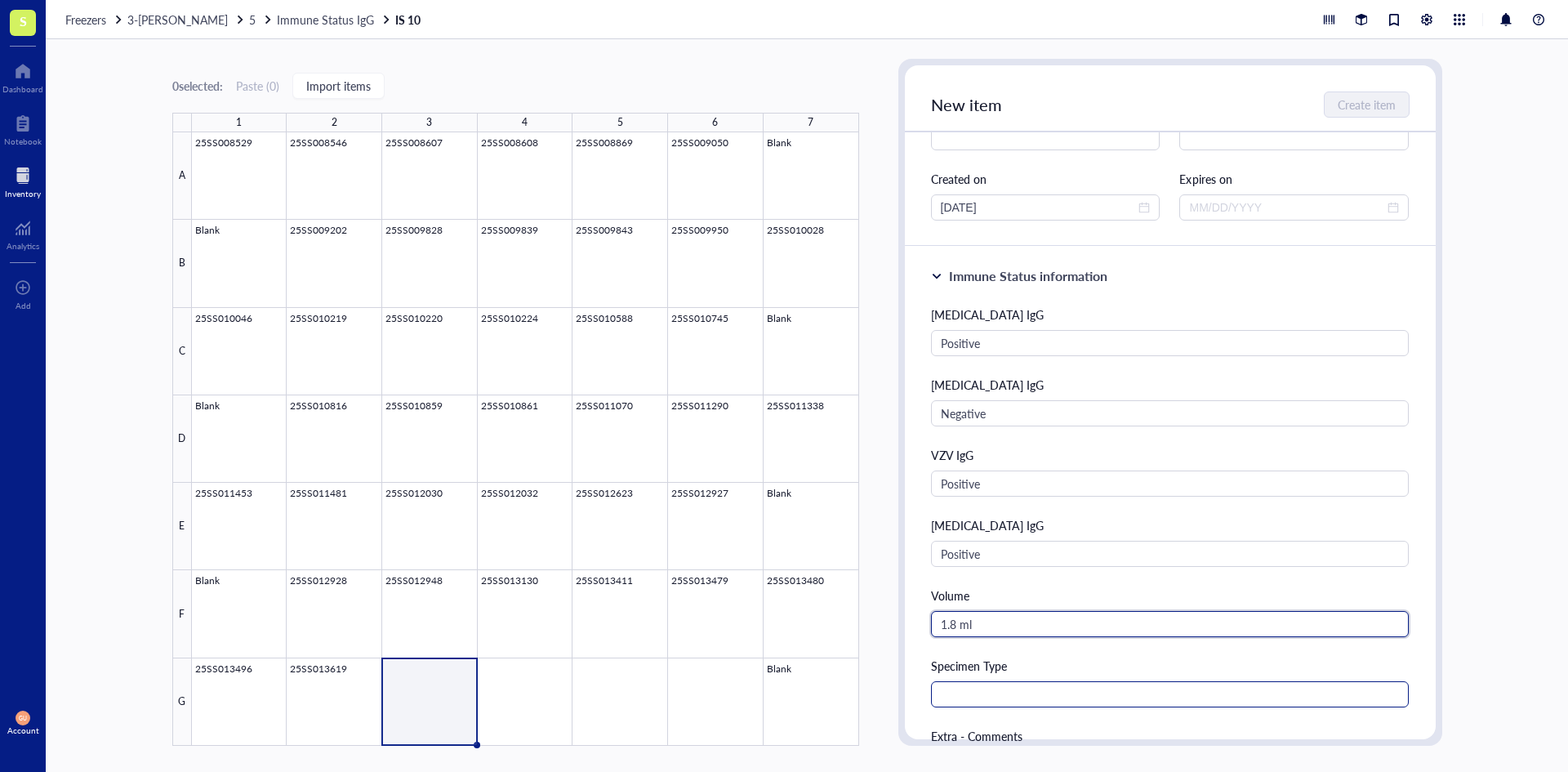
type input "1.8 ml"
click at [1031, 703] on input "text" at bounding box center [1170, 694] width 478 height 26
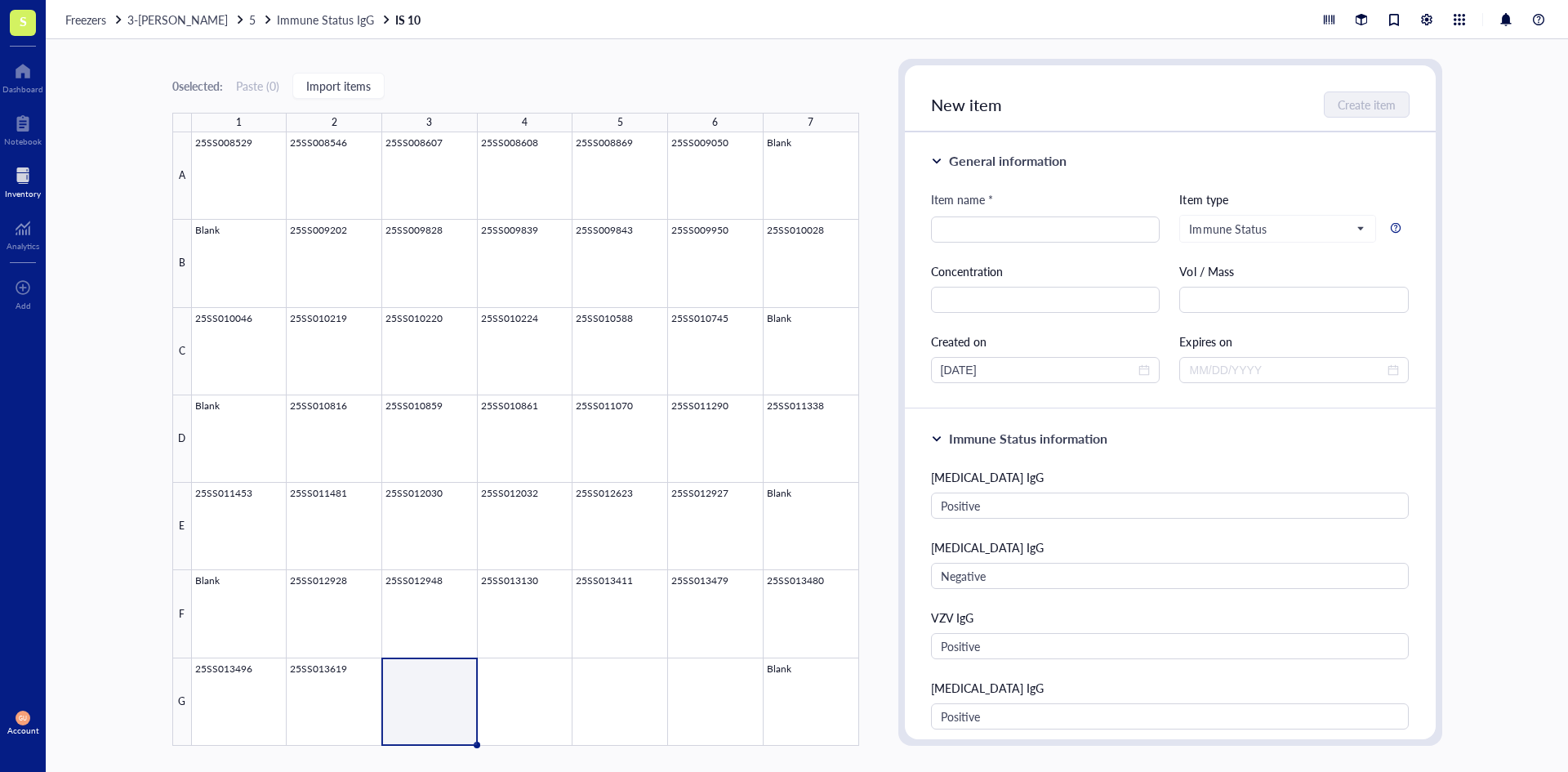
scroll to position [0, 0]
type input "Serum"
click at [974, 226] on input "search" at bounding box center [1046, 231] width 210 height 24
type input "25SS013653"
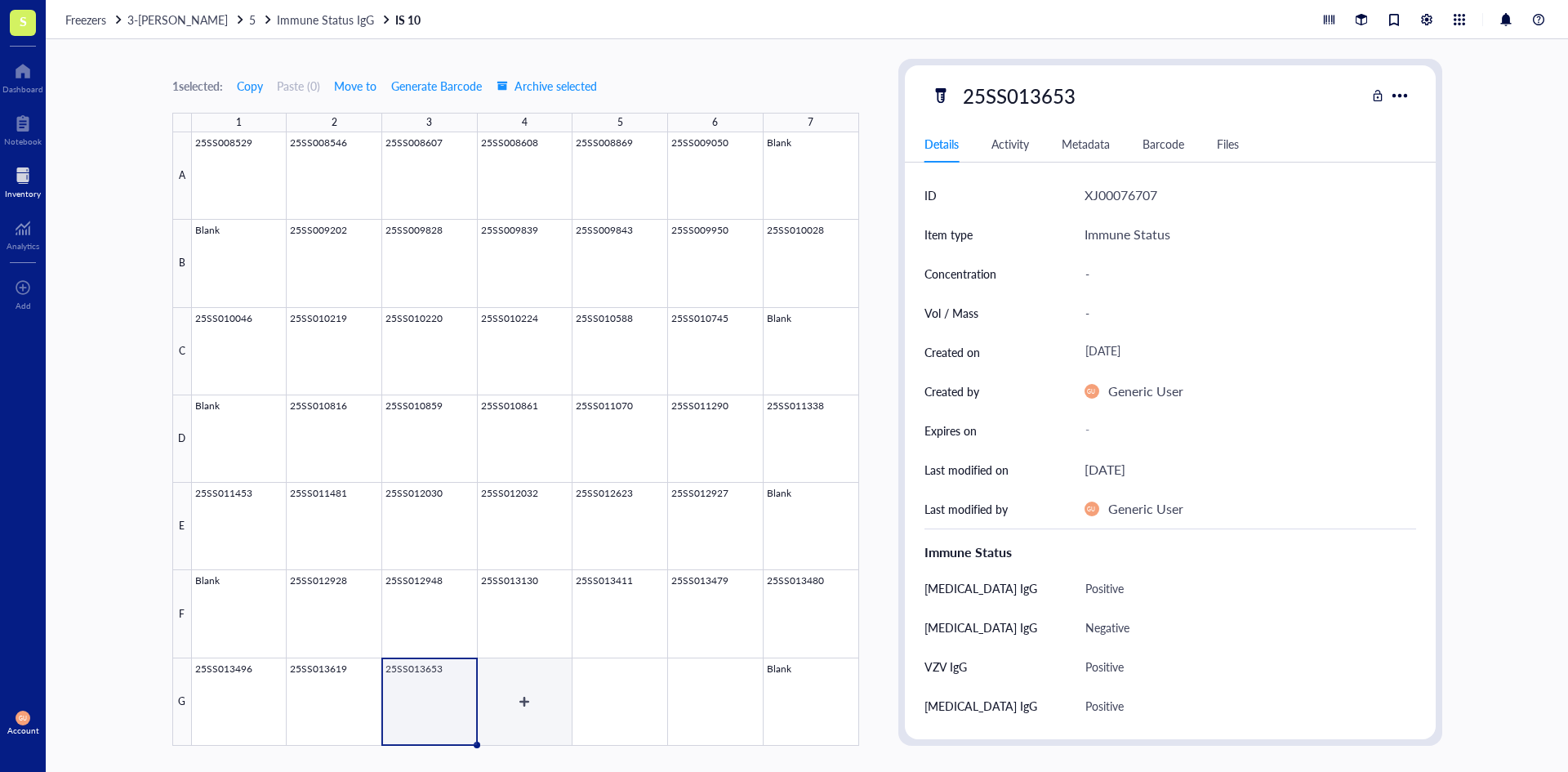
click at [532, 728] on div at bounding box center [526, 439] width 667 height 613
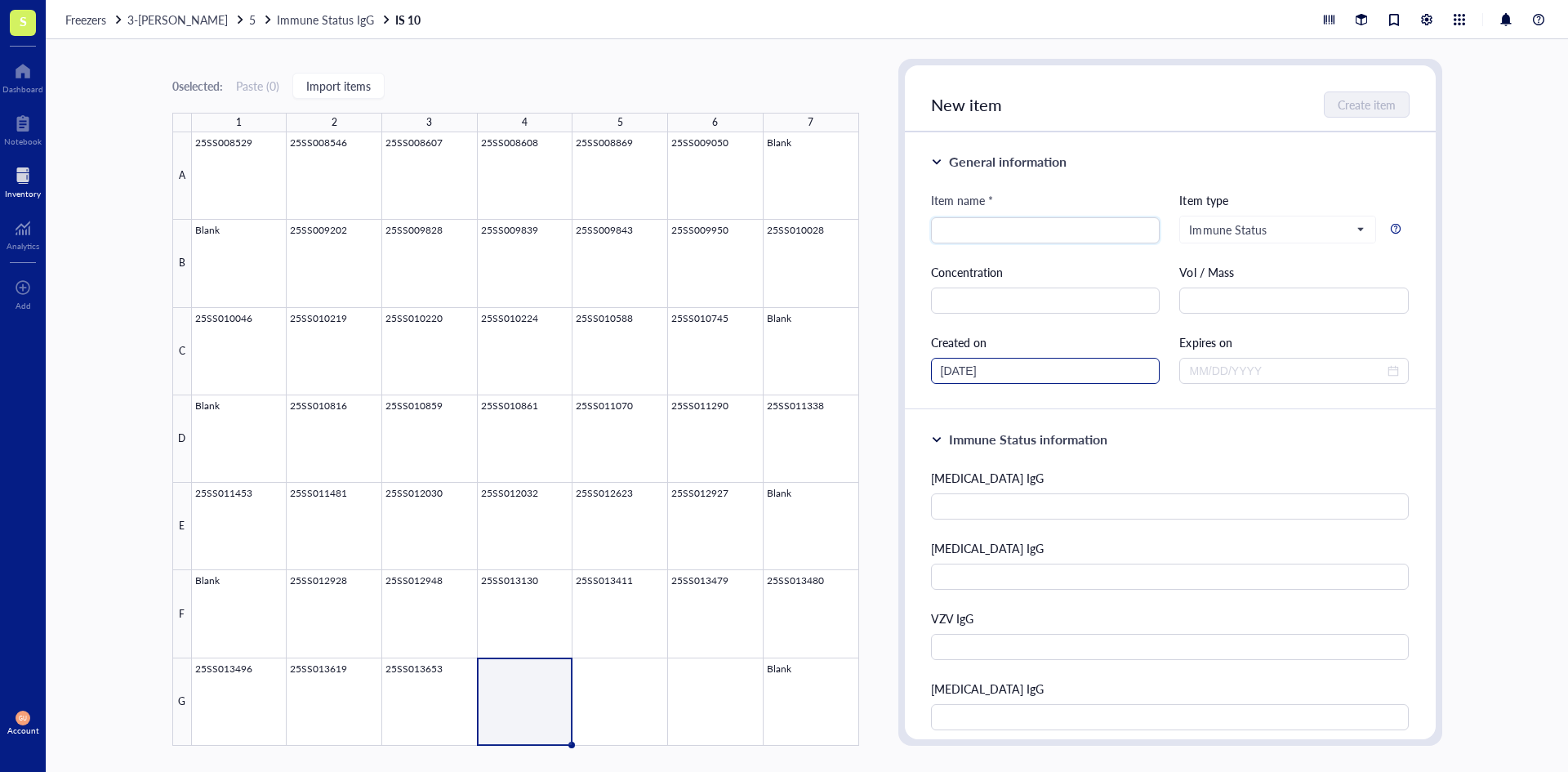
scroll to position [82, 0]
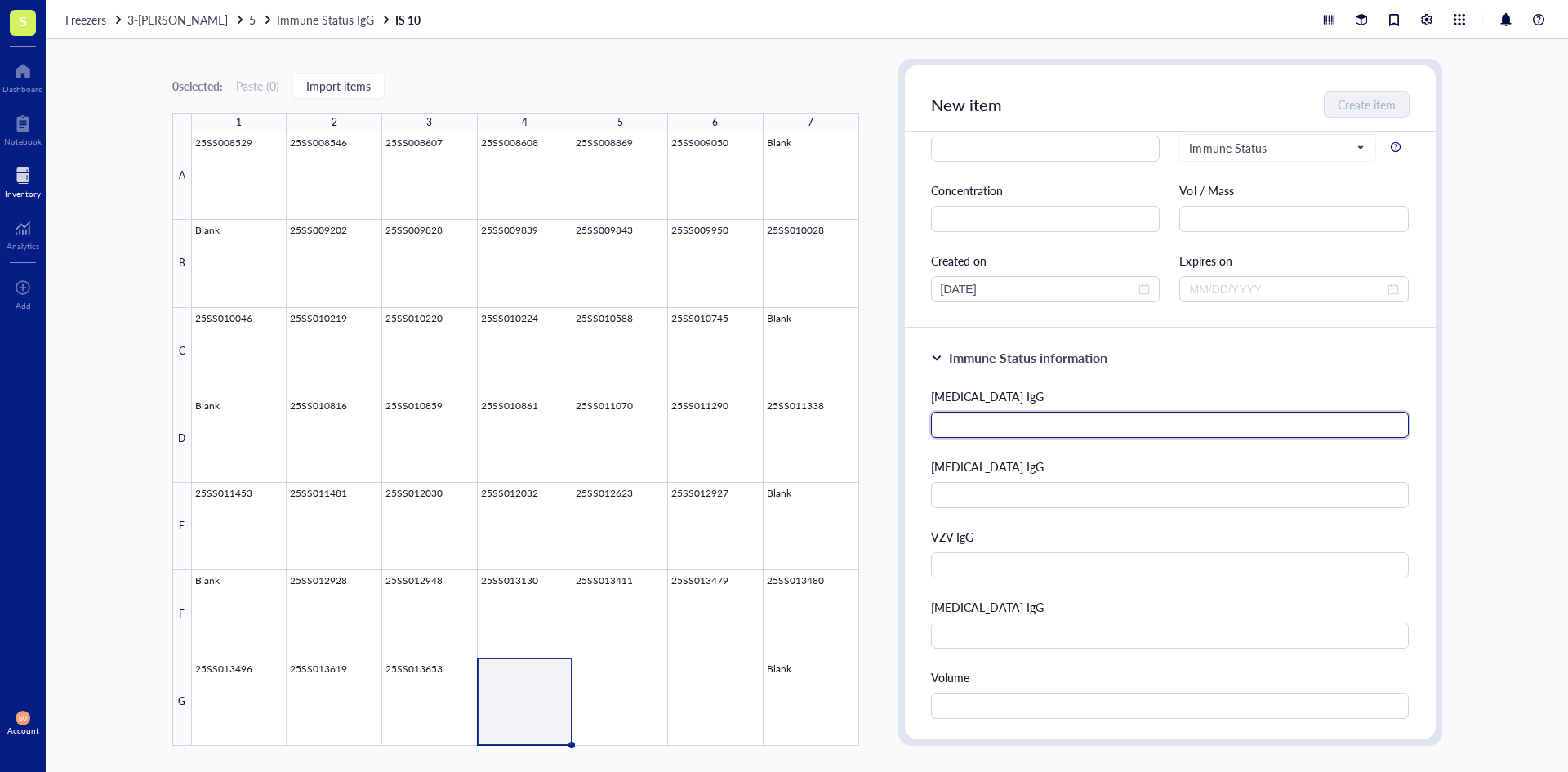
click at [965, 421] on input "text" at bounding box center [1170, 424] width 478 height 26
type input "Negative"
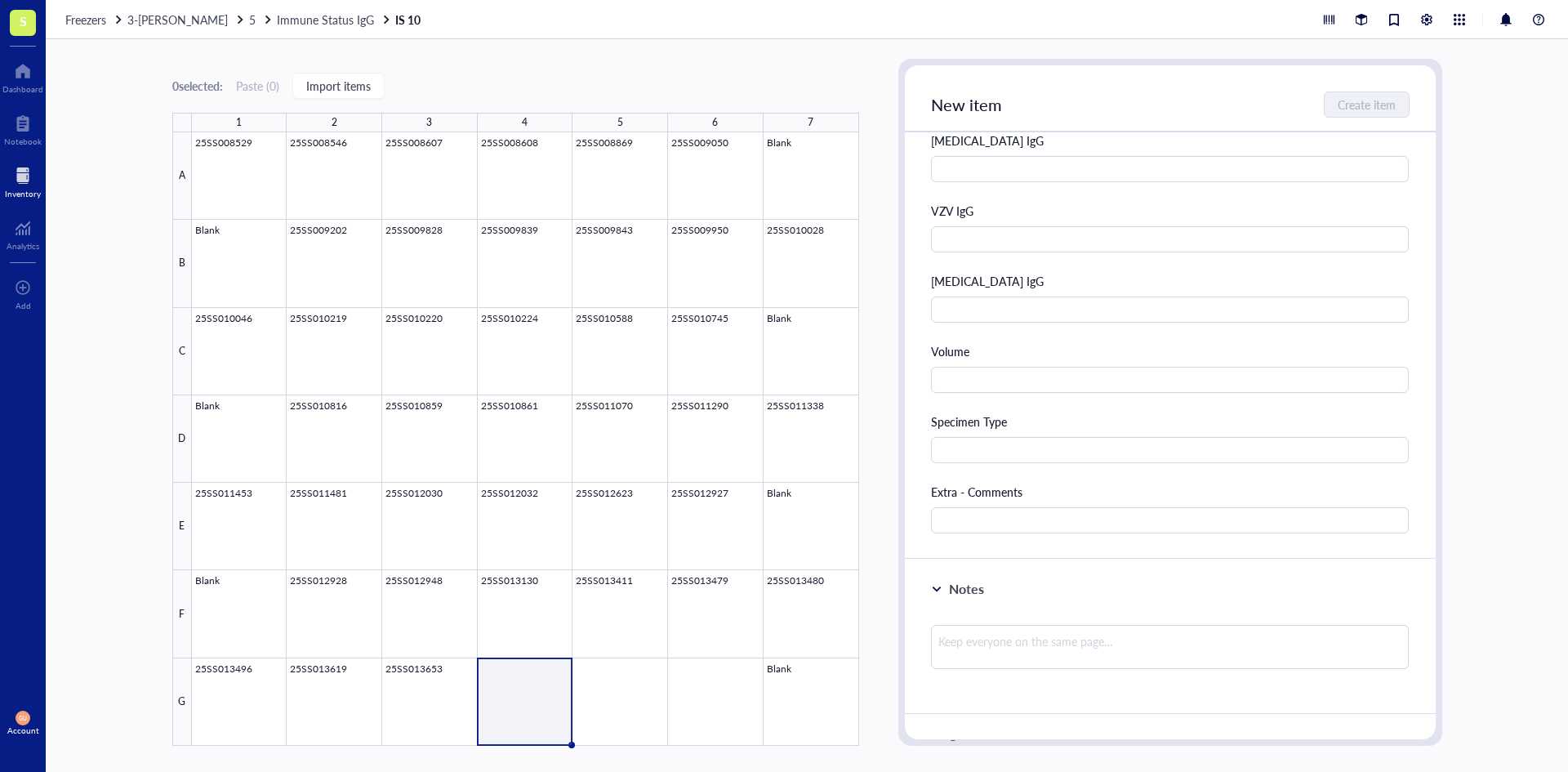
scroll to position [409, 0]
click at [995, 389] on input "text" at bounding box center [1170, 379] width 478 height 26
type input "0.5 ml"
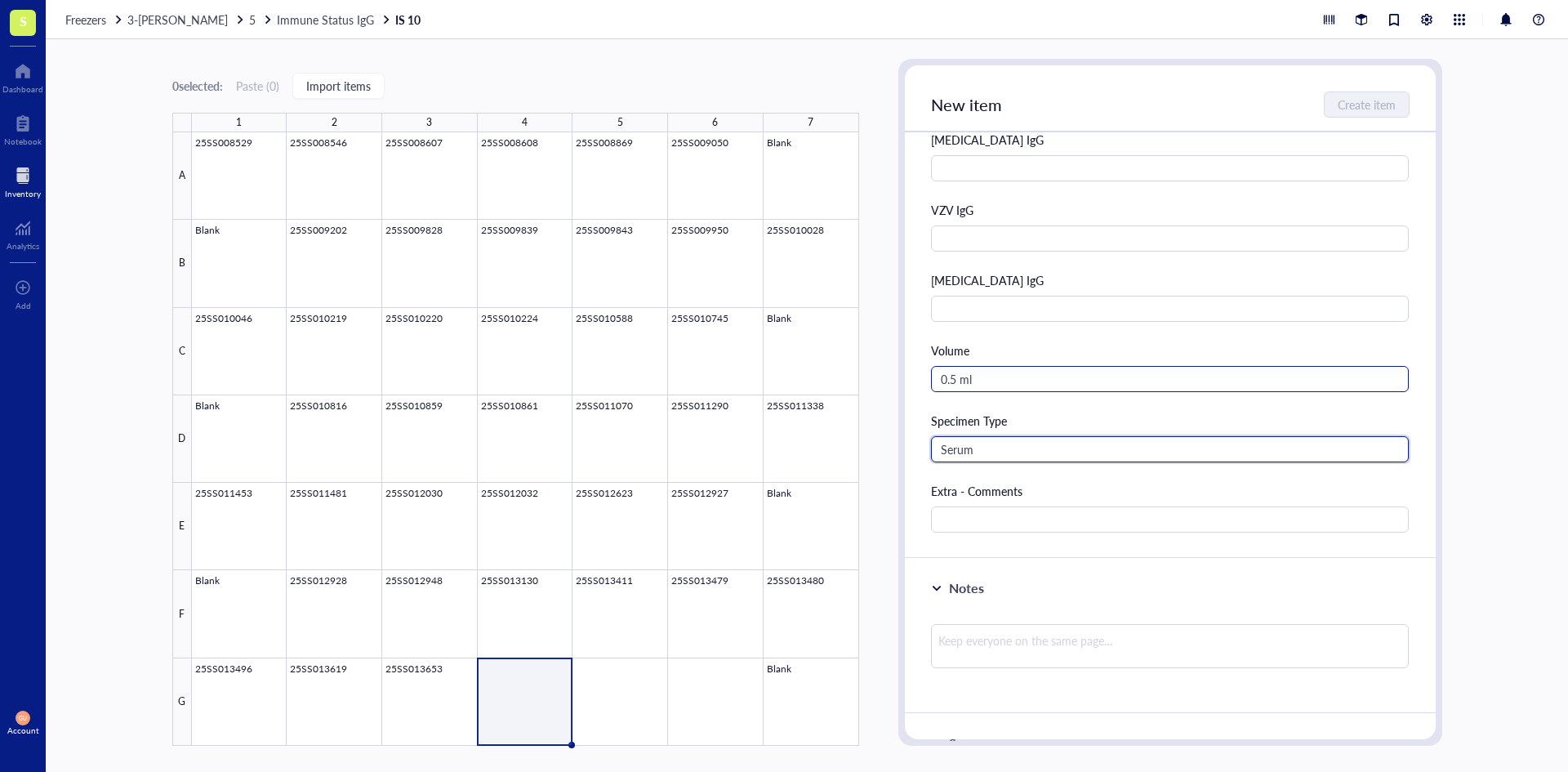
type input "Serum"
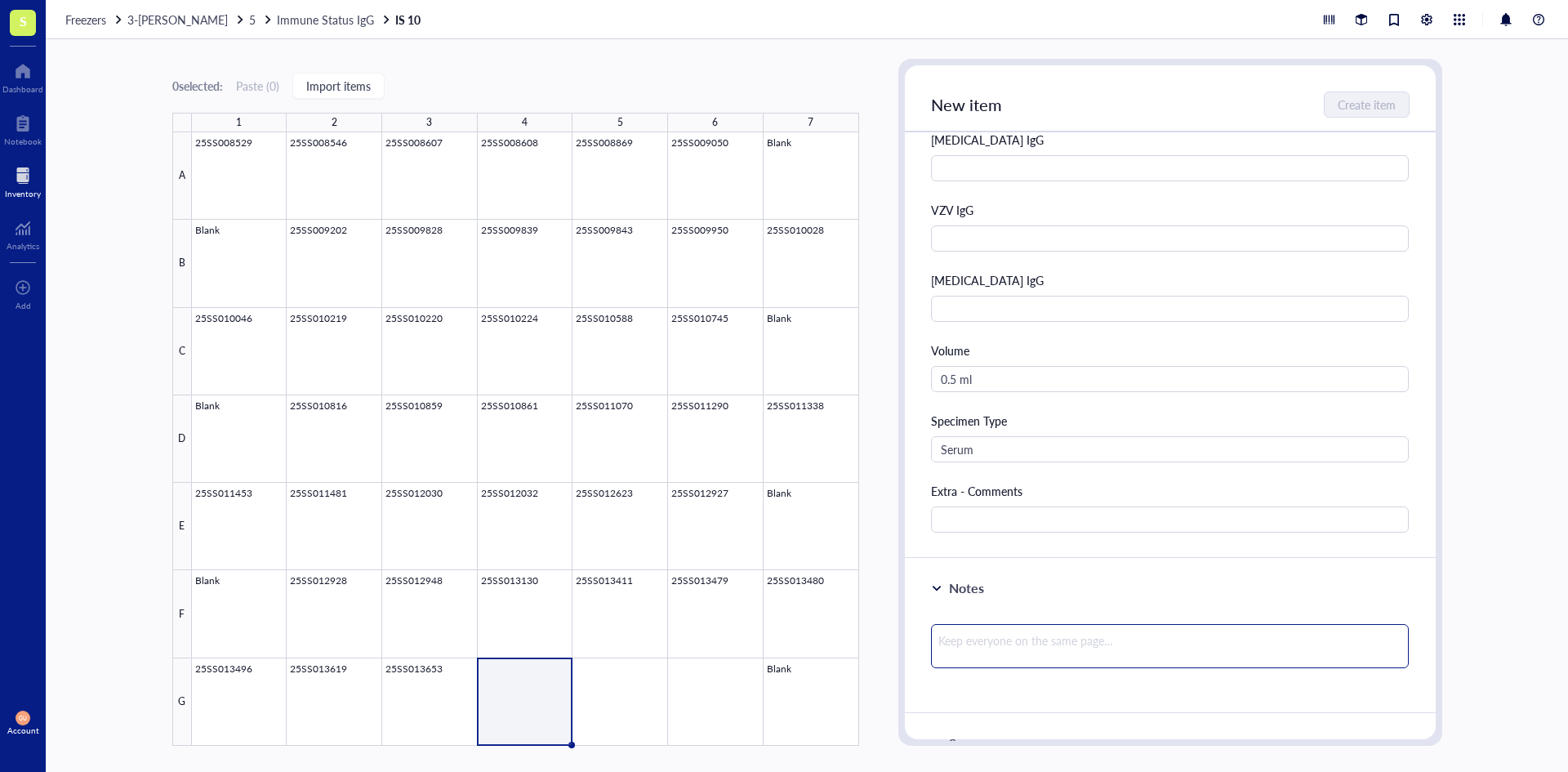
click at [1010, 637] on textarea at bounding box center [1170, 646] width 478 height 45
click at [1036, 518] on input "text" at bounding box center [1170, 520] width 478 height 26
click at [940, 518] on input "IgM negative" at bounding box center [1170, 520] width 478 height 26
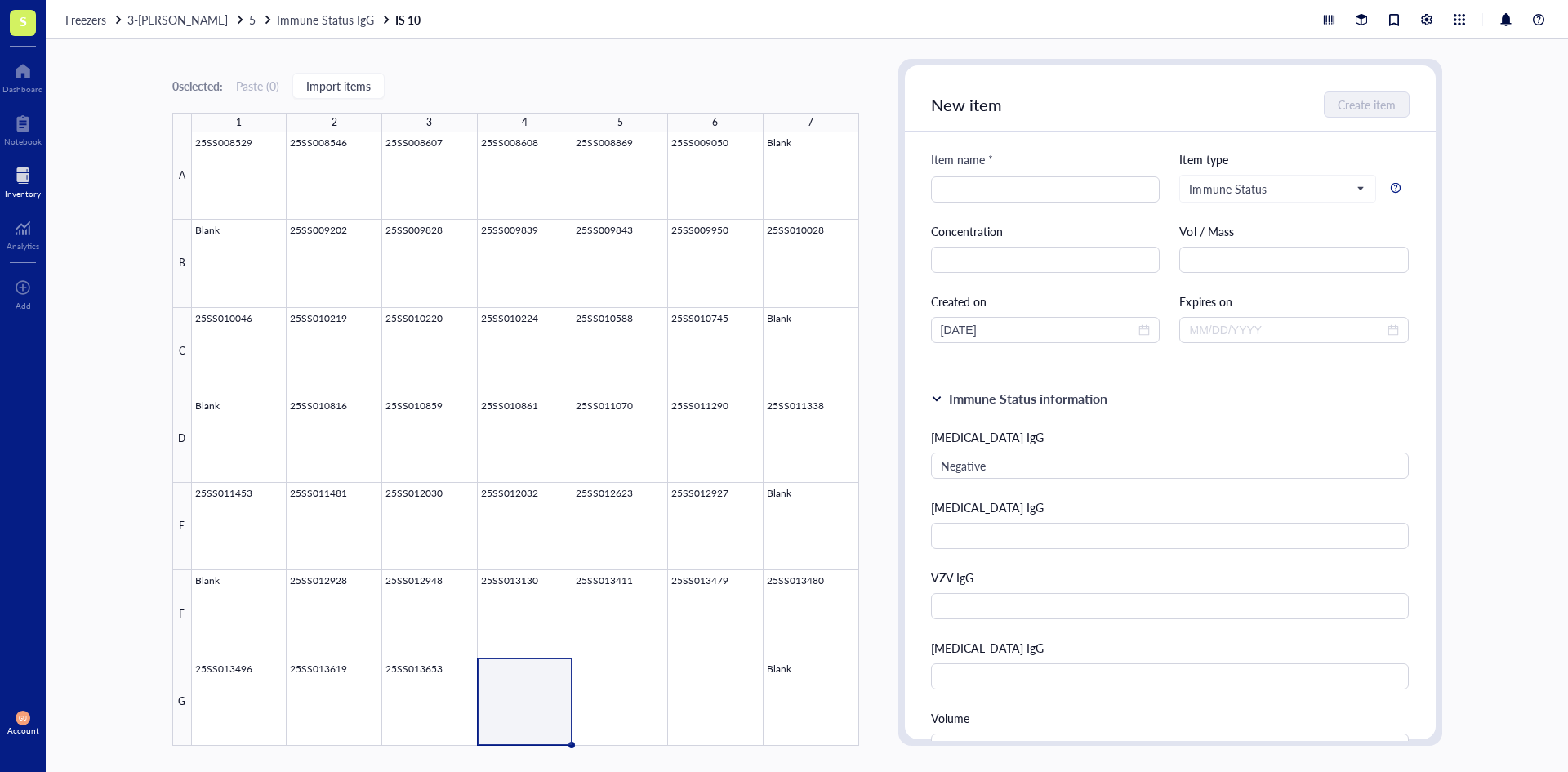
scroll to position [0, 0]
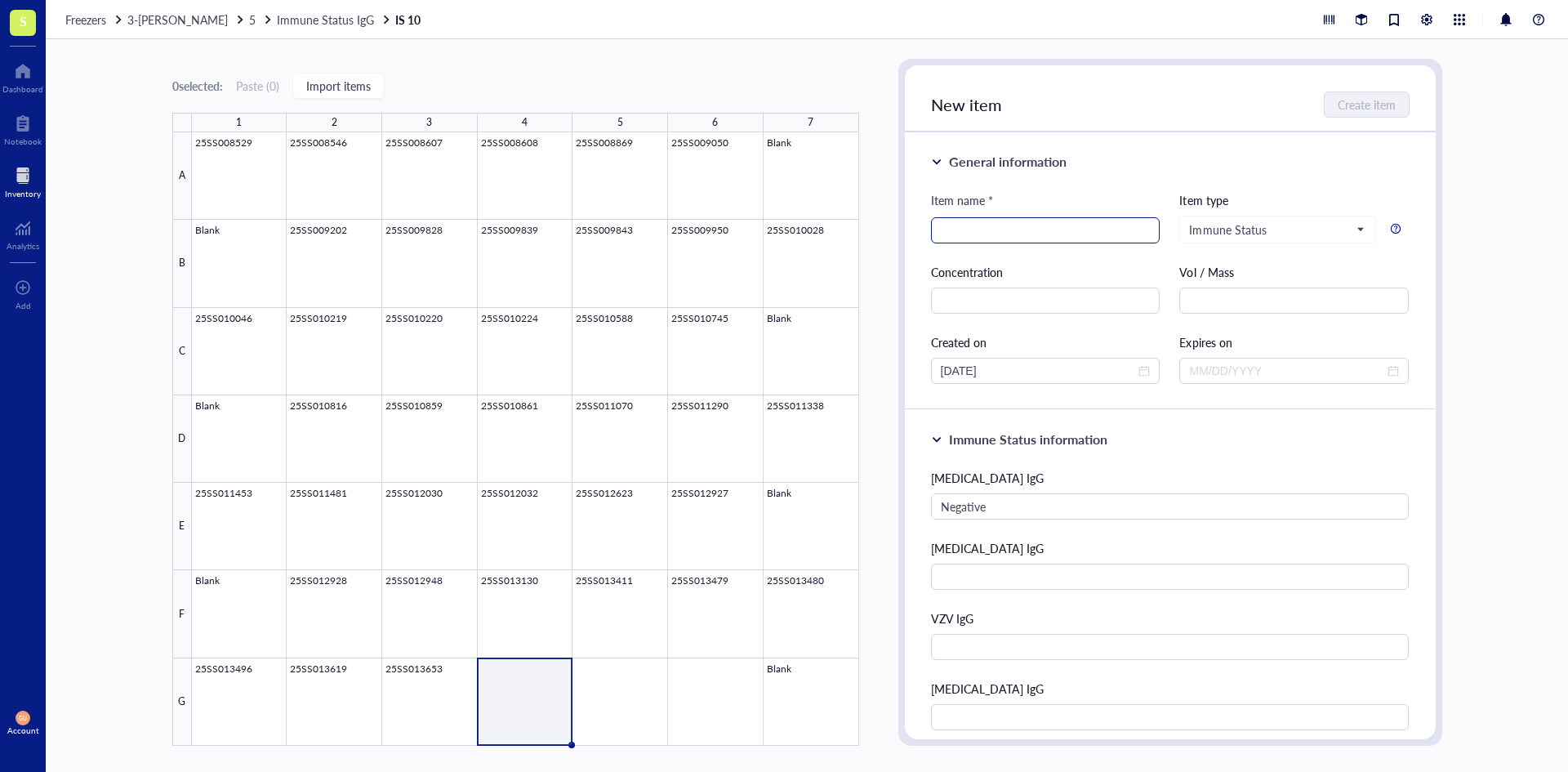
type input "MS IgM negative"
click at [1001, 227] on input "search" at bounding box center [1046, 231] width 210 height 24
type input "25SS013710"
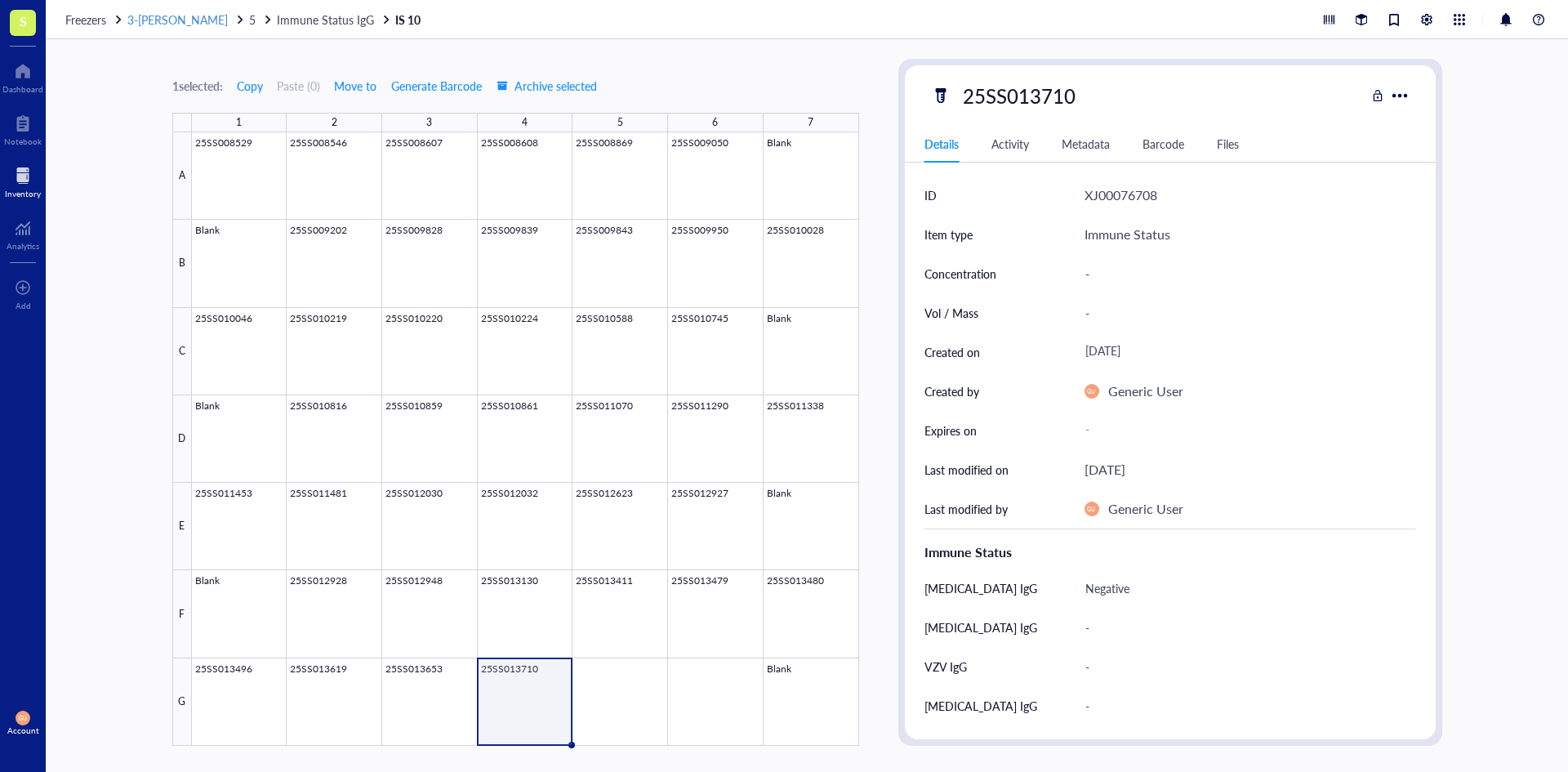
click at [175, 22] on span "3-[PERSON_NAME]" at bounding box center [177, 19] width 100 height 17
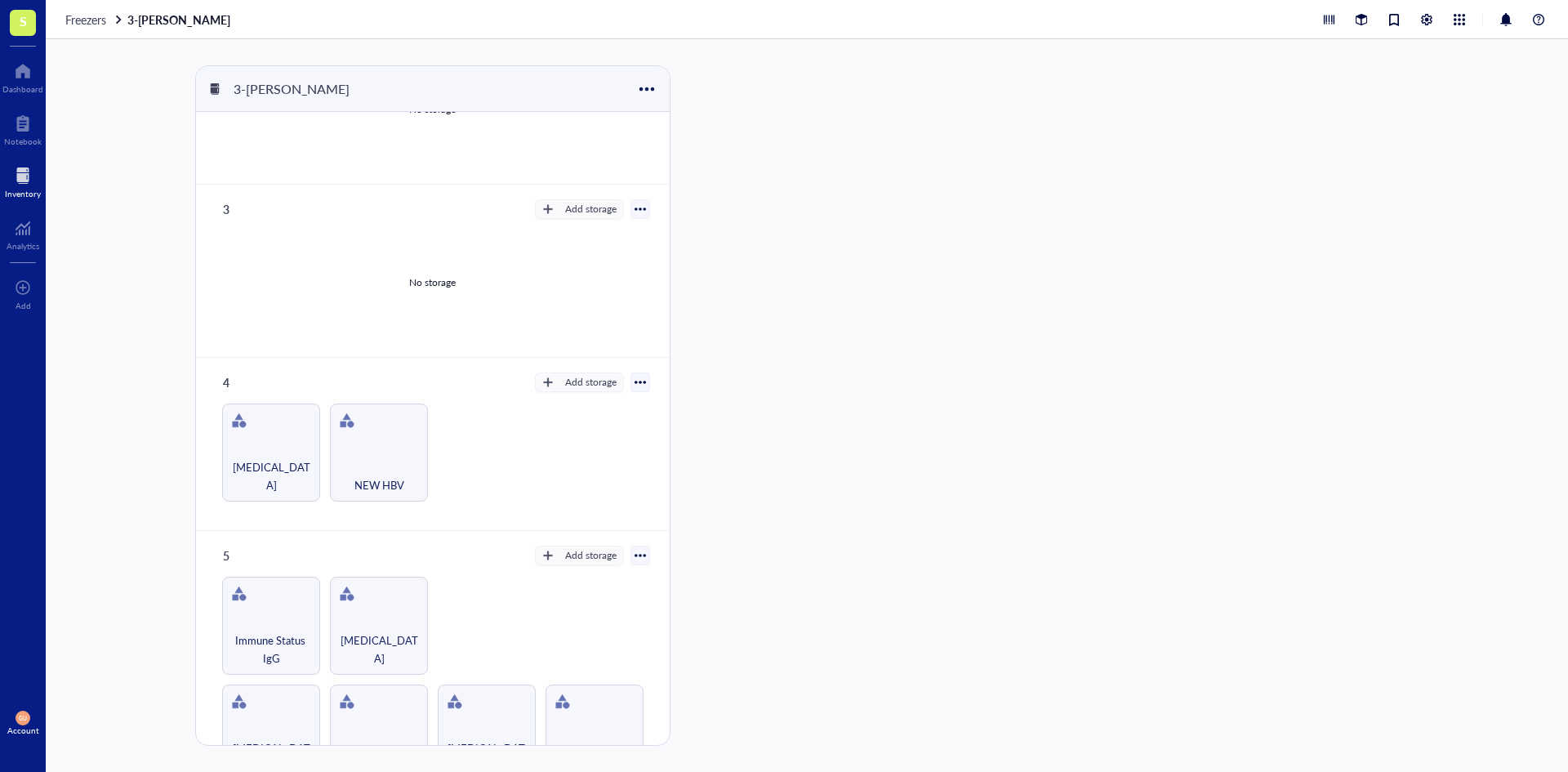
scroll to position [409, 0]
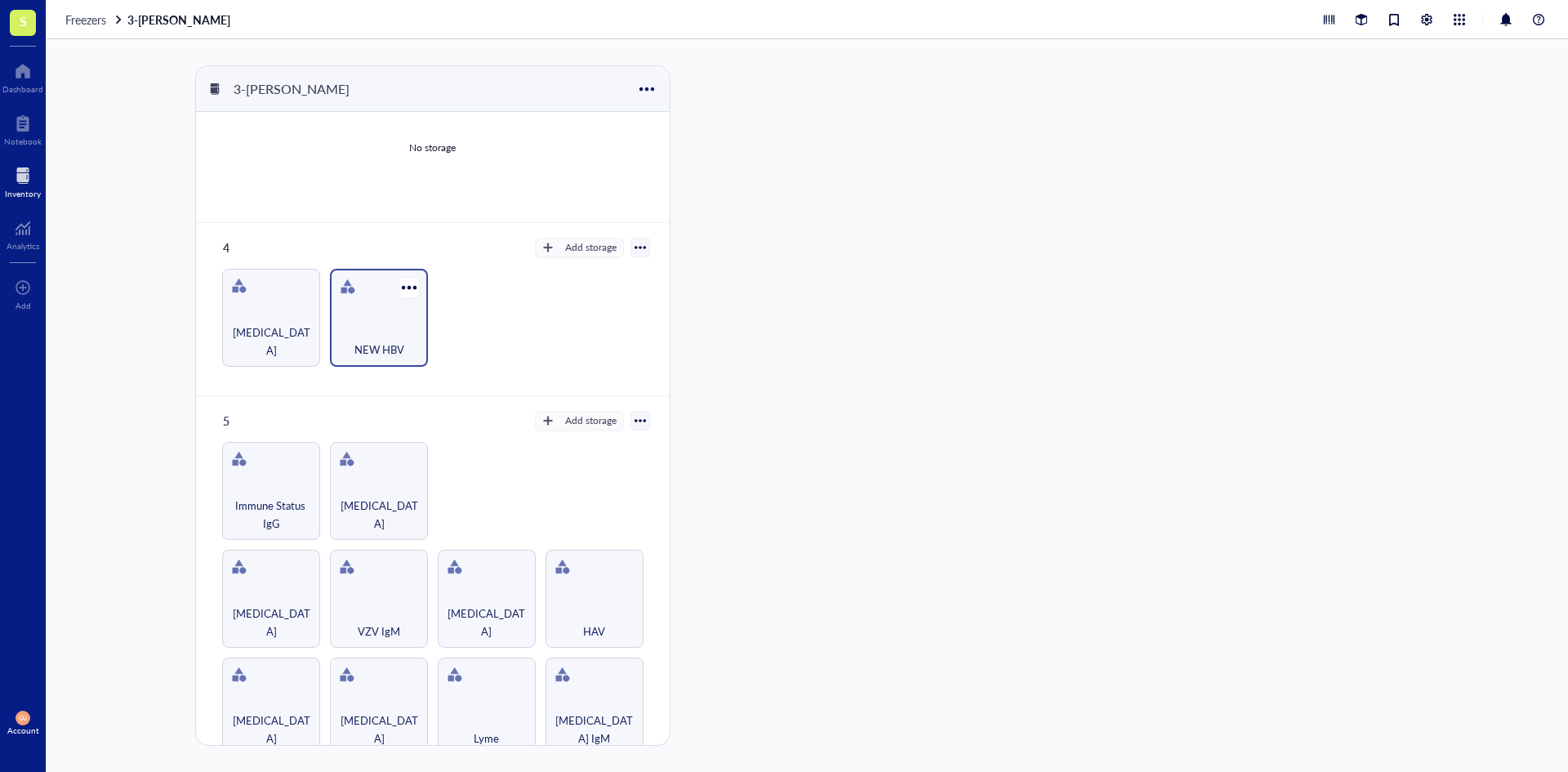
click at [379, 323] on div "NEW HBV" at bounding box center [379, 340] width 82 height 36
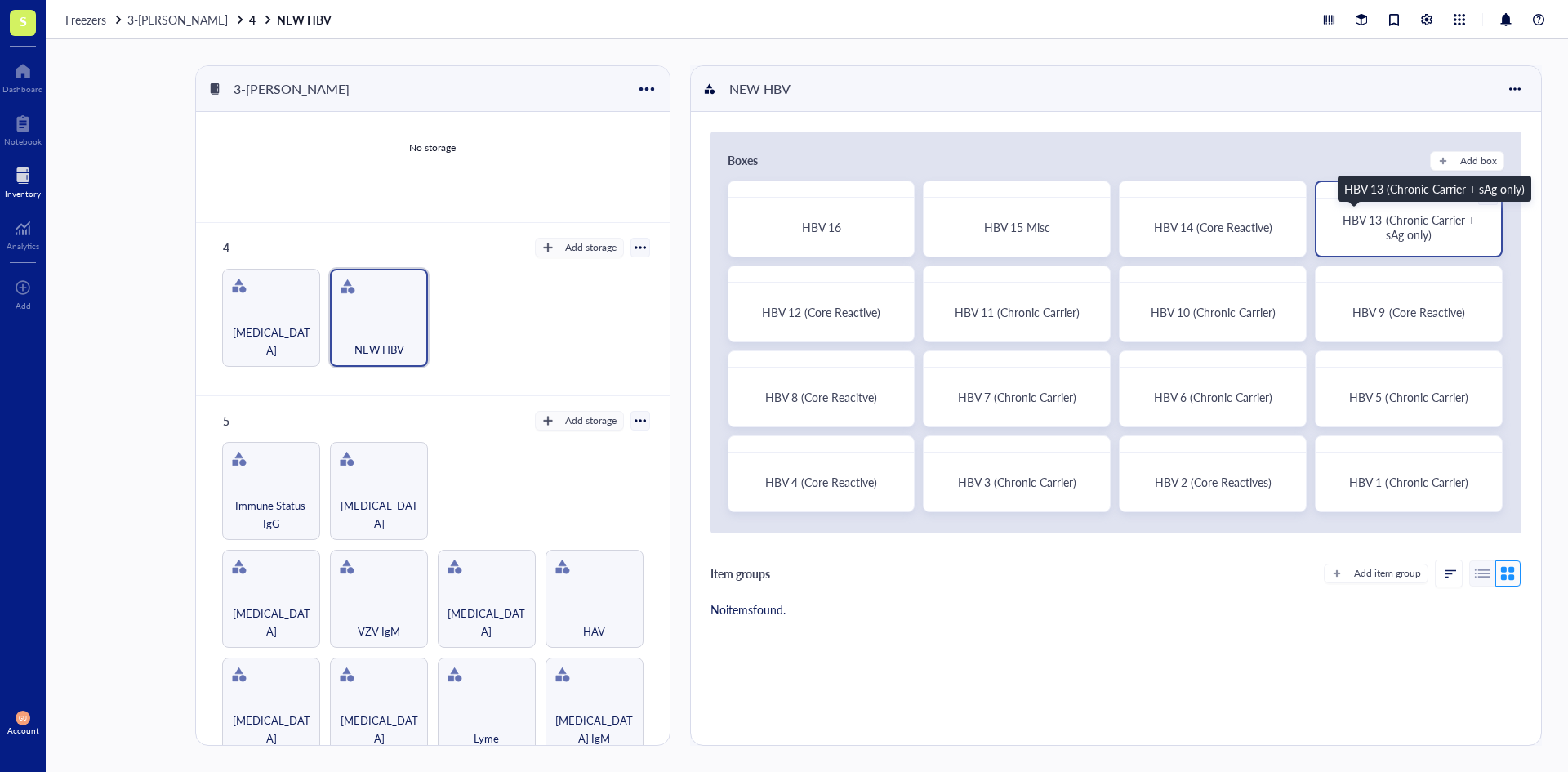
click at [1381, 228] on span "HBV 13 (Chronic Carrier + sAg only)" at bounding box center [1410, 227] width 134 height 31
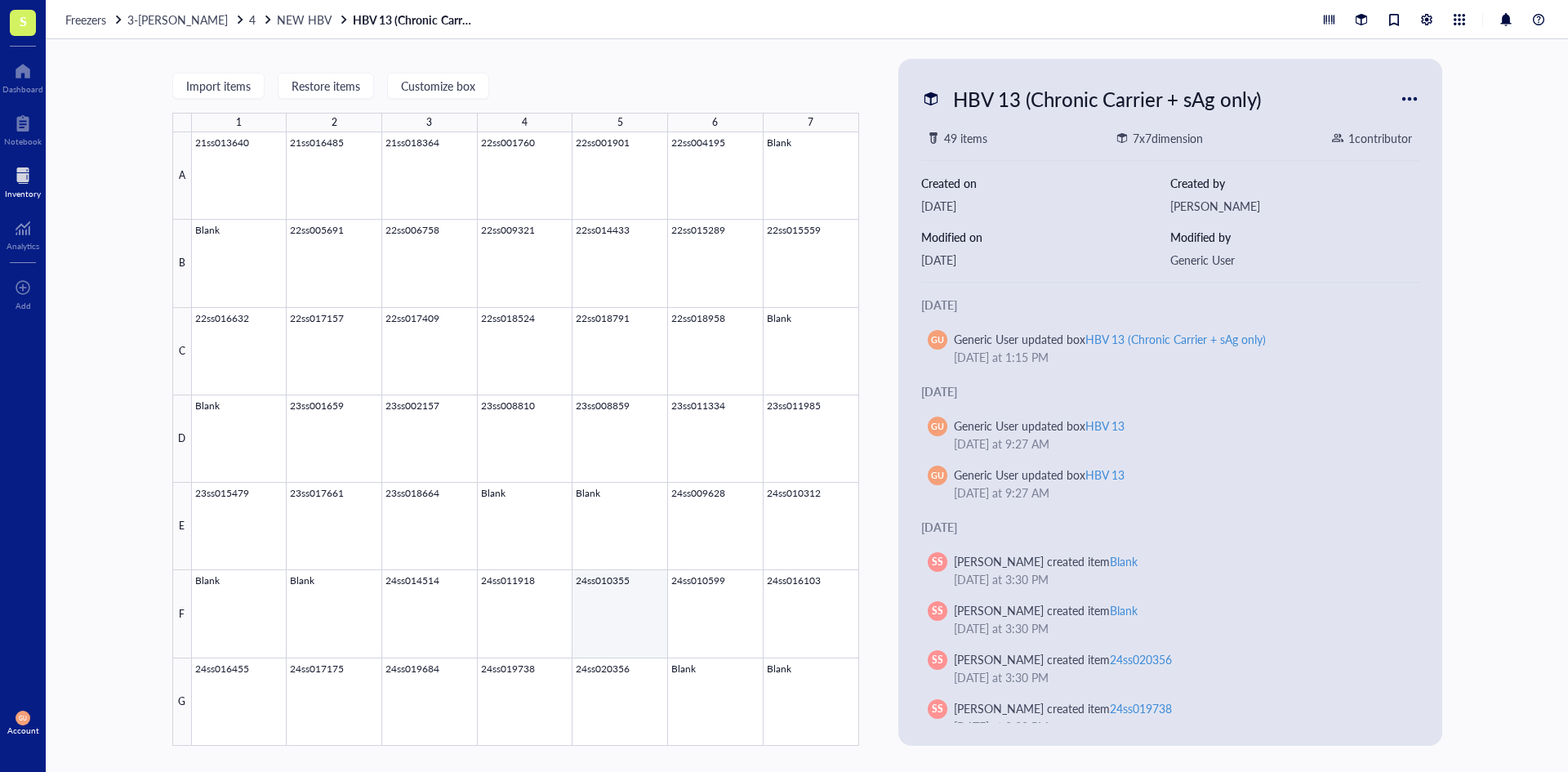
click at [711, 686] on div at bounding box center [526, 439] width 667 height 613
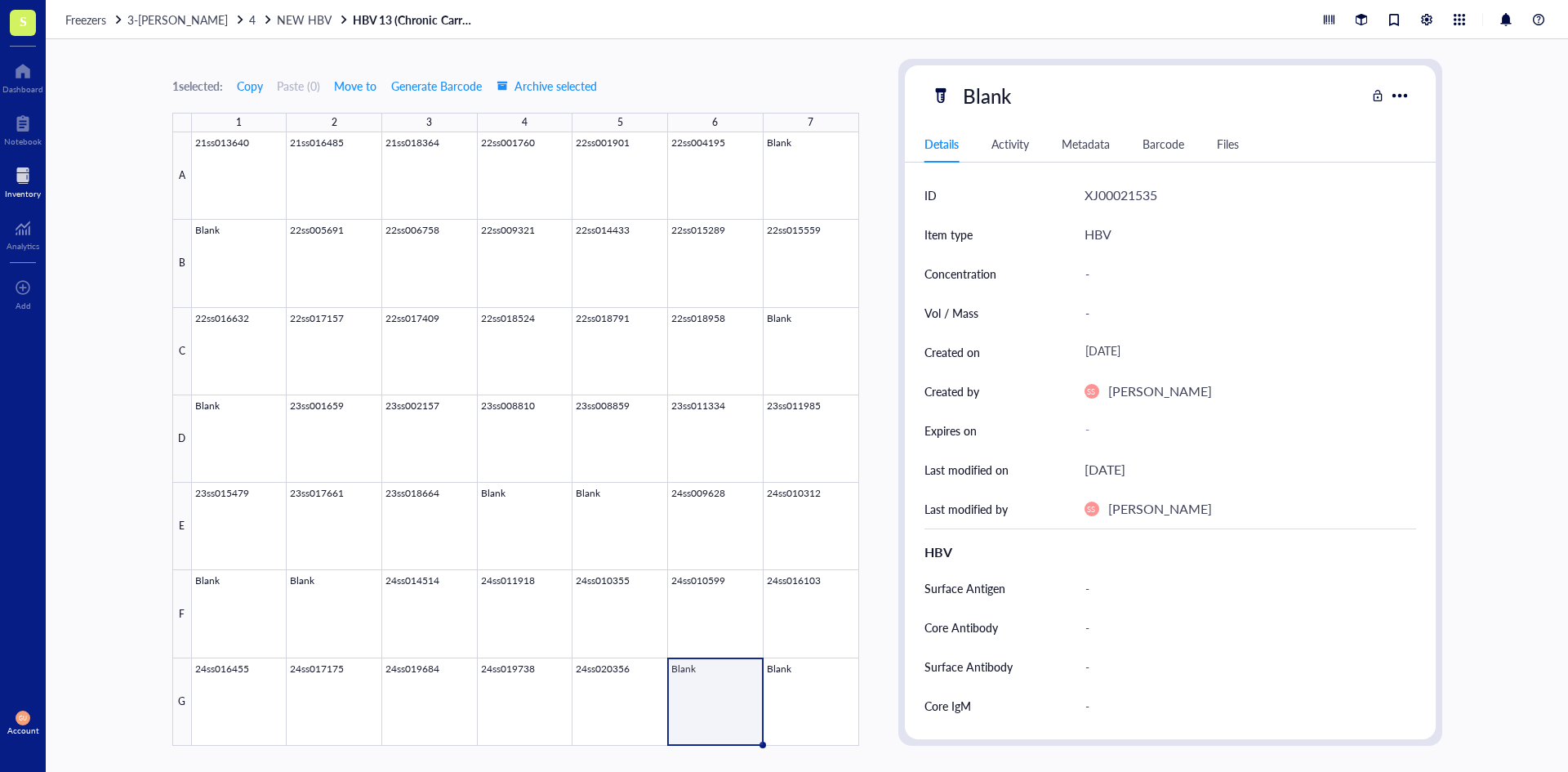
click at [1106, 191] on div "XJ00021535" at bounding box center [1120, 195] width 72 height 21
click at [712, 688] on div at bounding box center [526, 439] width 667 height 613
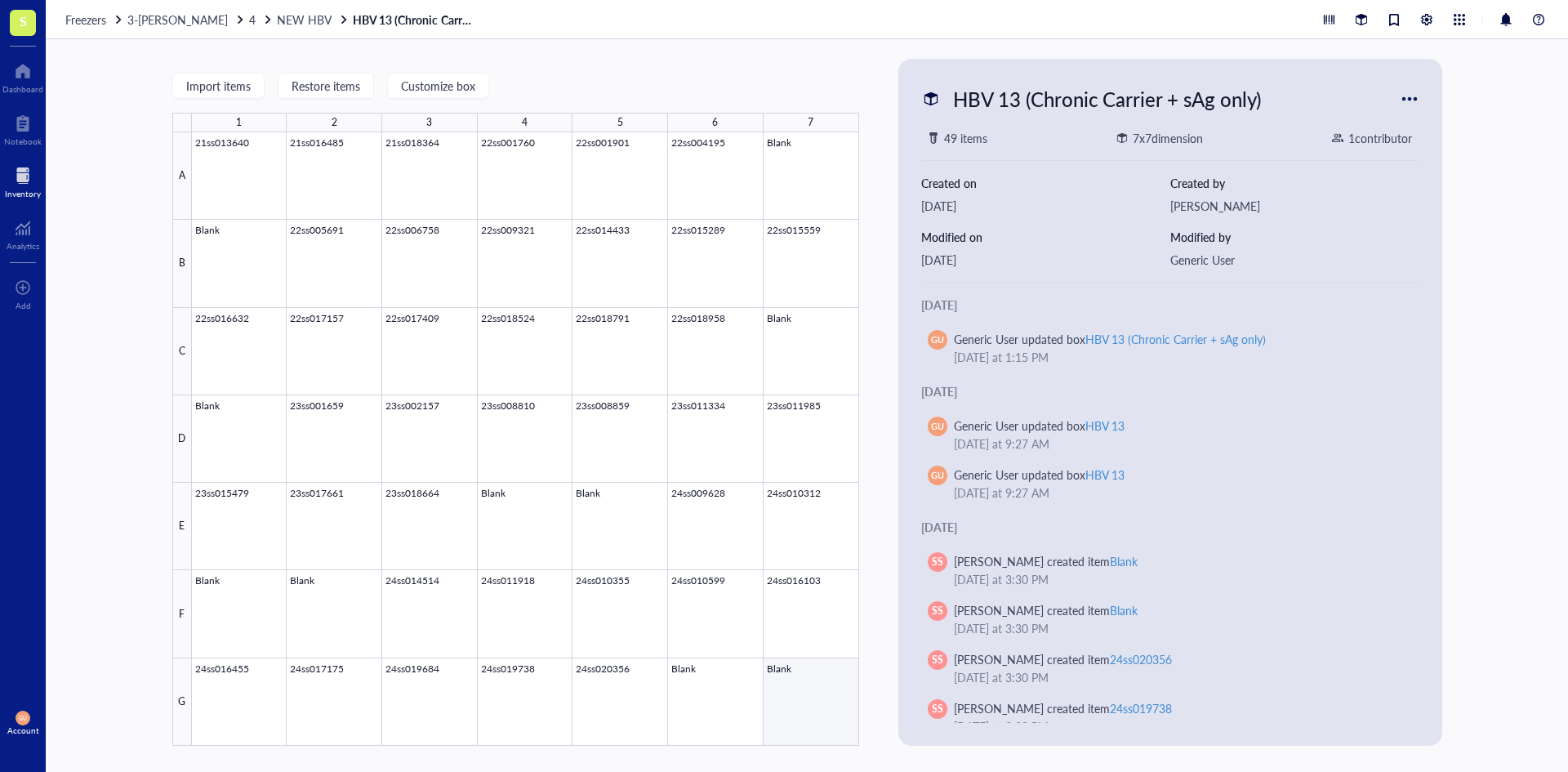
click at [782, 709] on div at bounding box center [526, 439] width 667 height 613
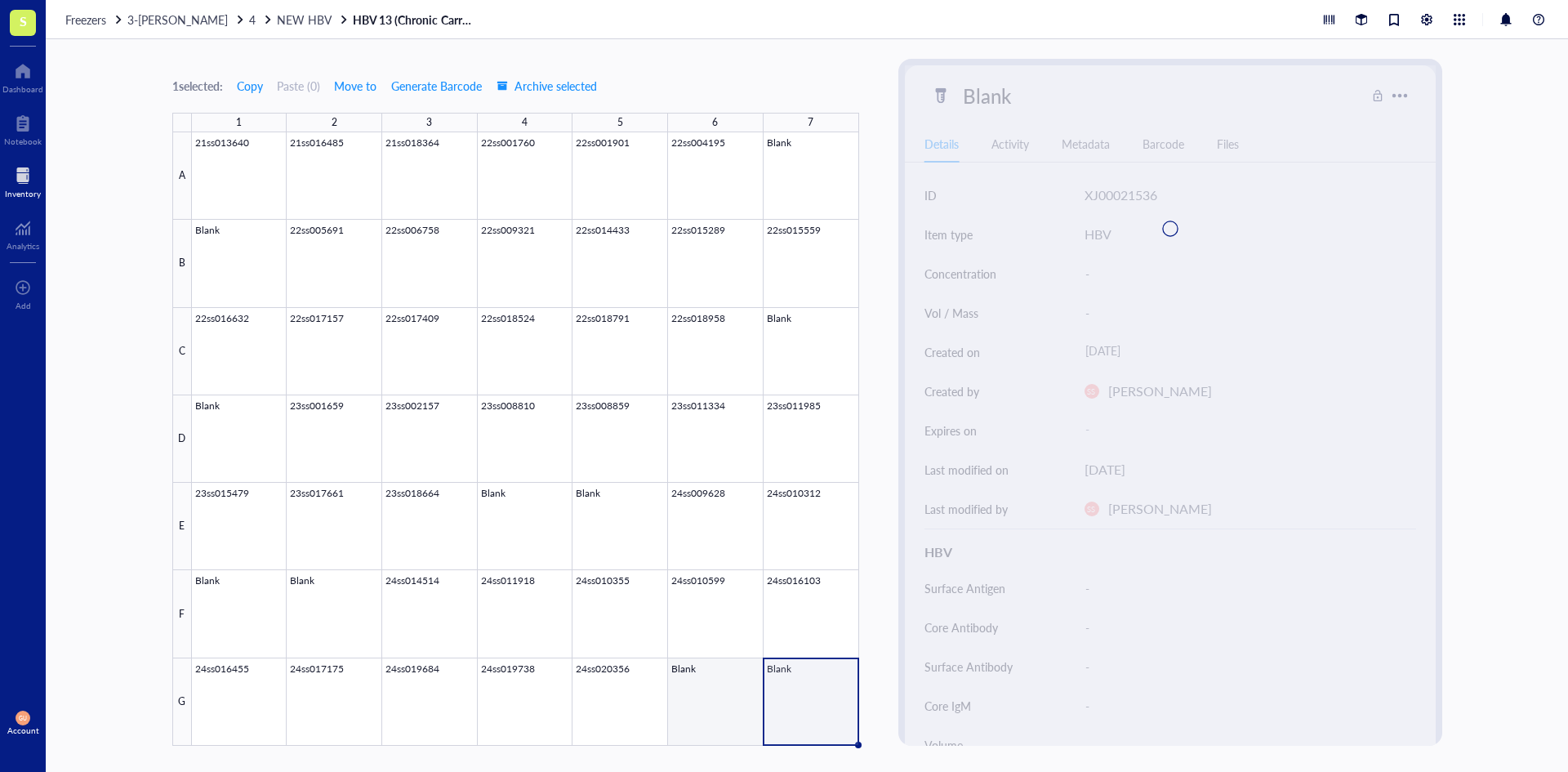
click at [716, 703] on div at bounding box center [526, 439] width 667 height 613
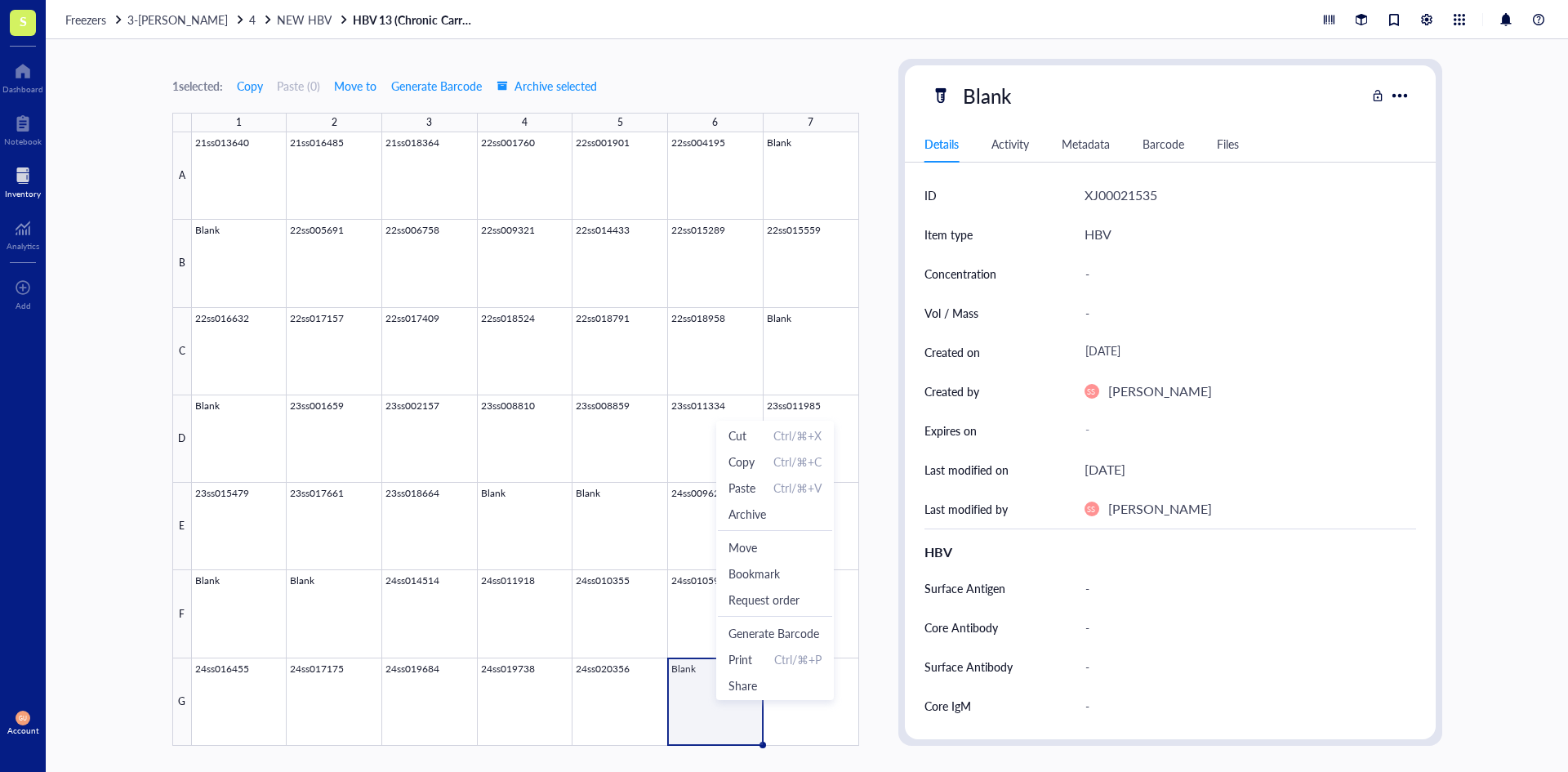
click at [706, 693] on div at bounding box center [526, 439] width 667 height 613
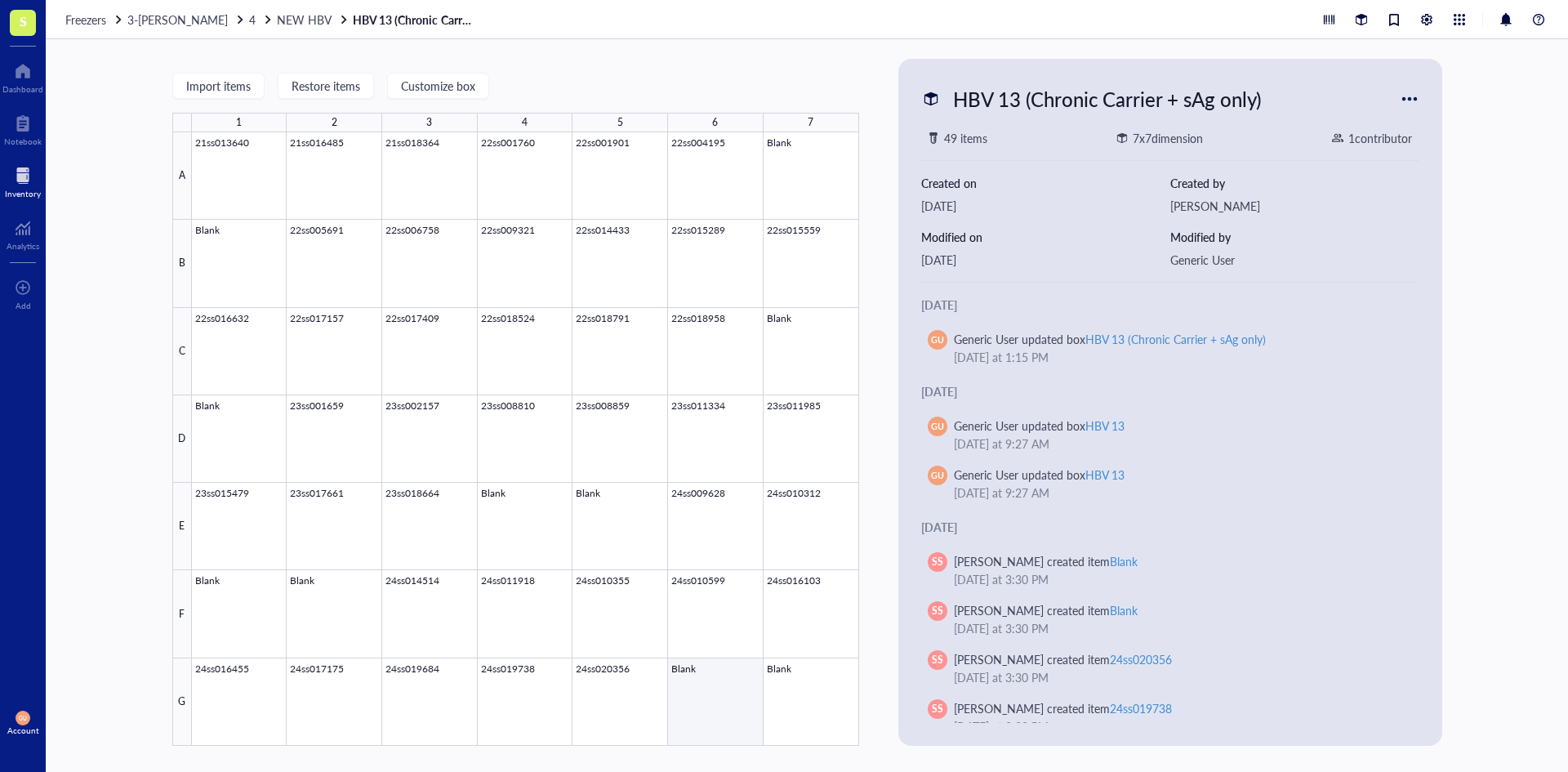
click at [738, 700] on div at bounding box center [526, 439] width 667 height 613
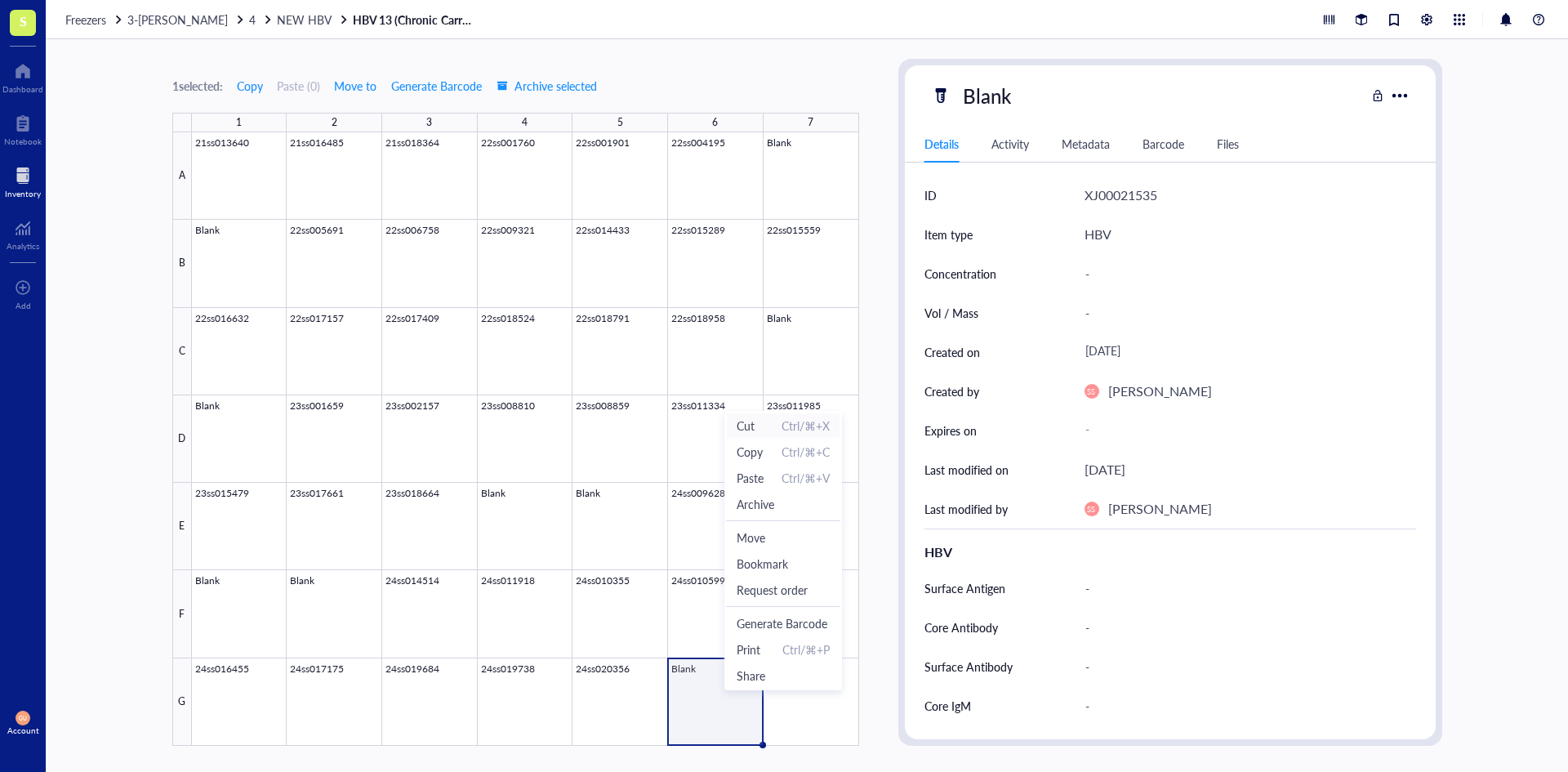
click at [752, 427] on span "Cut" at bounding box center [746, 425] width 18 height 18
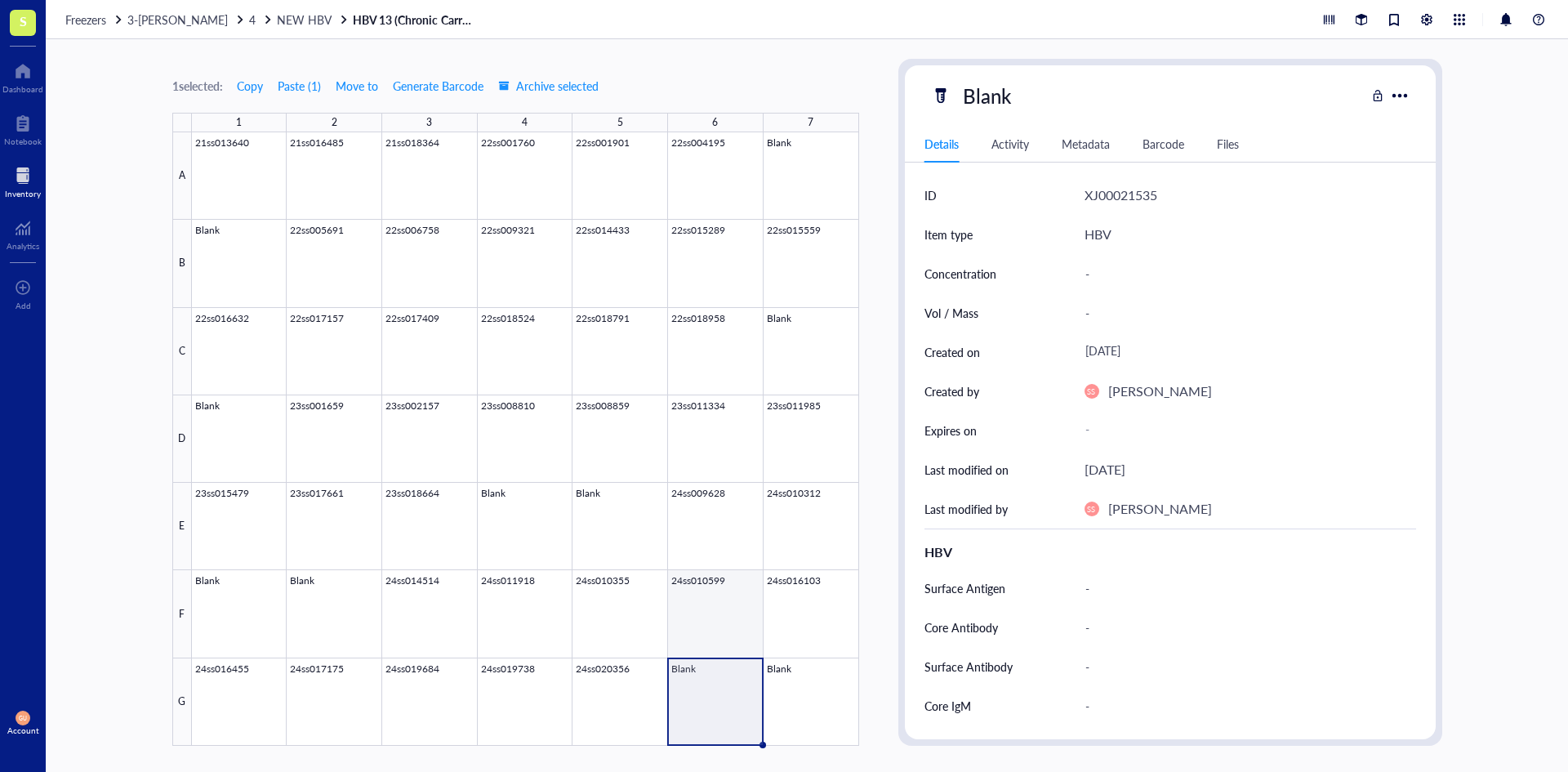
click at [723, 603] on div at bounding box center [526, 439] width 667 height 613
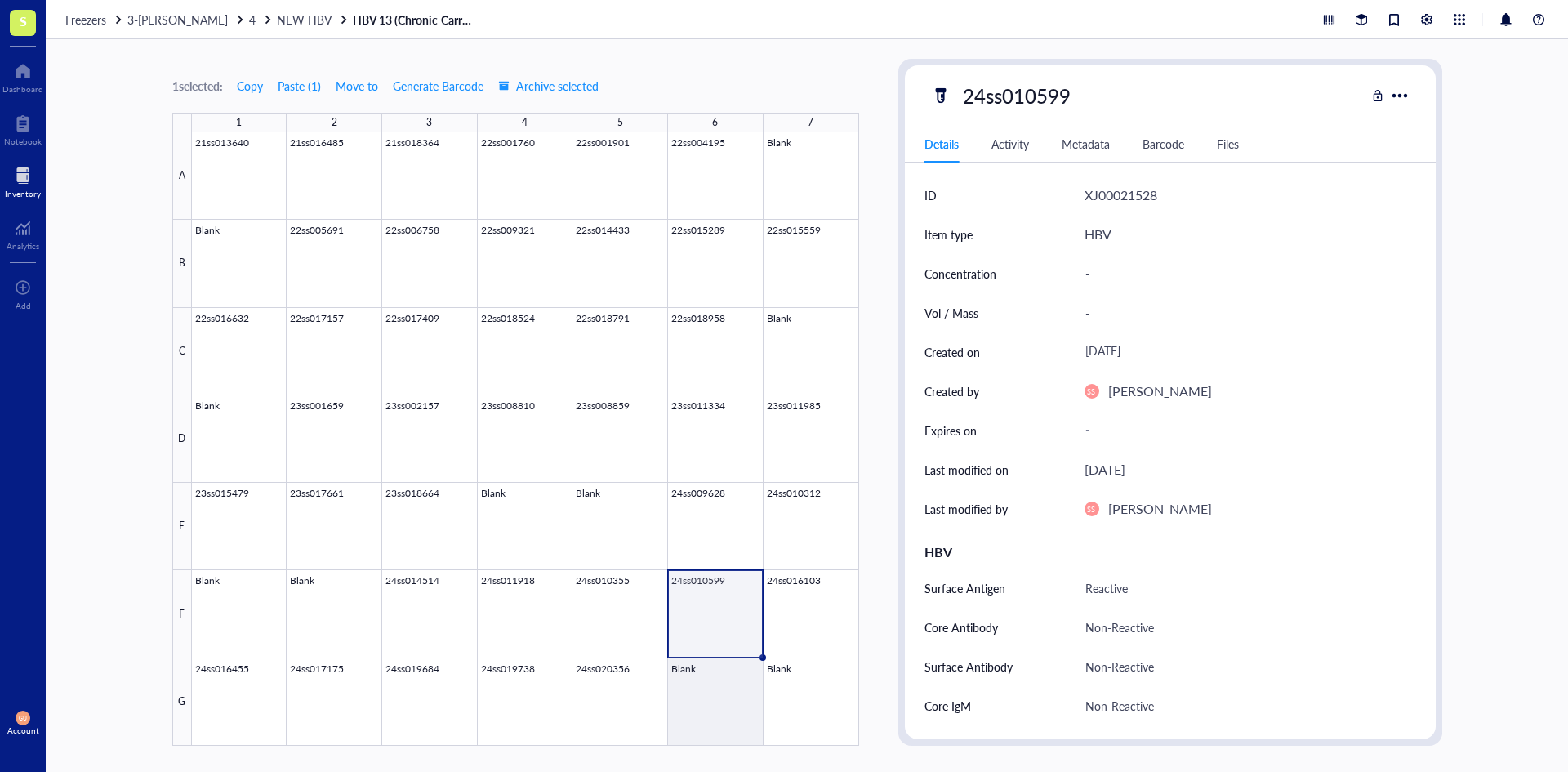
click at [721, 703] on div at bounding box center [526, 439] width 667 height 613
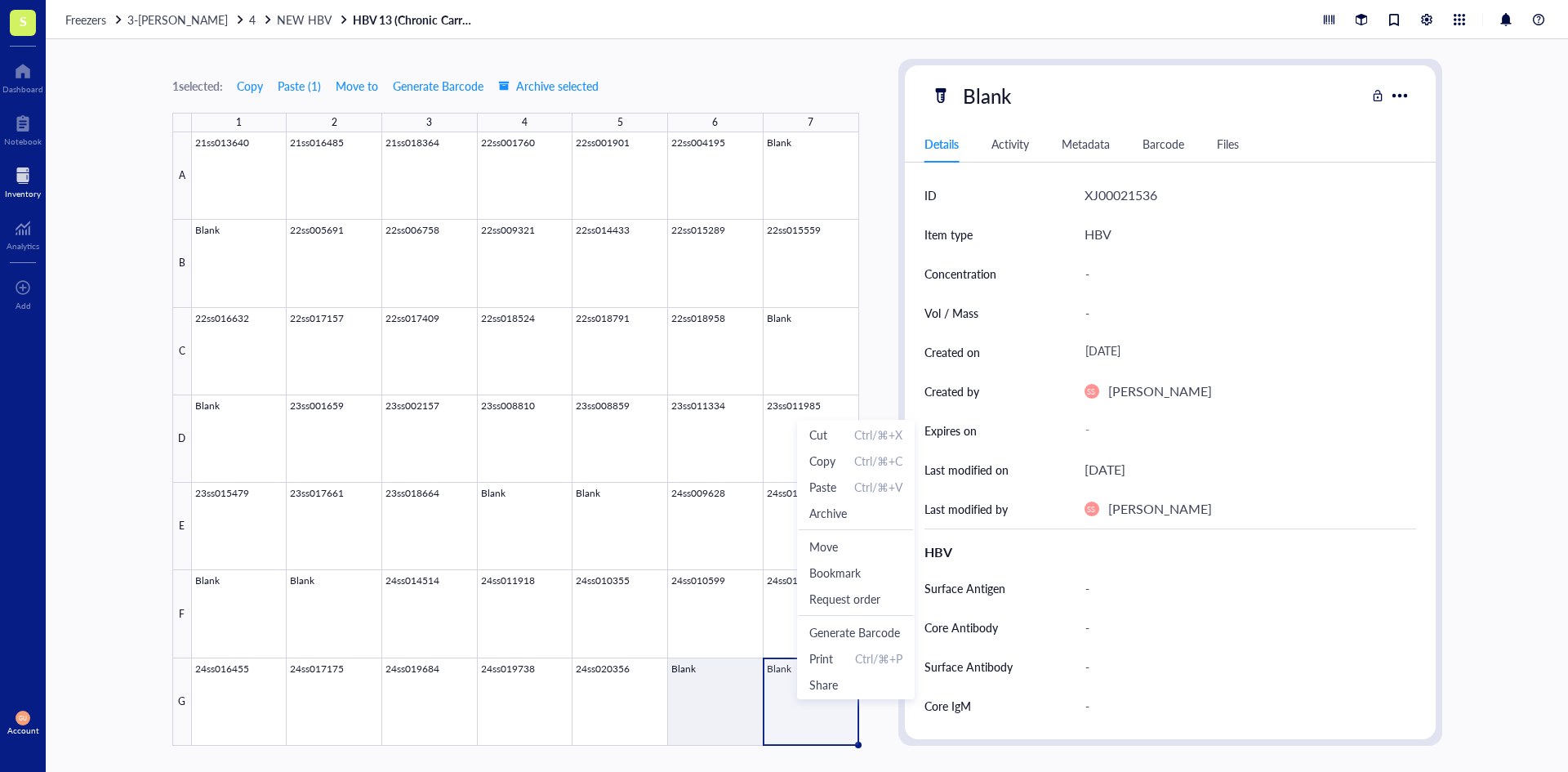
click at [715, 701] on div at bounding box center [526, 439] width 667 height 613
click at [789, 700] on div at bounding box center [526, 439] width 667 height 613
click at [823, 485] on span "Paste" at bounding box center [815, 483] width 27 height 18
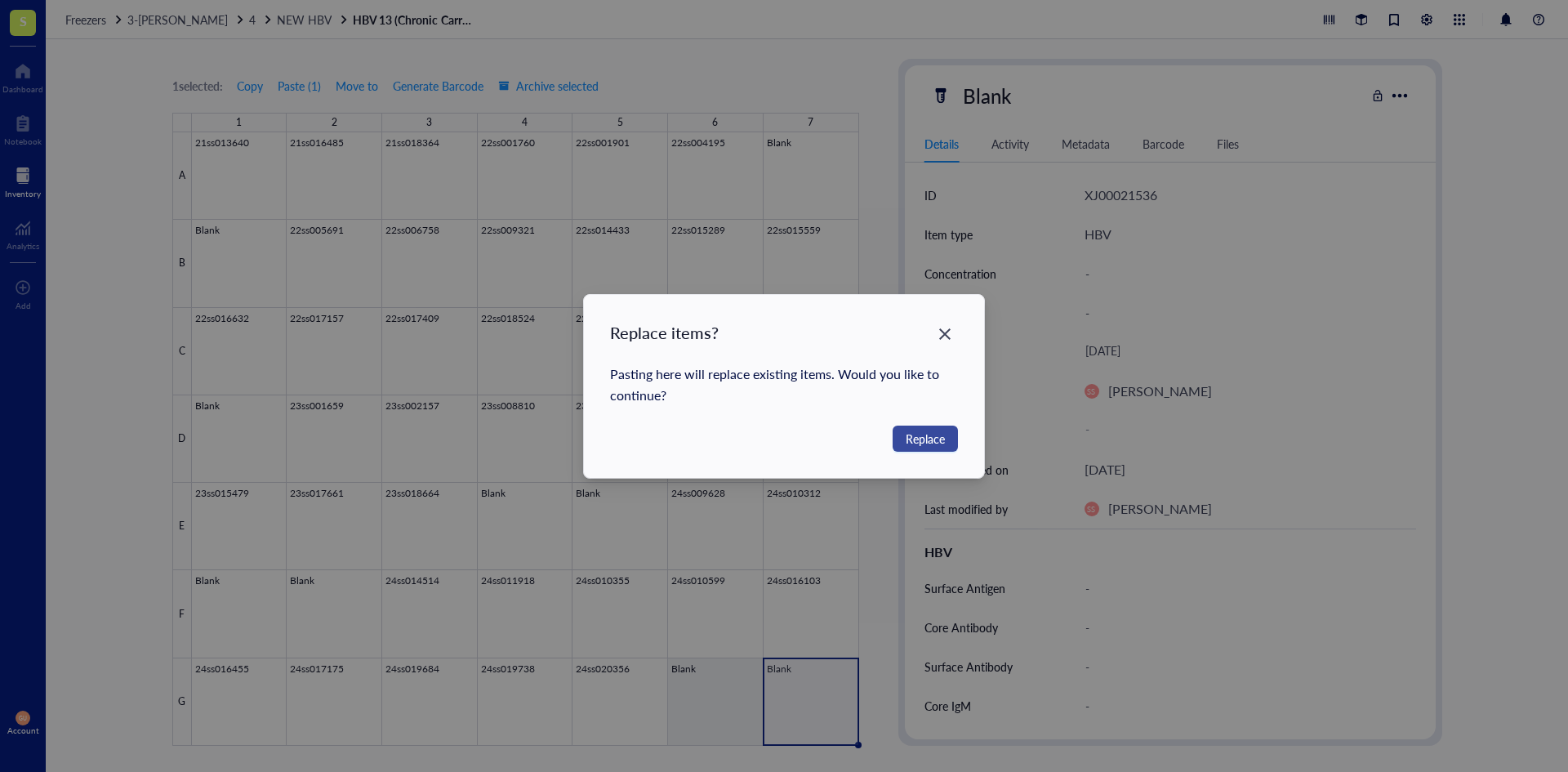
click at [938, 440] on span "Replace" at bounding box center [925, 438] width 39 height 18
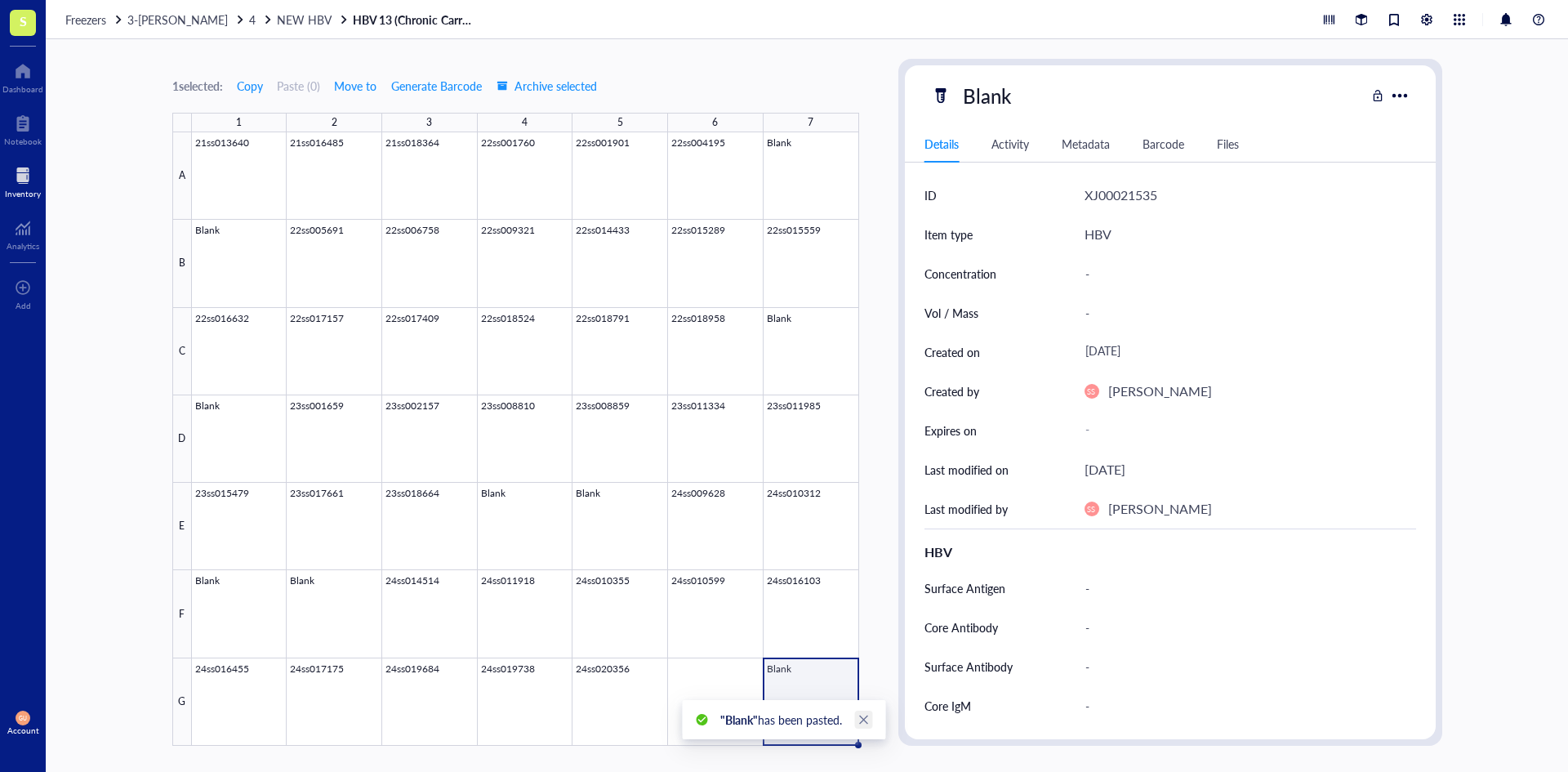
click at [870, 716] on icon "close" at bounding box center [863, 719] width 11 height 11
click at [726, 694] on div at bounding box center [526, 439] width 667 height 613
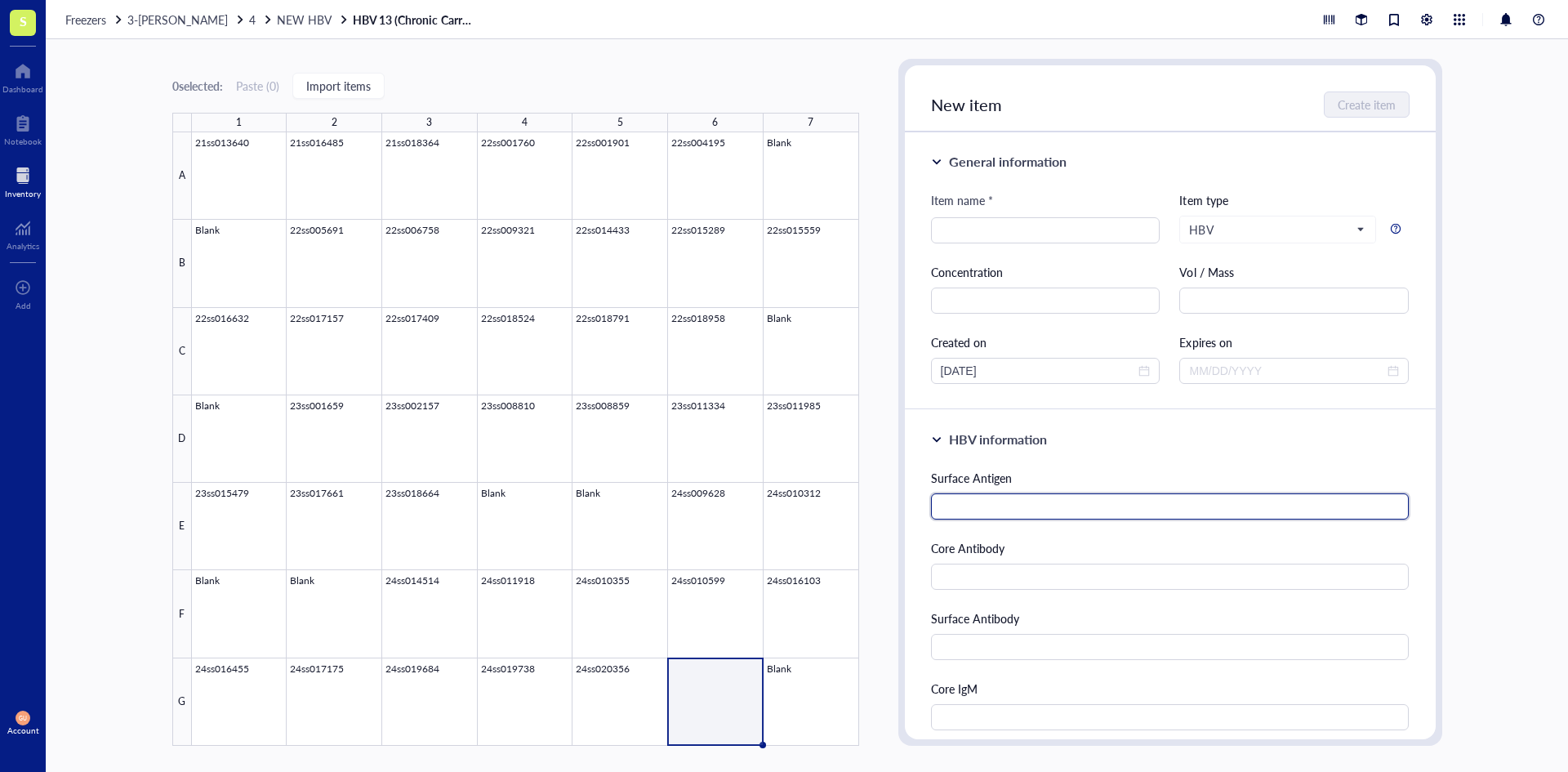
click at [1035, 514] on input "text" at bounding box center [1170, 507] width 478 height 26
type input "Reactive"
click at [1006, 562] on div "Core Antibody" at bounding box center [1170, 564] width 478 height 51
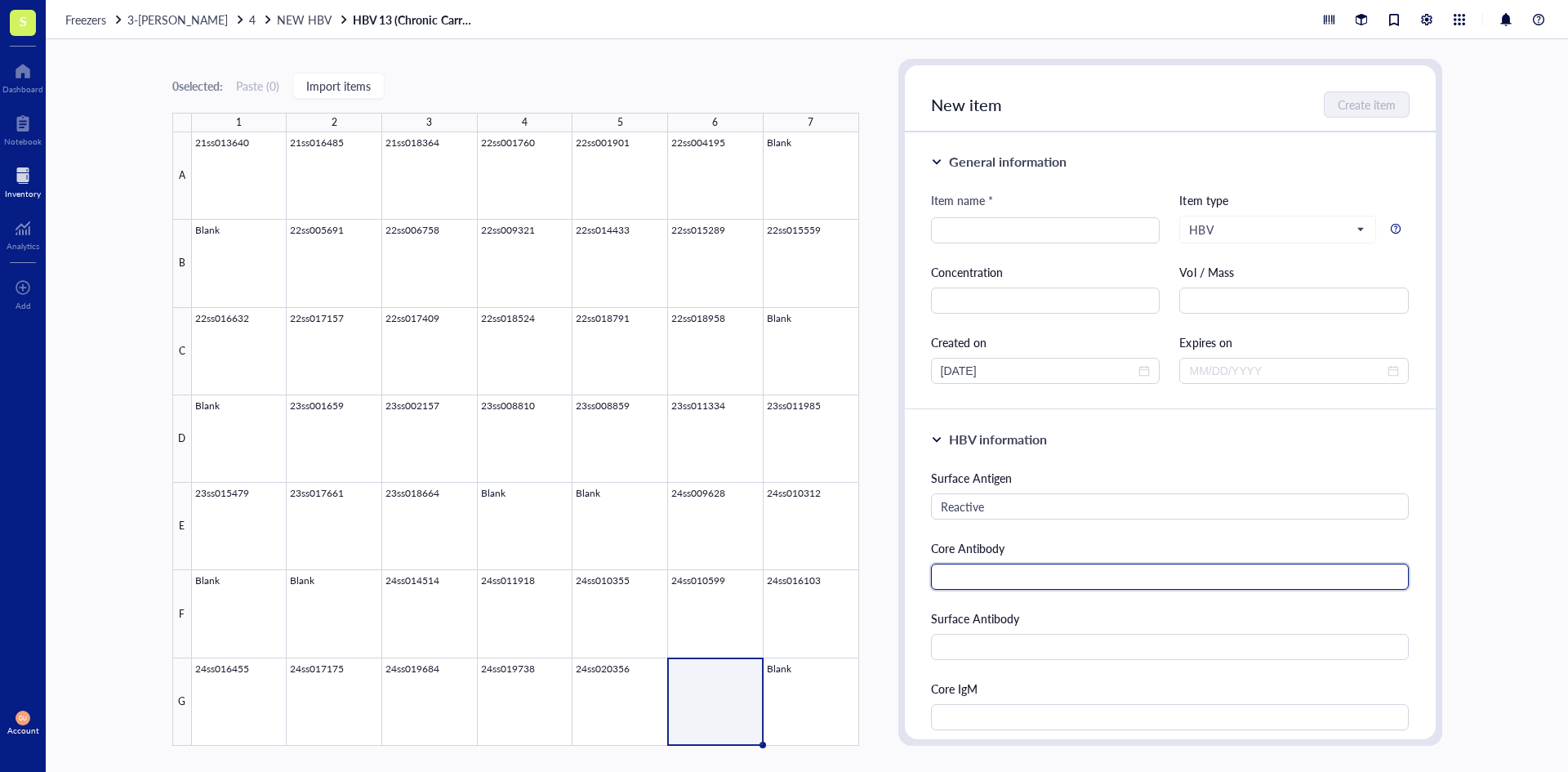
click at [994, 575] on input "text" at bounding box center [1170, 576] width 478 height 26
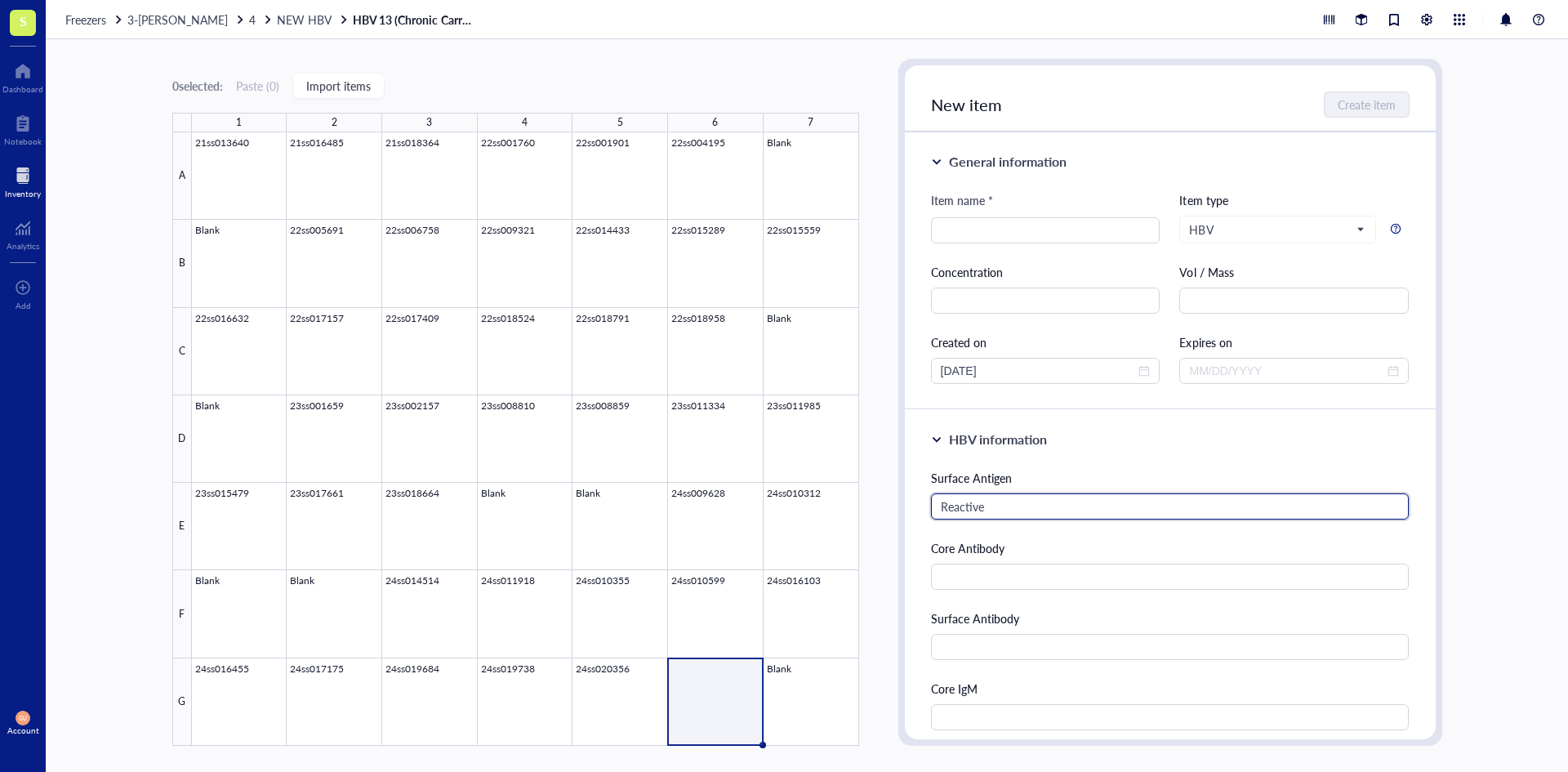
click at [964, 508] on input "Reactive" at bounding box center [1170, 507] width 478 height 26
paste input "Reactive"
type input "Reactive"
type input "Non-reactive"
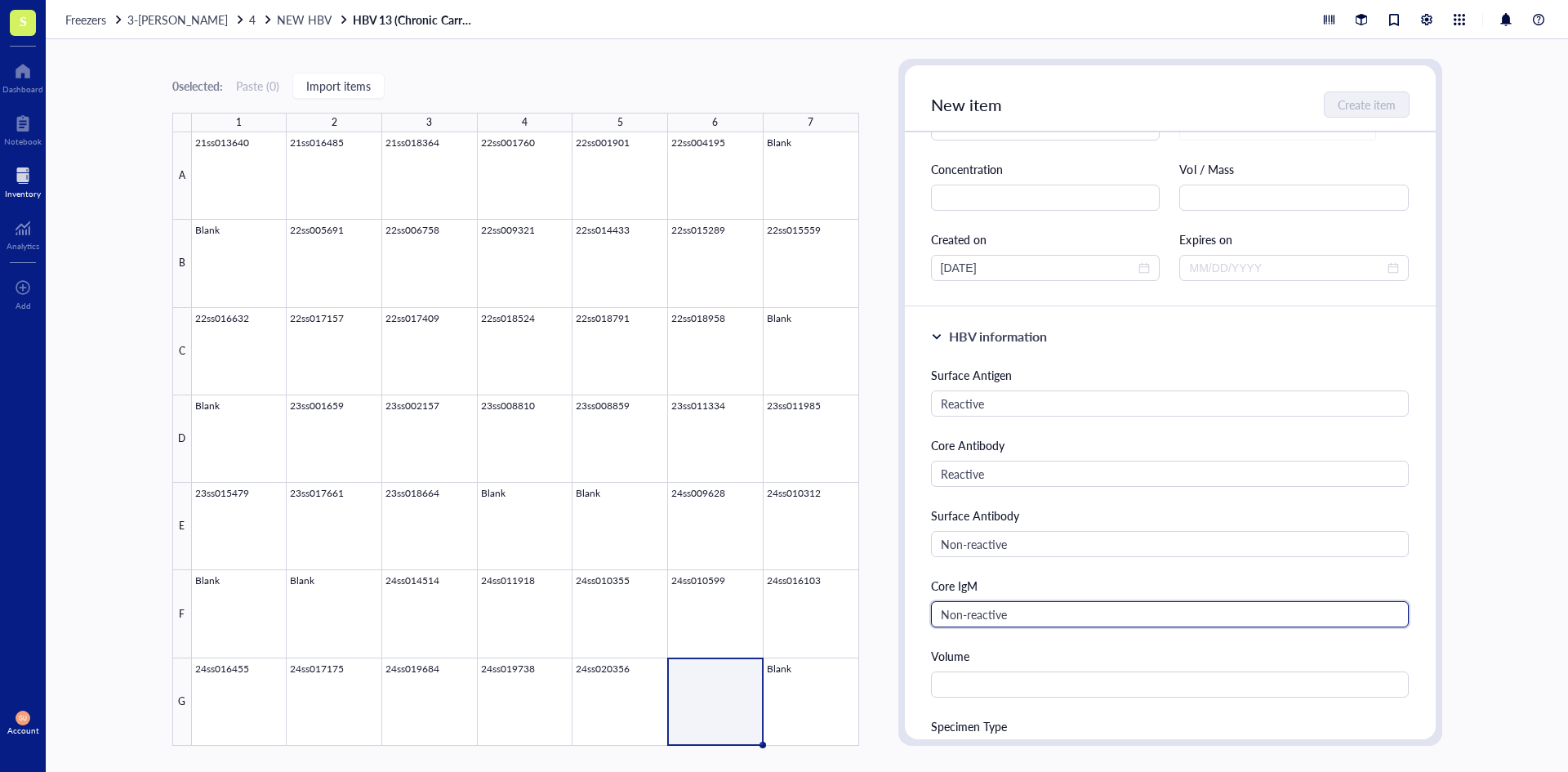
scroll to position [327, 0]
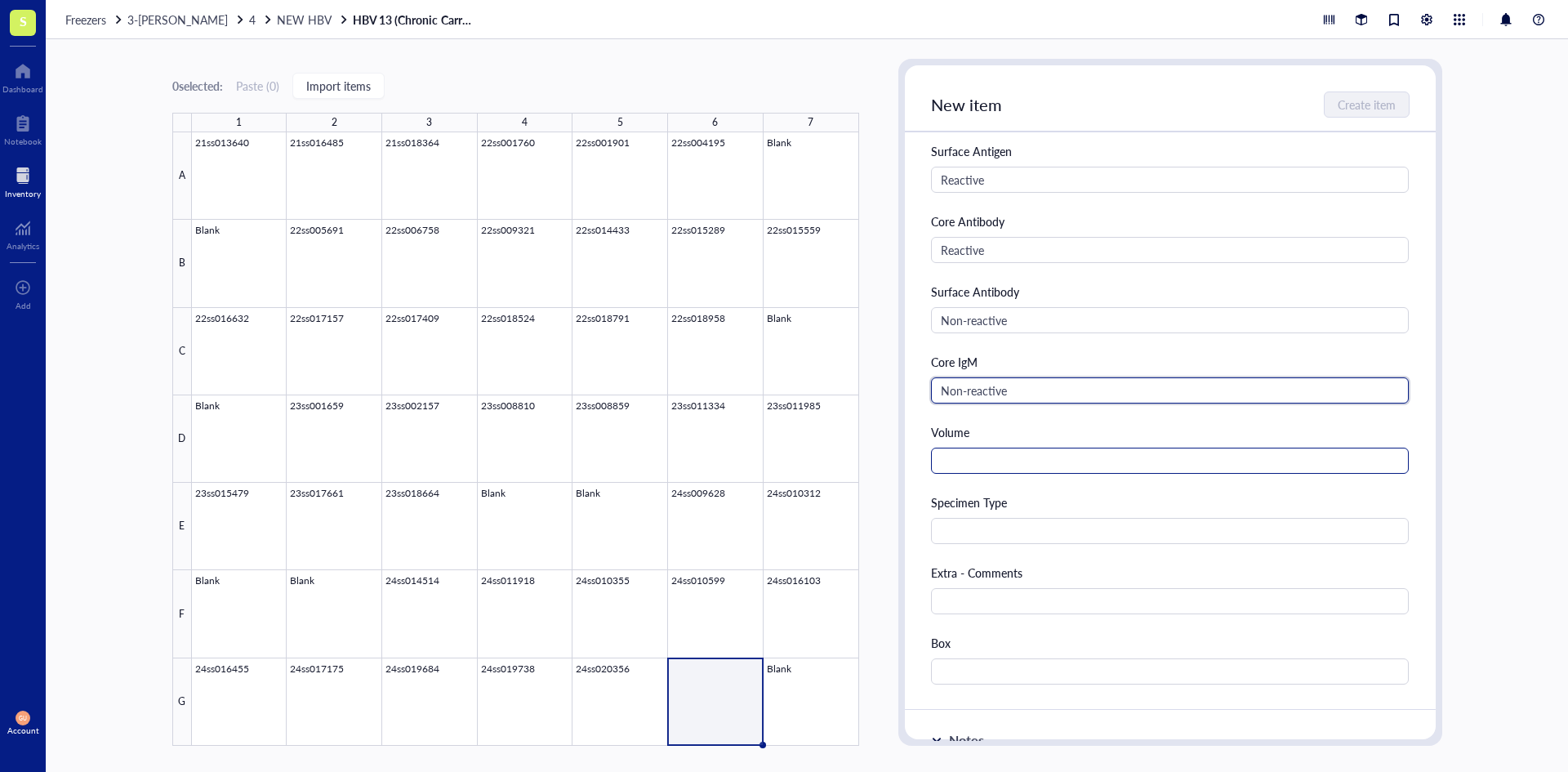
type input "Non-reactive"
click at [1008, 465] on input "text" at bounding box center [1170, 461] width 478 height 26
type input "1.5 ml"
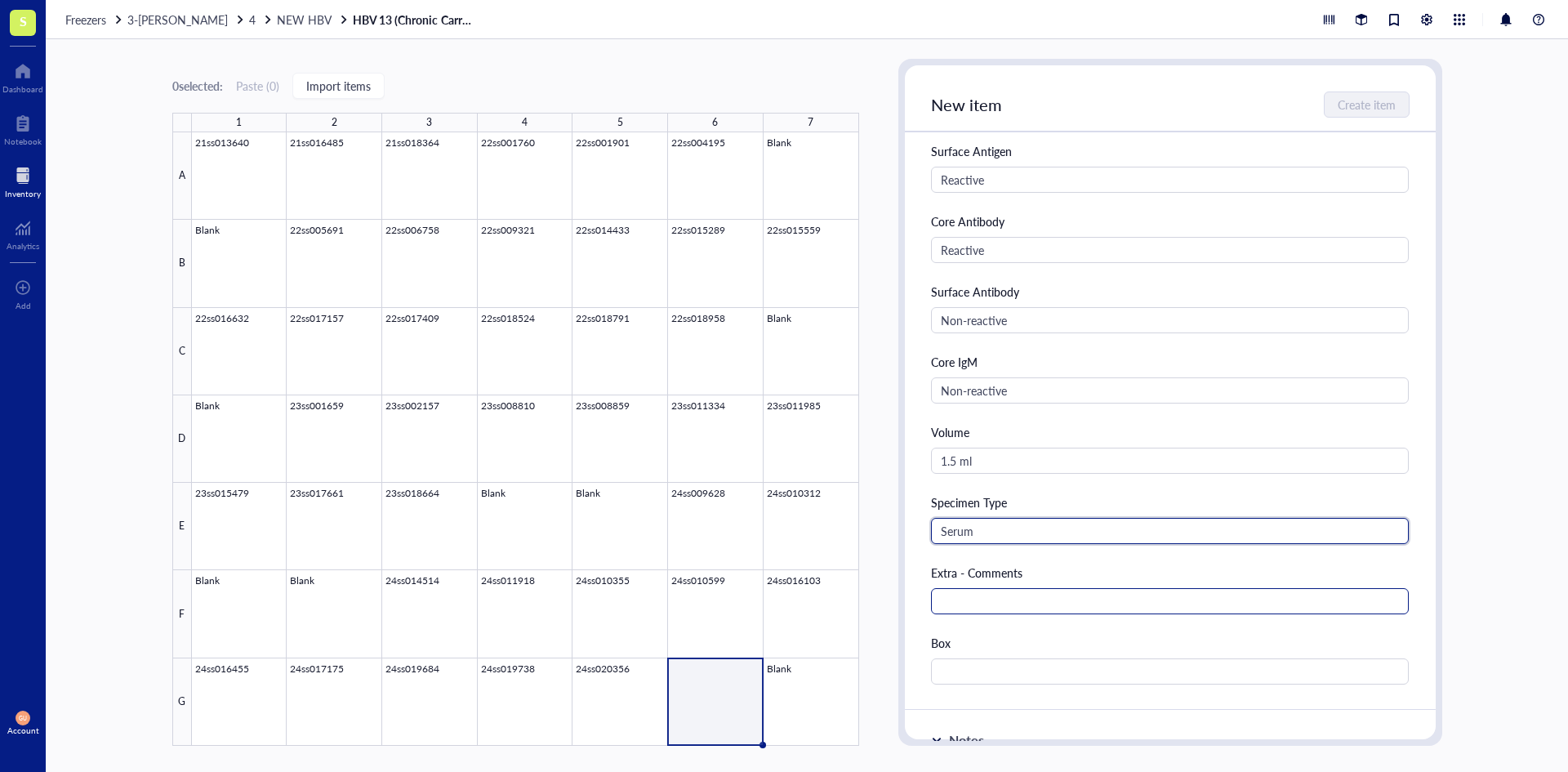
type input "Serum"
click at [985, 596] on input "text" at bounding box center [1170, 601] width 478 height 26
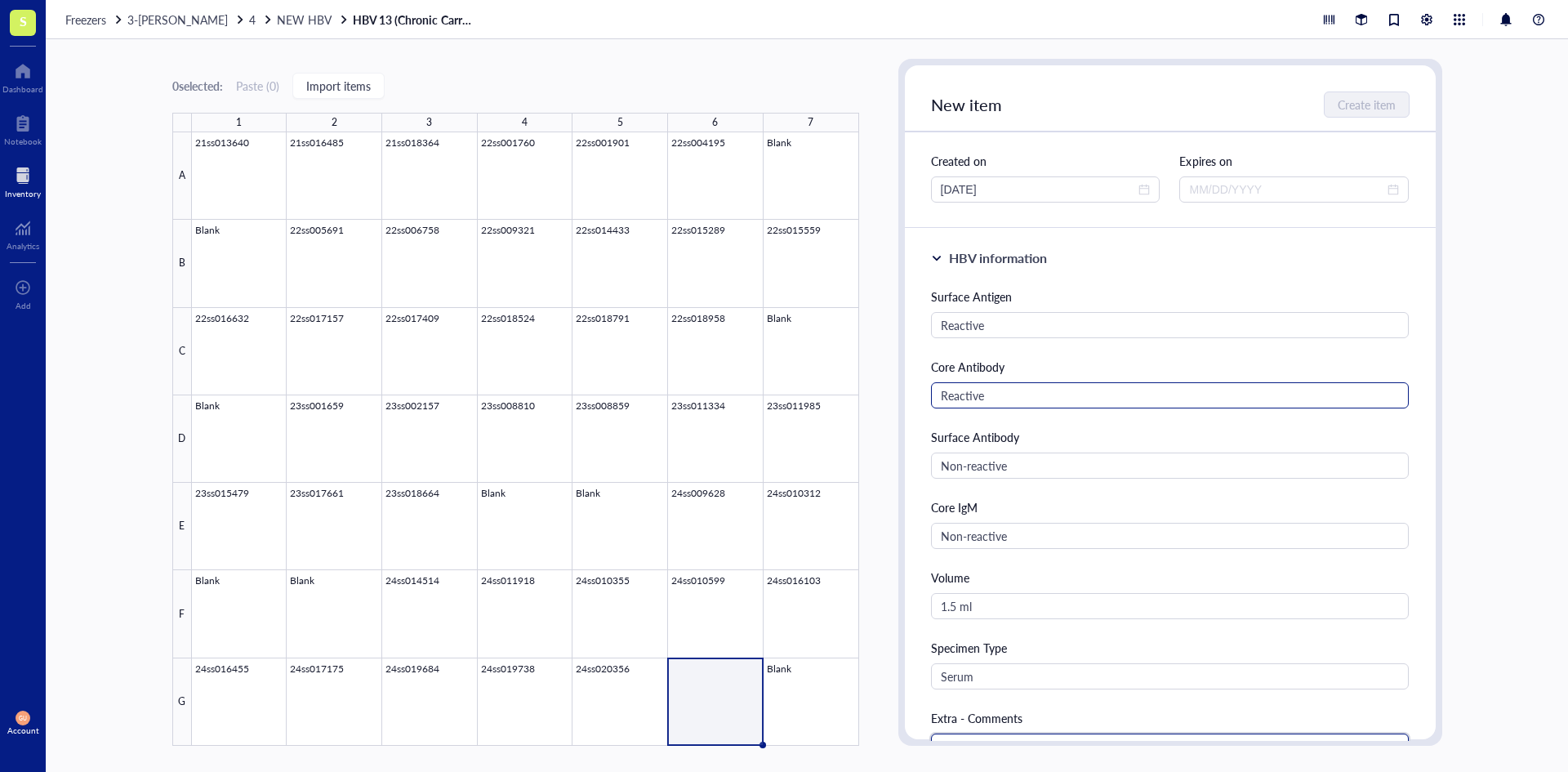
scroll to position [0, 0]
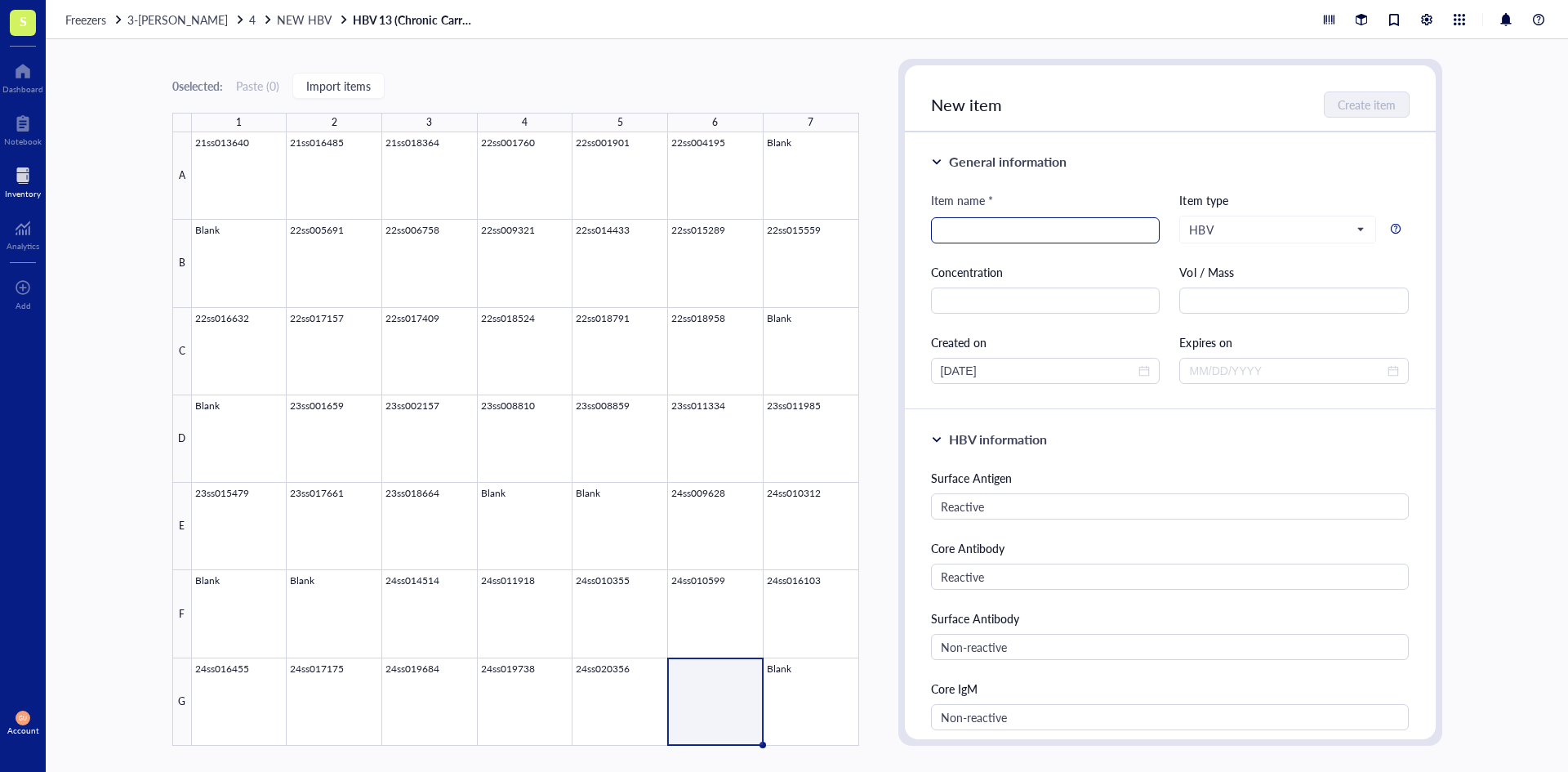
type input "Sag confirmed"
click at [983, 230] on input "search" at bounding box center [1046, 231] width 210 height 24
type input "25SS013644"
